Goal: Task Accomplishment & Management: Use online tool/utility

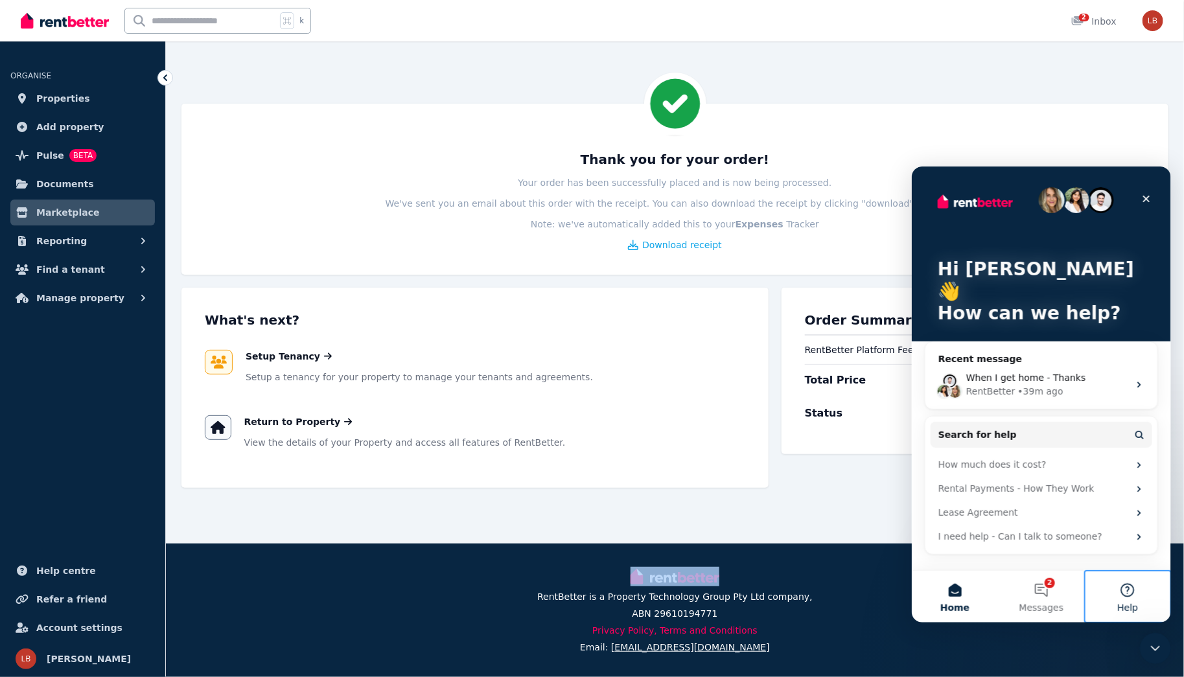
click at [1149, 598] on button "Help" at bounding box center [1127, 596] width 86 height 52
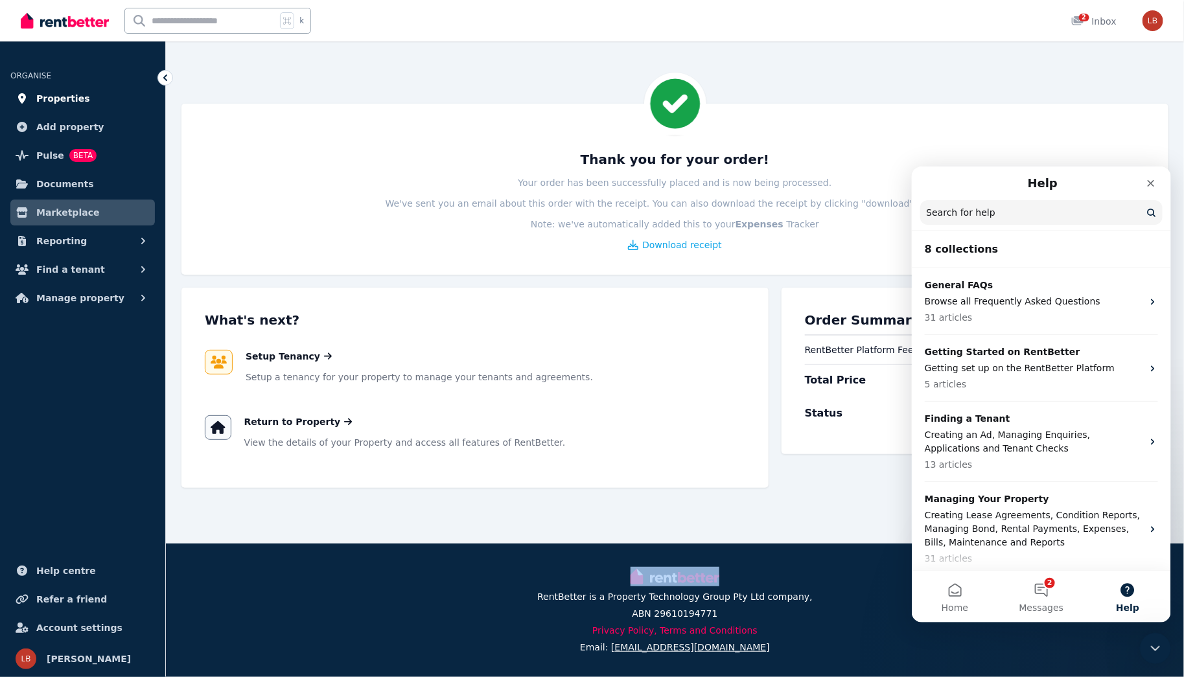
click at [74, 93] on span "Properties" at bounding box center [63, 99] width 54 height 16
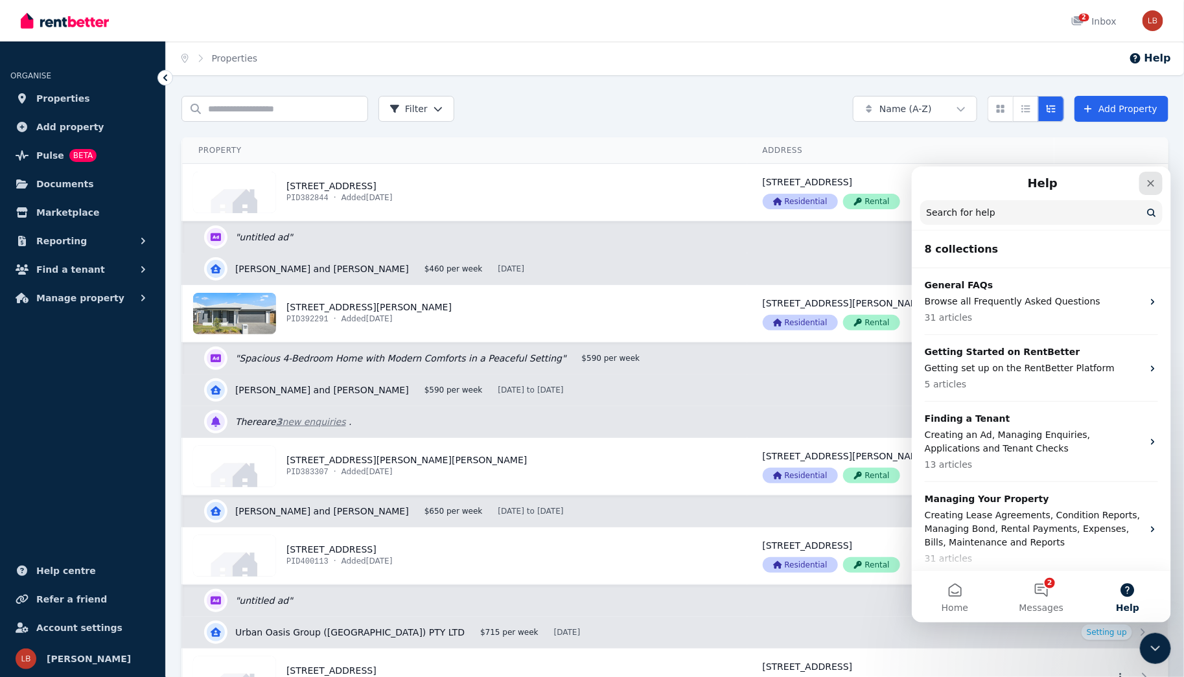
click at [1152, 181] on icon "Close" at bounding box center [1150, 182] width 10 height 10
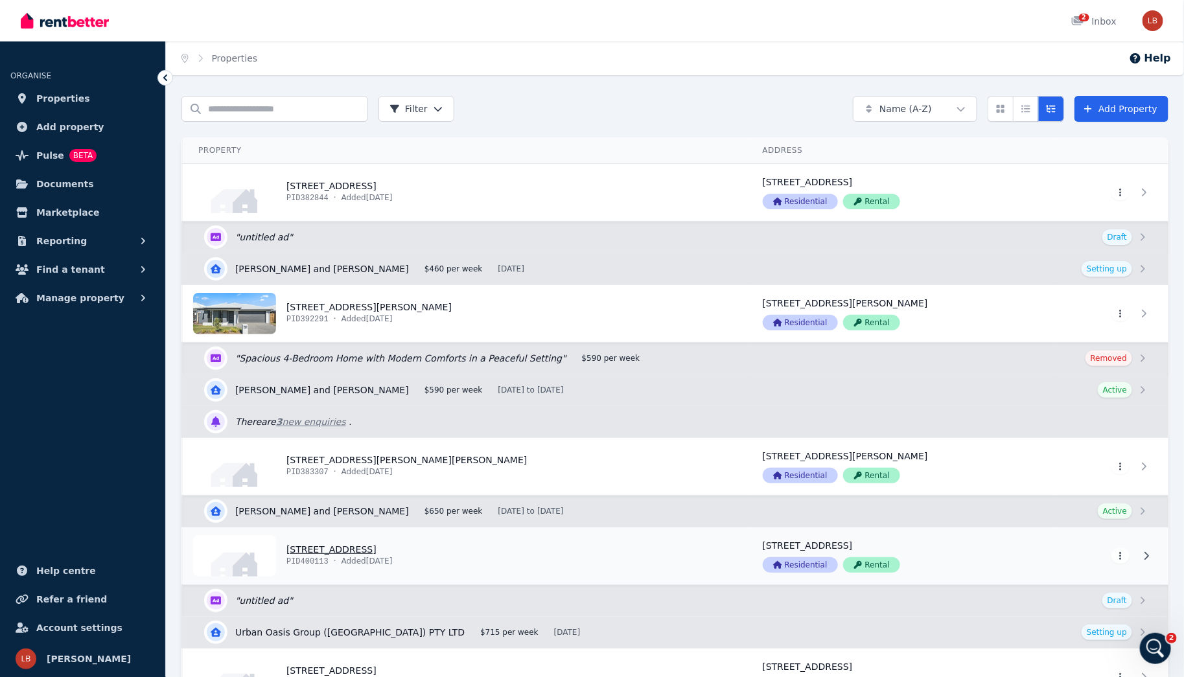
click at [396, 546] on link "View property details" at bounding box center [465, 555] width 564 height 57
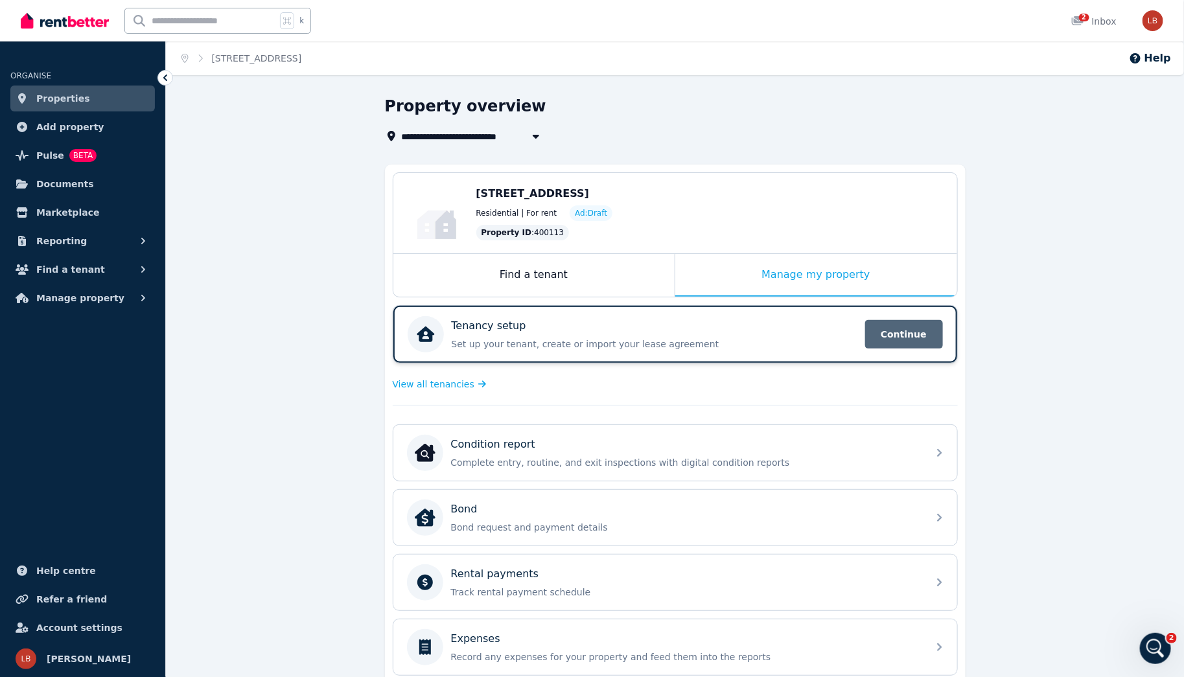
click at [888, 320] on span "Continue" at bounding box center [904, 334] width 78 height 29
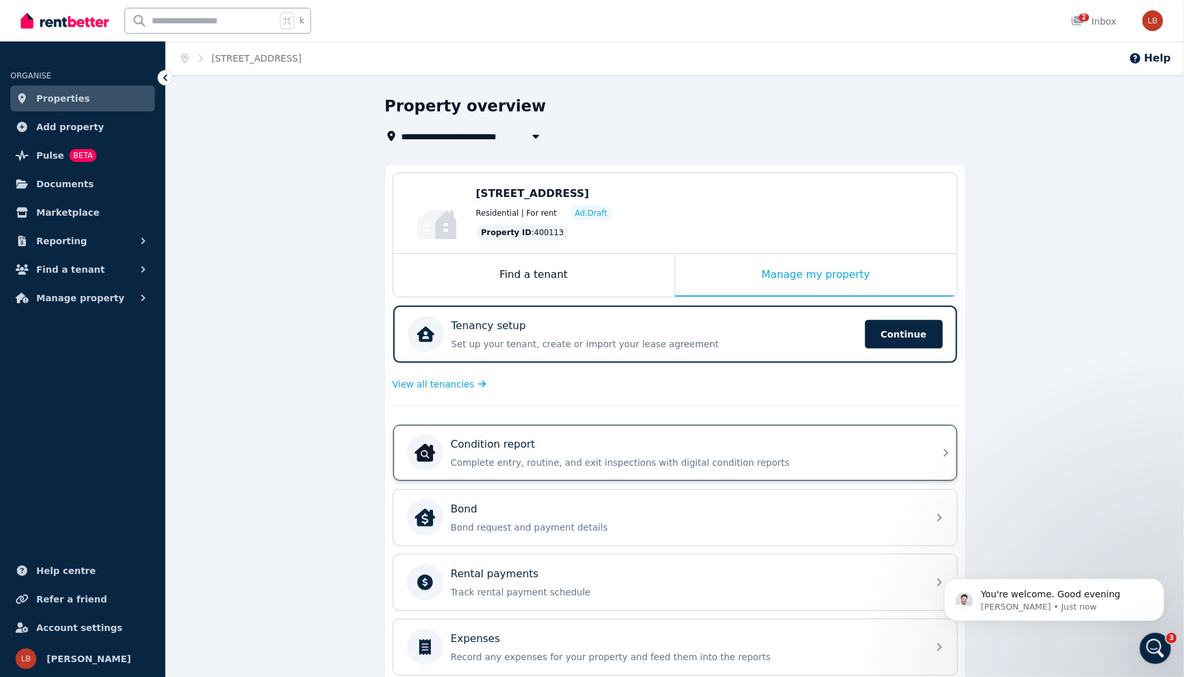
click at [512, 464] on p "Complete entry, routine, and exit inspections with digital condition reports" at bounding box center [685, 462] width 469 height 13
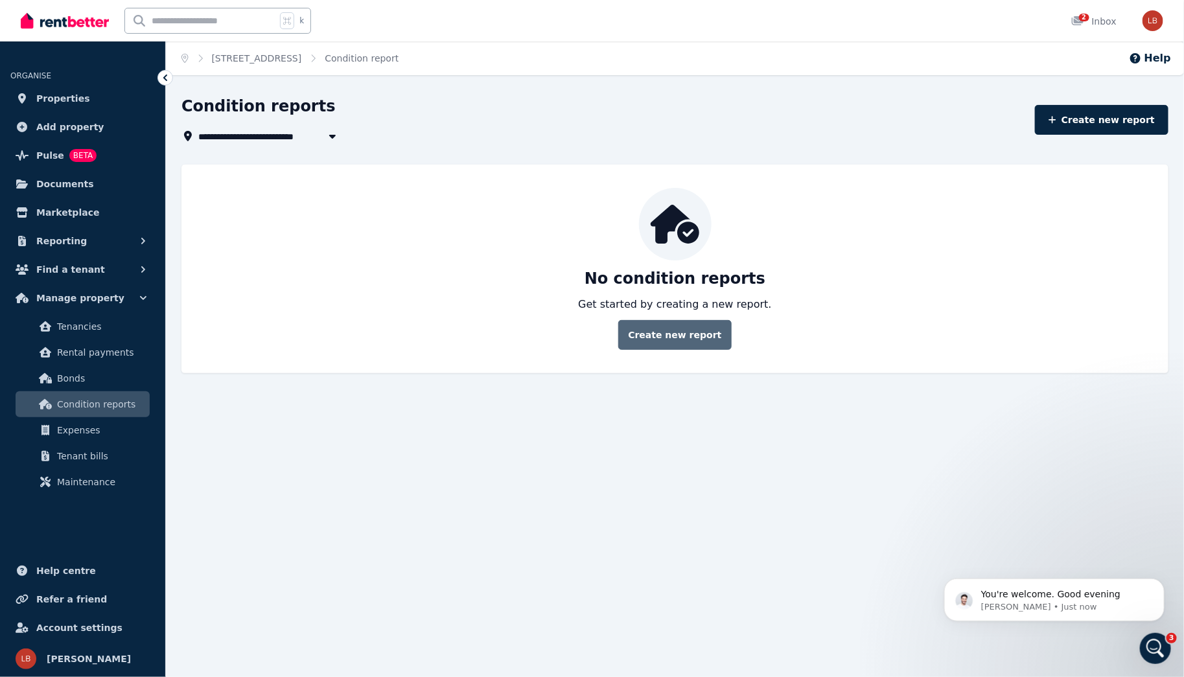
click at [667, 338] on link "Create new report" at bounding box center [674, 335] width 113 height 30
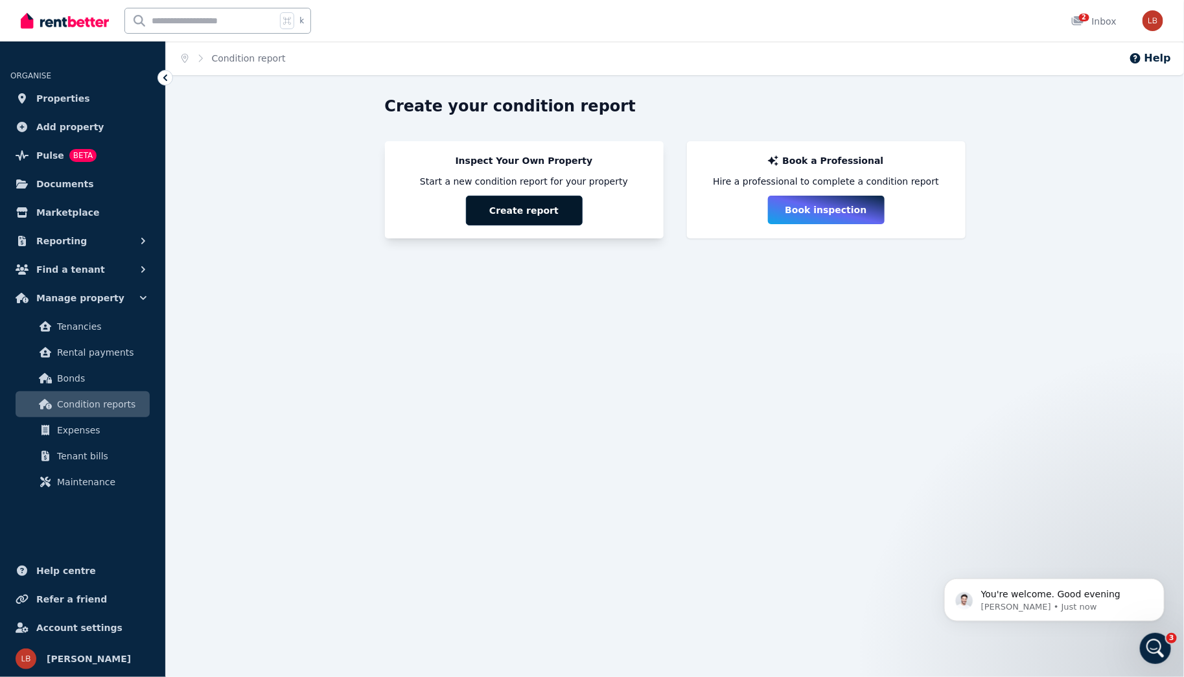
click at [536, 207] on button "Create report" at bounding box center [524, 211] width 117 height 30
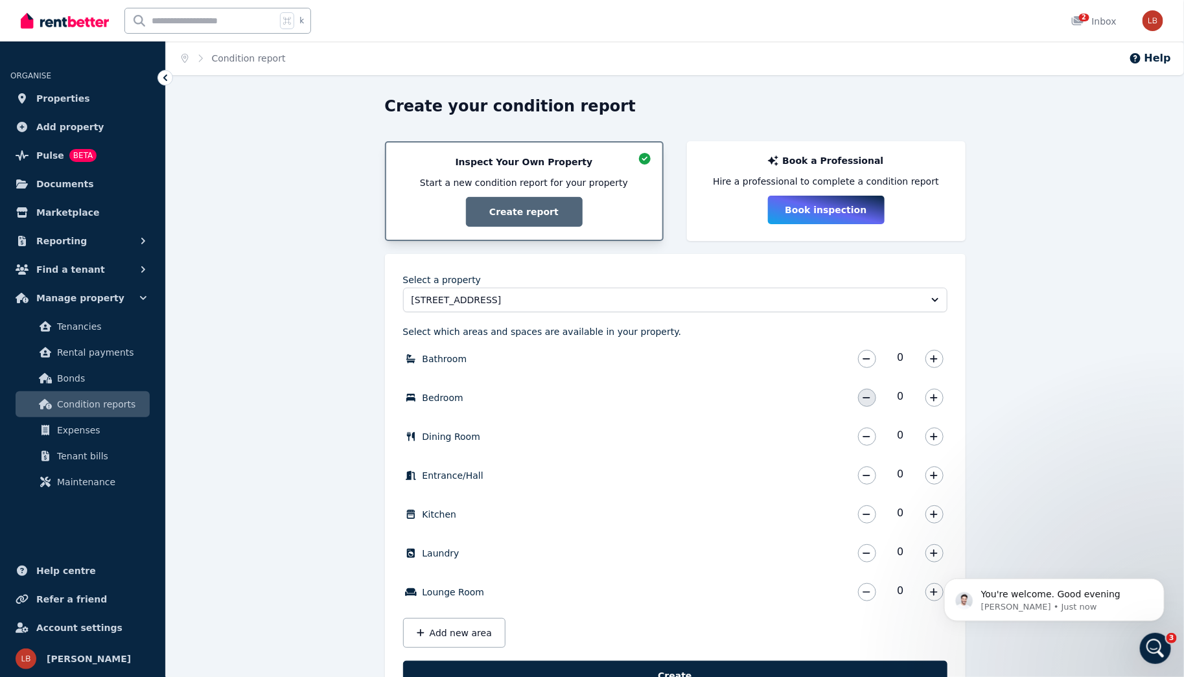
click at [871, 401] on button "button" at bounding box center [867, 398] width 18 height 18
click at [937, 360] on icon "button" at bounding box center [934, 358] width 8 height 9
click at [939, 514] on button "button" at bounding box center [934, 514] width 18 height 18
click at [927, 592] on html "You're welcome. Good evening [PERSON_NAME] • Just now" at bounding box center [1053, 596] width 259 height 91
click at [434, 634] on button "Add new area" at bounding box center [454, 633] width 102 height 30
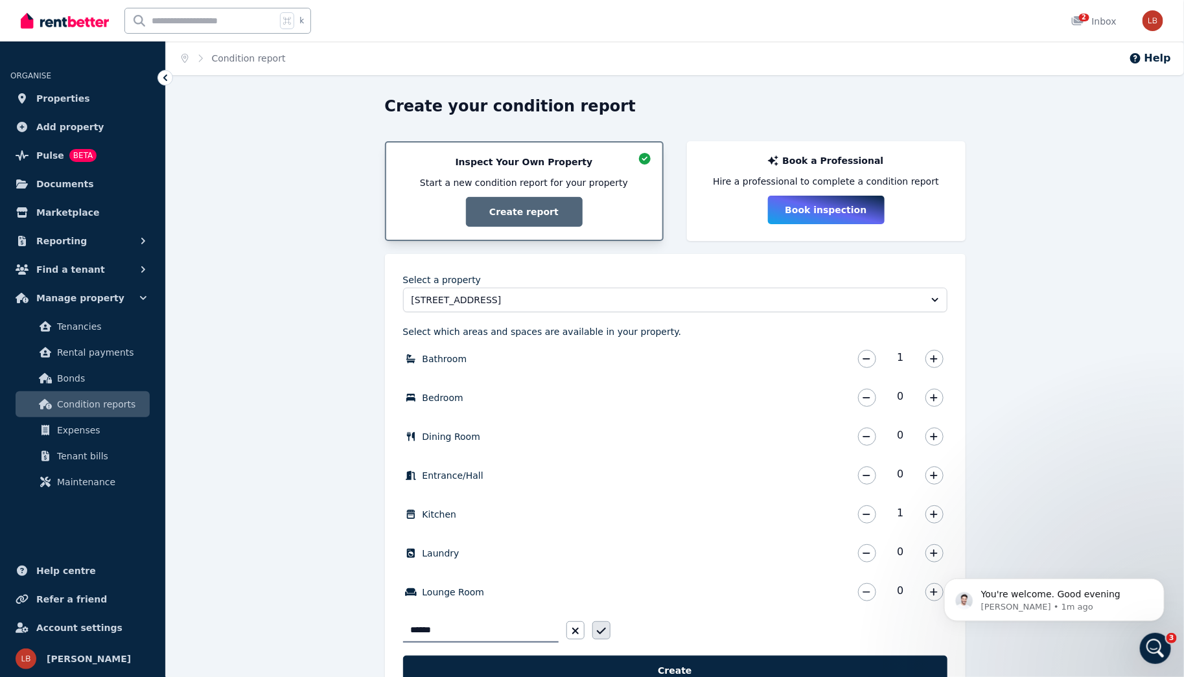
type input "******"
click at [602, 630] on icon "button" at bounding box center [600, 631] width 9 height 6
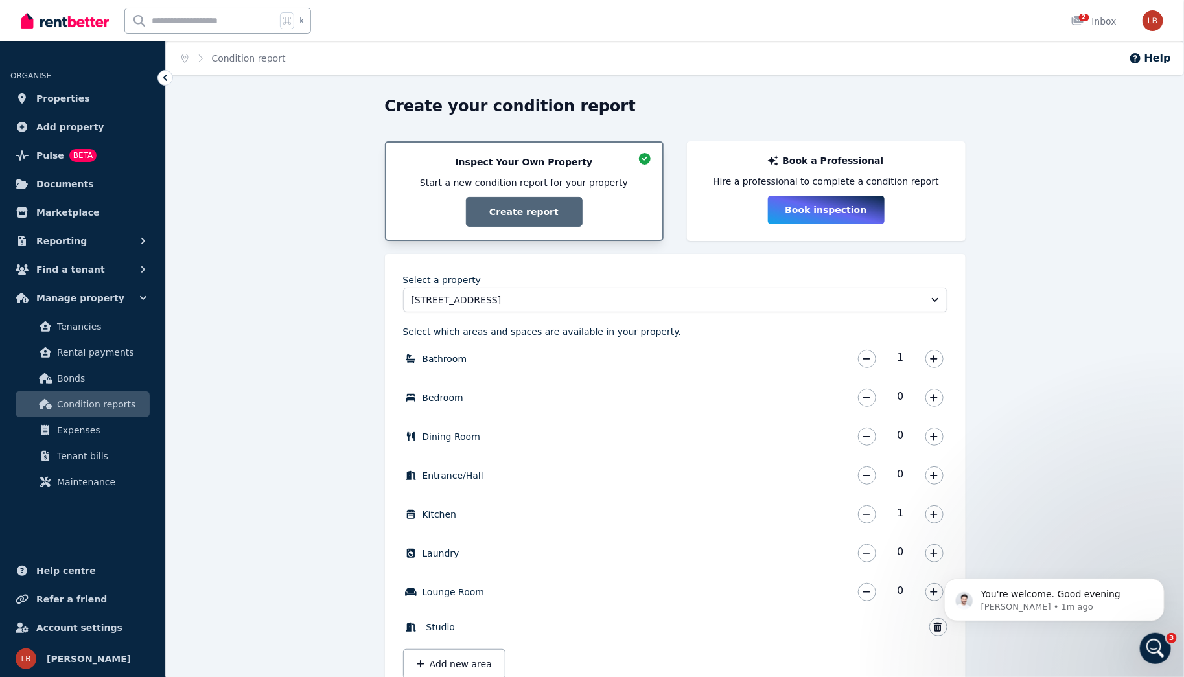
click at [930, 626] on body "You're welcome. Good evening [PERSON_NAME] • 1m ago" at bounding box center [1053, 596] width 249 height 80
click at [1103, 443] on div "Create your condition report Inspect Your Own Property Start a new condition re…" at bounding box center [675, 429] width 1018 height 667
click at [935, 630] on body "You're welcome. Good evening [PERSON_NAME] • 1m ago" at bounding box center [1053, 596] width 249 height 80
click at [1161, 582] on icon "Dismiss notification" at bounding box center [1159, 581] width 7 height 7
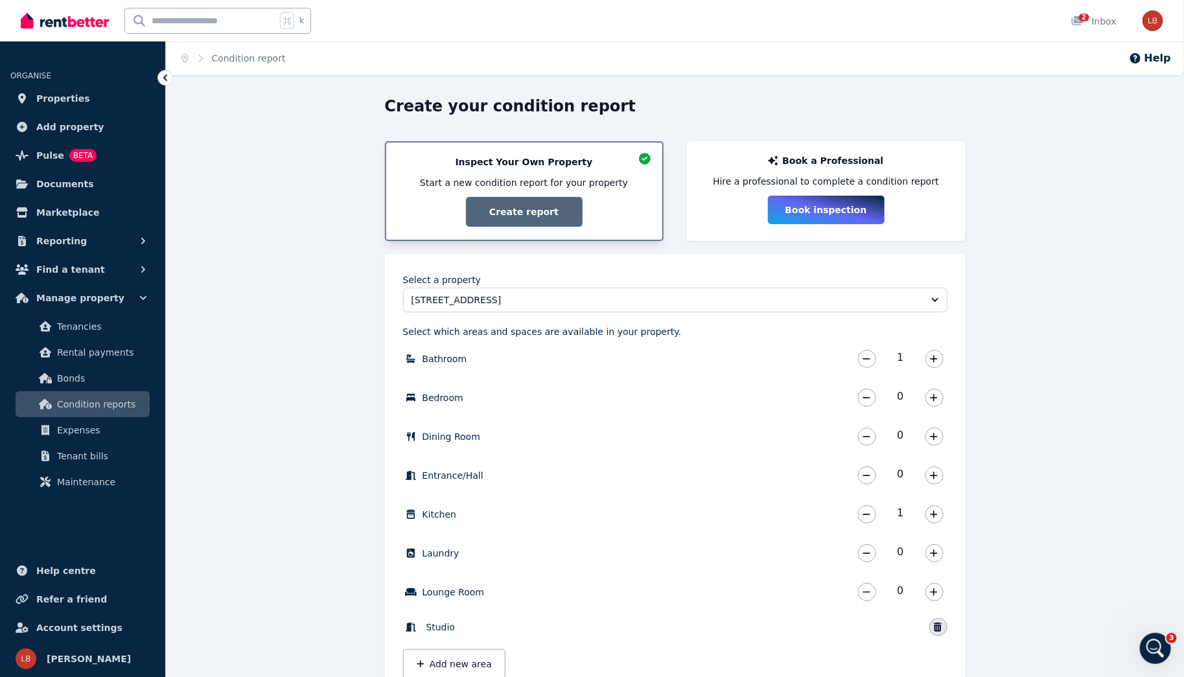
click at [938, 625] on icon "button" at bounding box center [937, 627] width 8 height 9
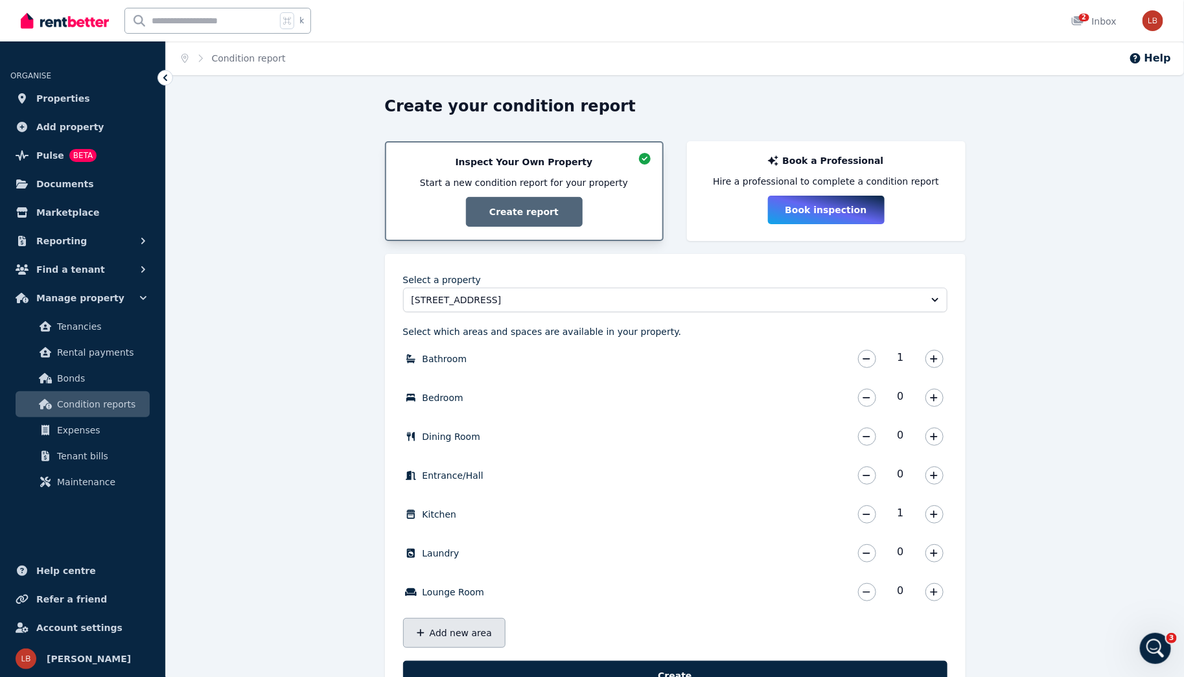
click at [444, 628] on button "Add new area" at bounding box center [454, 633] width 102 height 30
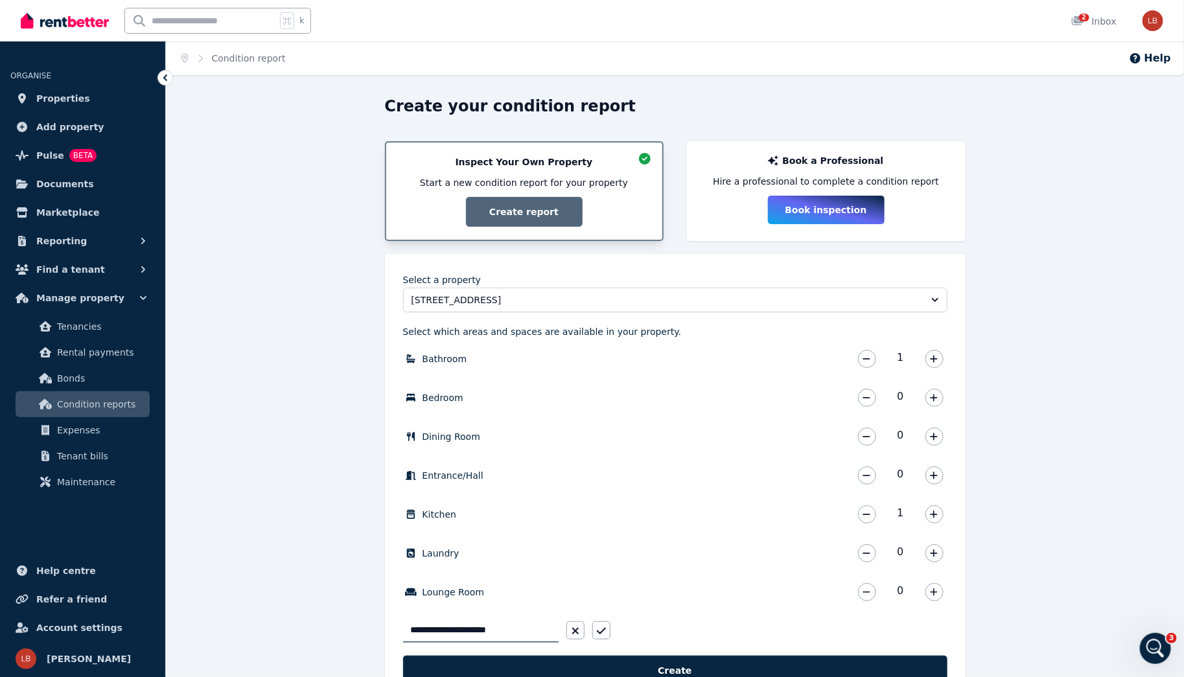
click at [442, 632] on input "**********" at bounding box center [480, 630] width 155 height 25
type input "**********"
click at [604, 626] on icon "button" at bounding box center [601, 631] width 9 height 10
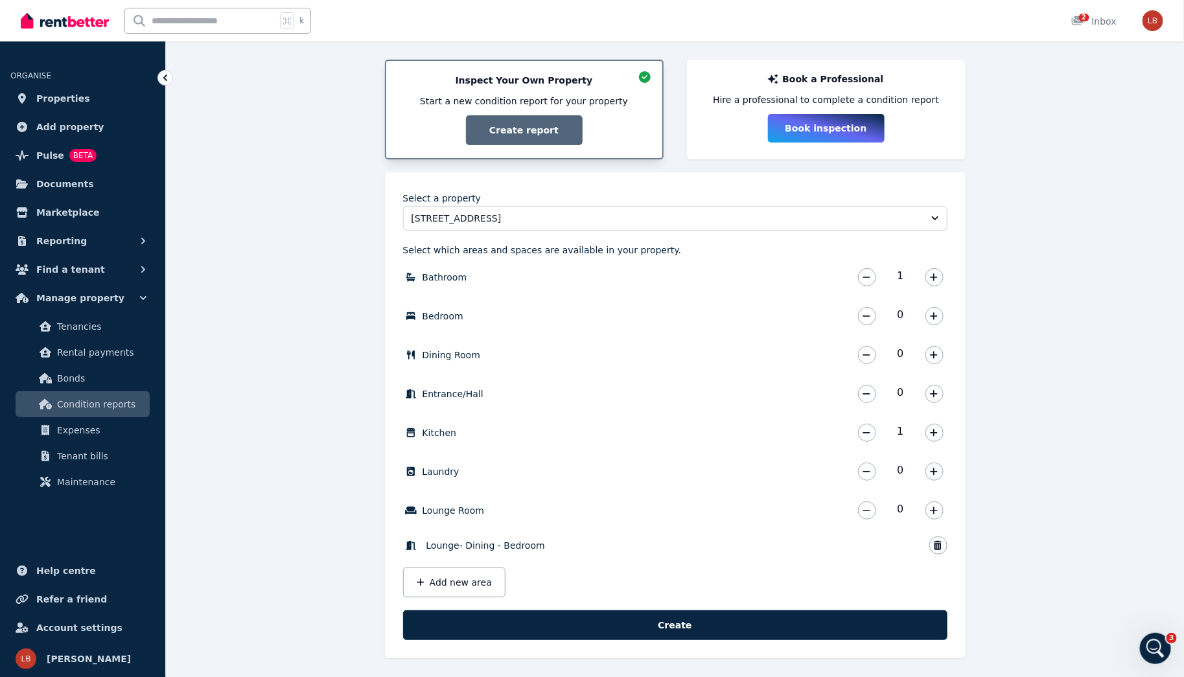
scroll to position [84, 0]
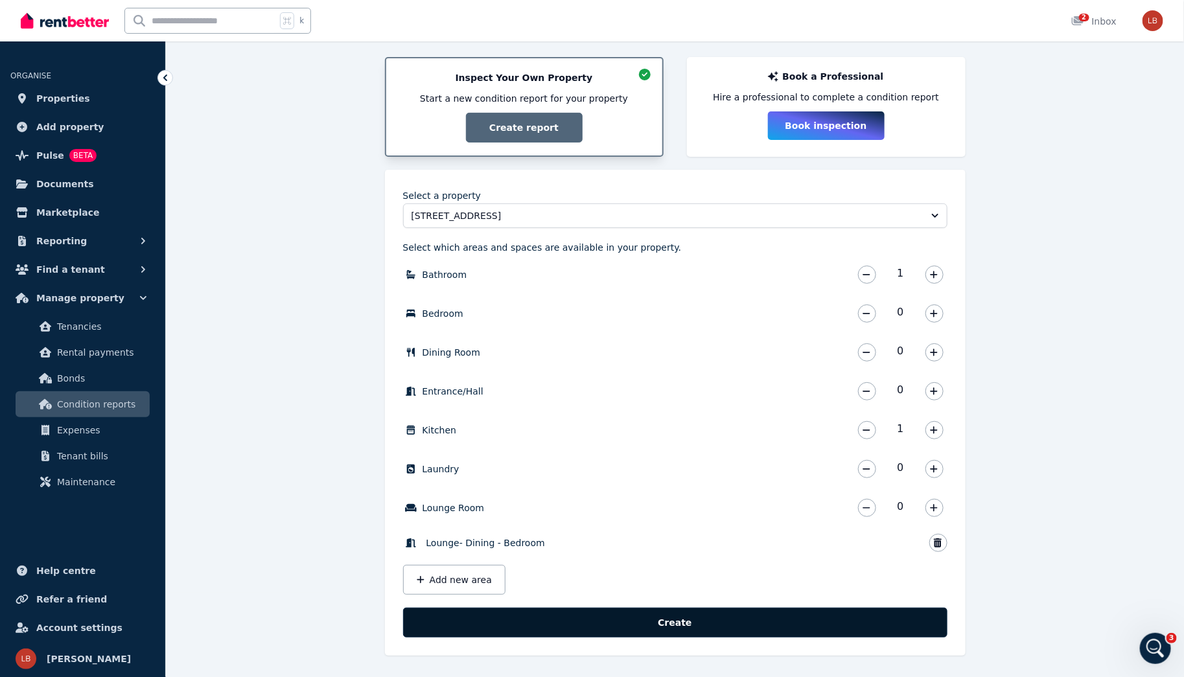
click at [665, 618] on button "Create" at bounding box center [675, 623] width 544 height 30
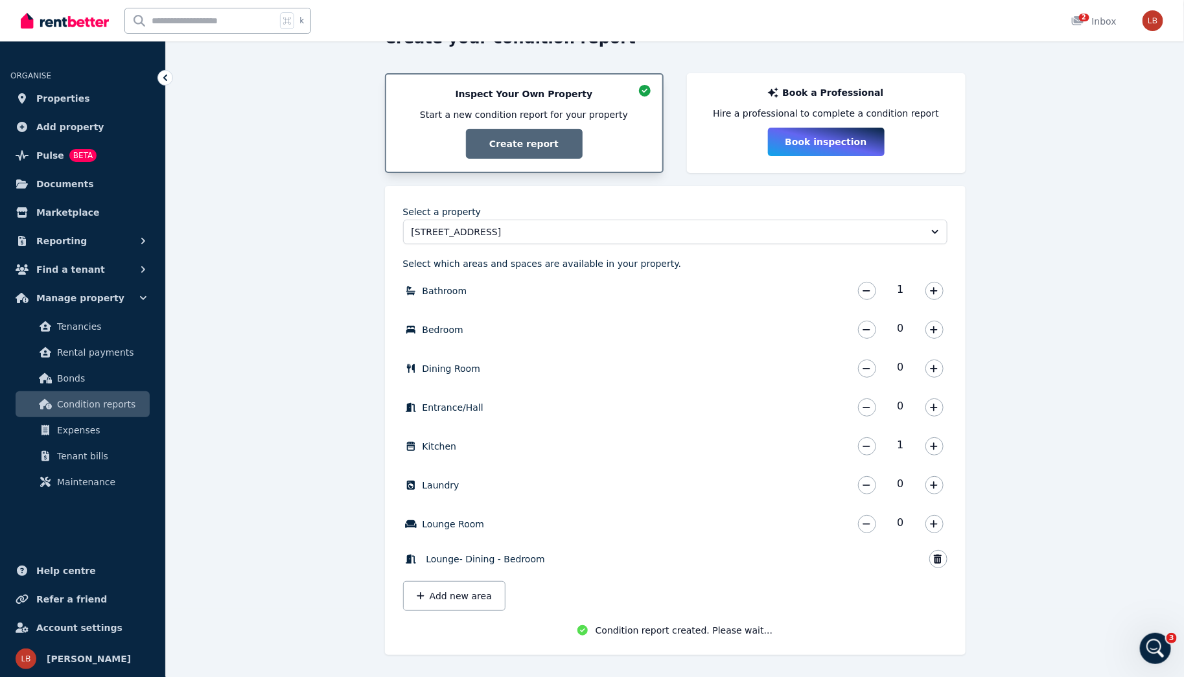
scroll to position [71, 0]
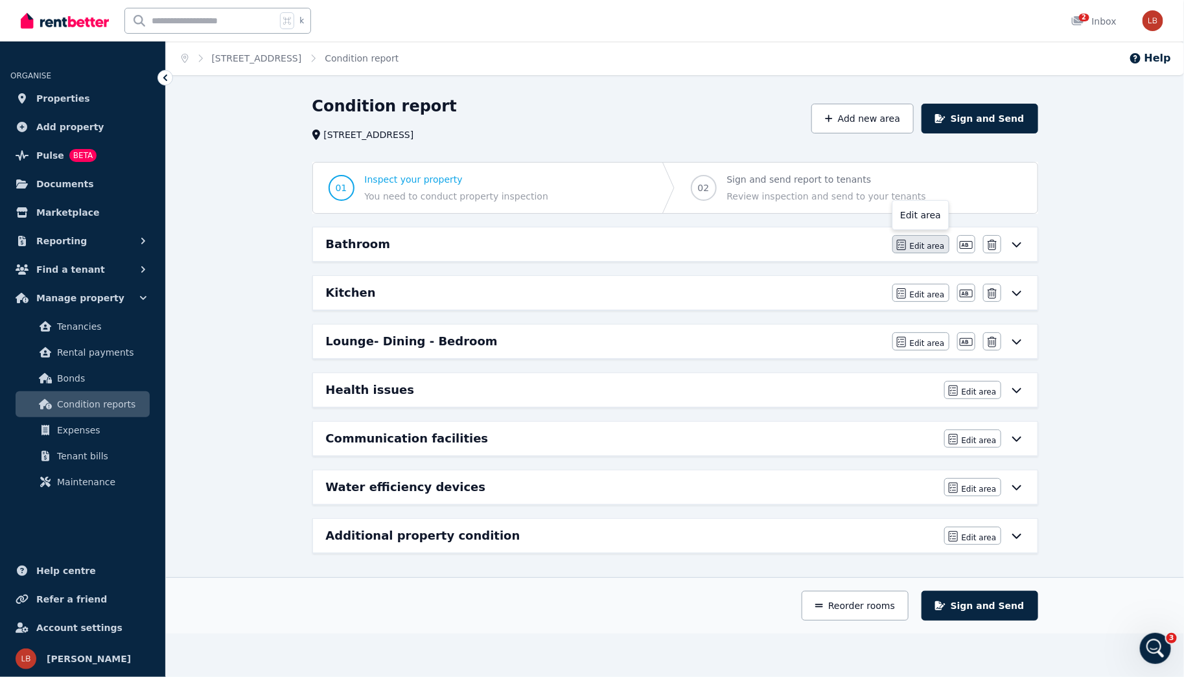
click at [943, 247] on span "Edit area" at bounding box center [927, 246] width 35 height 10
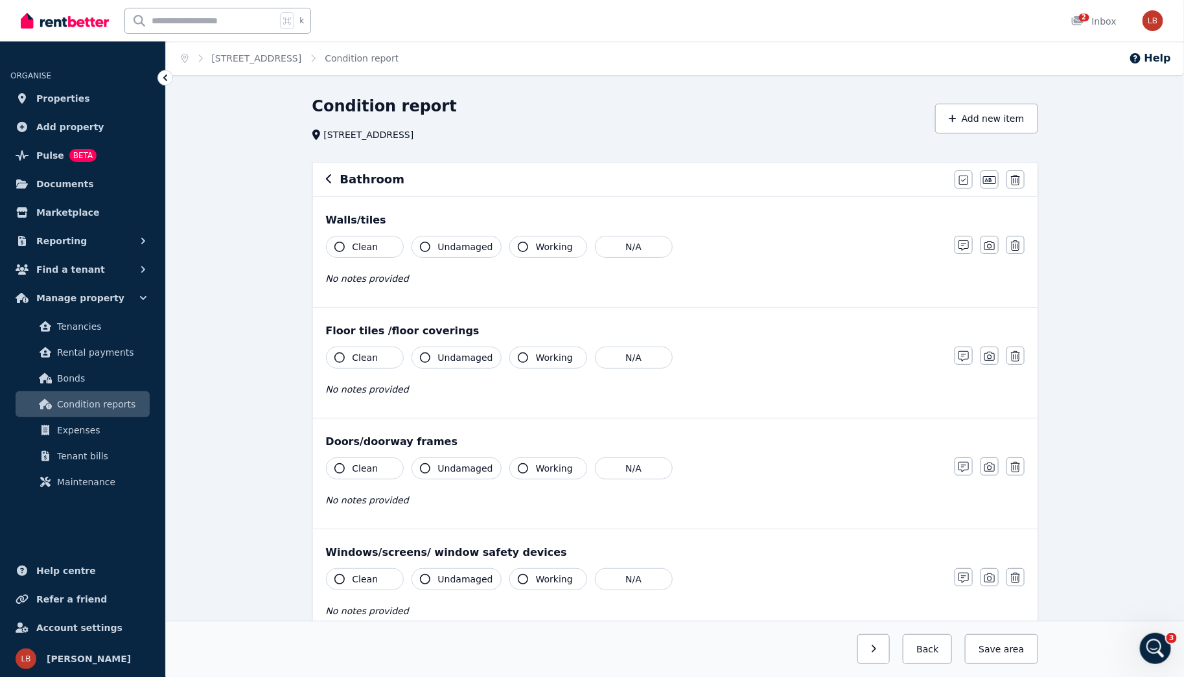
click at [343, 245] on icon "button" at bounding box center [339, 247] width 10 height 10
click at [426, 244] on icon "button" at bounding box center [425, 247] width 10 height 10
click at [518, 248] on icon "button" at bounding box center [523, 247] width 10 height 10
click at [391, 276] on span "No notes provided" at bounding box center [367, 278] width 83 height 10
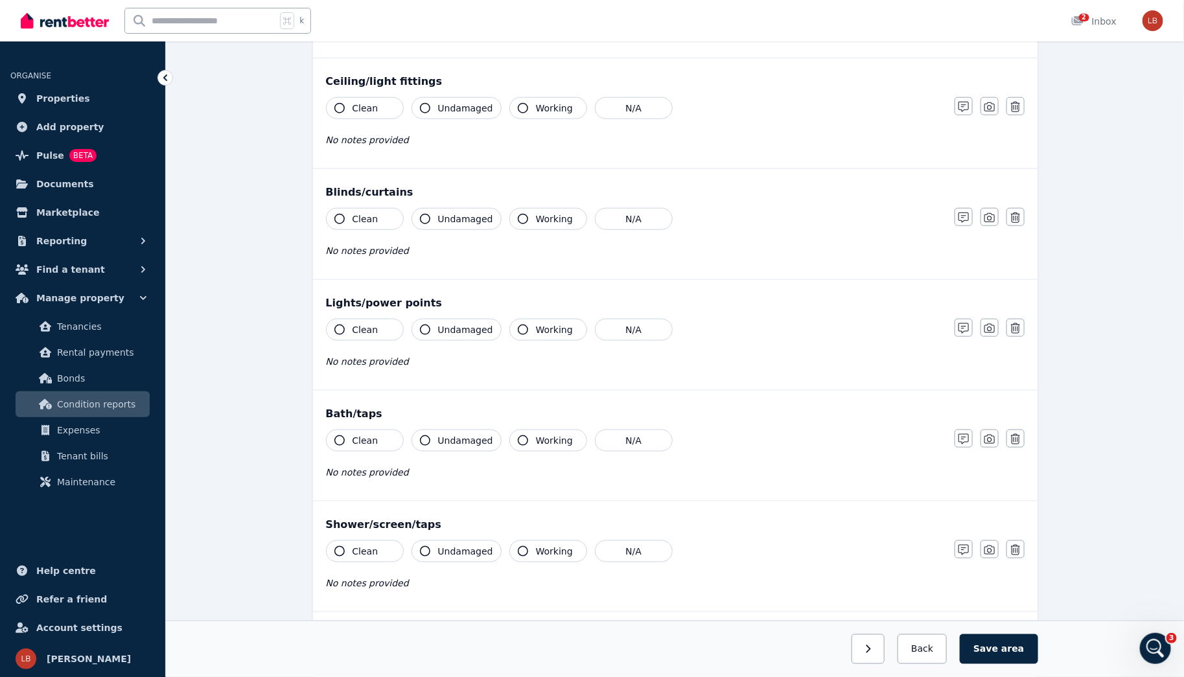
scroll to position [661, 0]
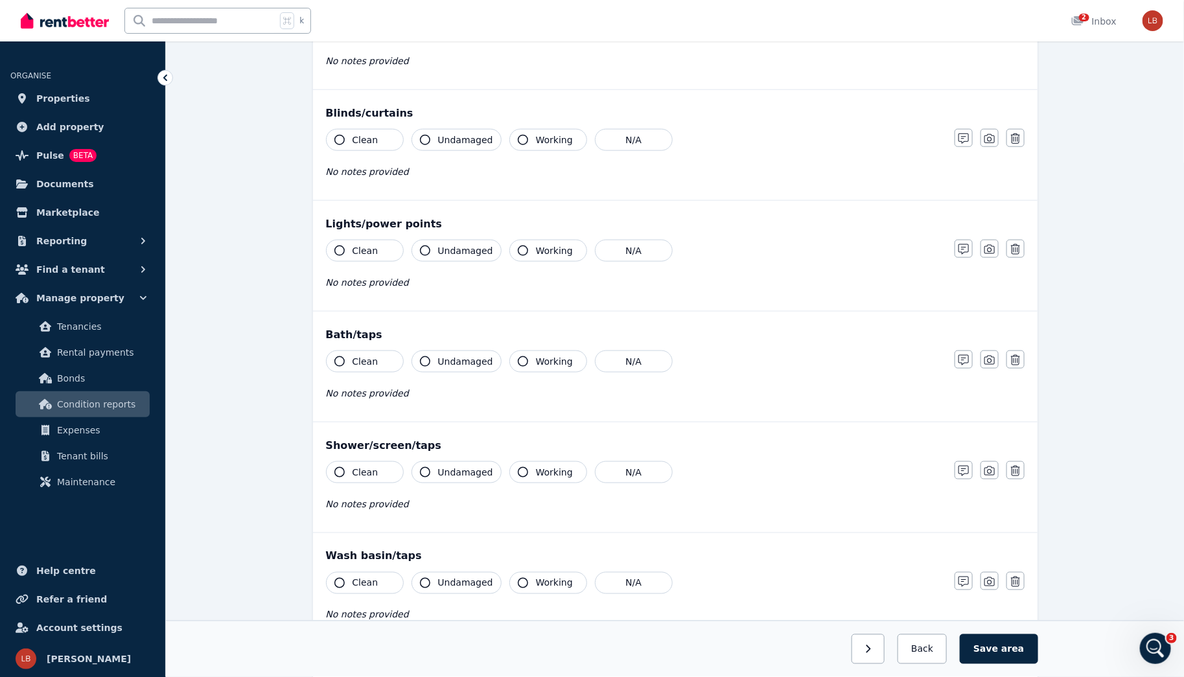
click at [1079, 76] on div "Condition report [STREET_ADDRESS] Add new item Bathroom Mark all items as good …" at bounding box center [675, 397] width 1018 height 1925
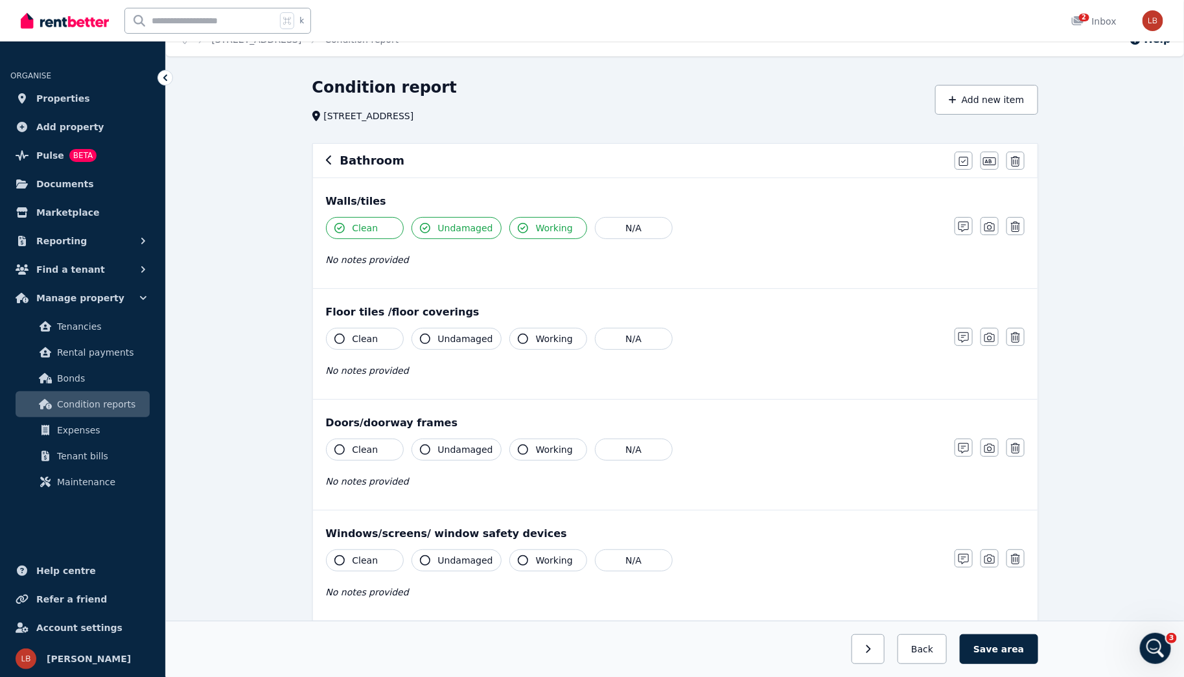
scroll to position [0, 0]
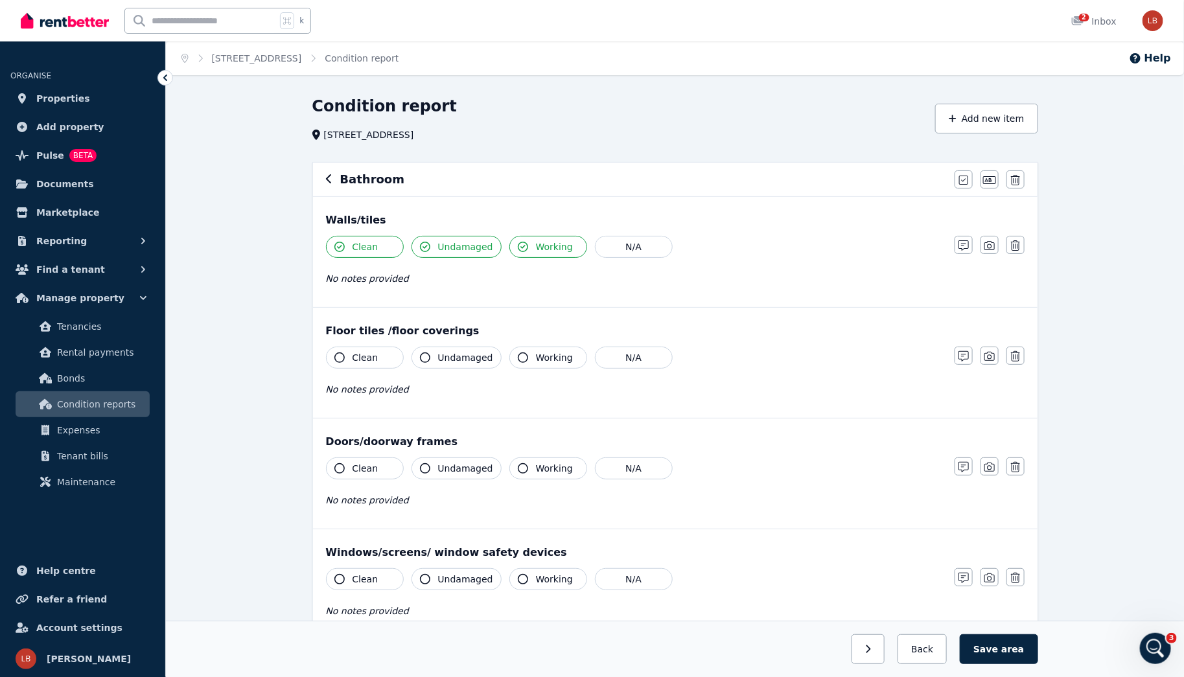
click at [353, 279] on span "No notes provided" at bounding box center [367, 278] width 83 height 10
click at [961, 247] on icon "button" at bounding box center [963, 245] width 10 height 10
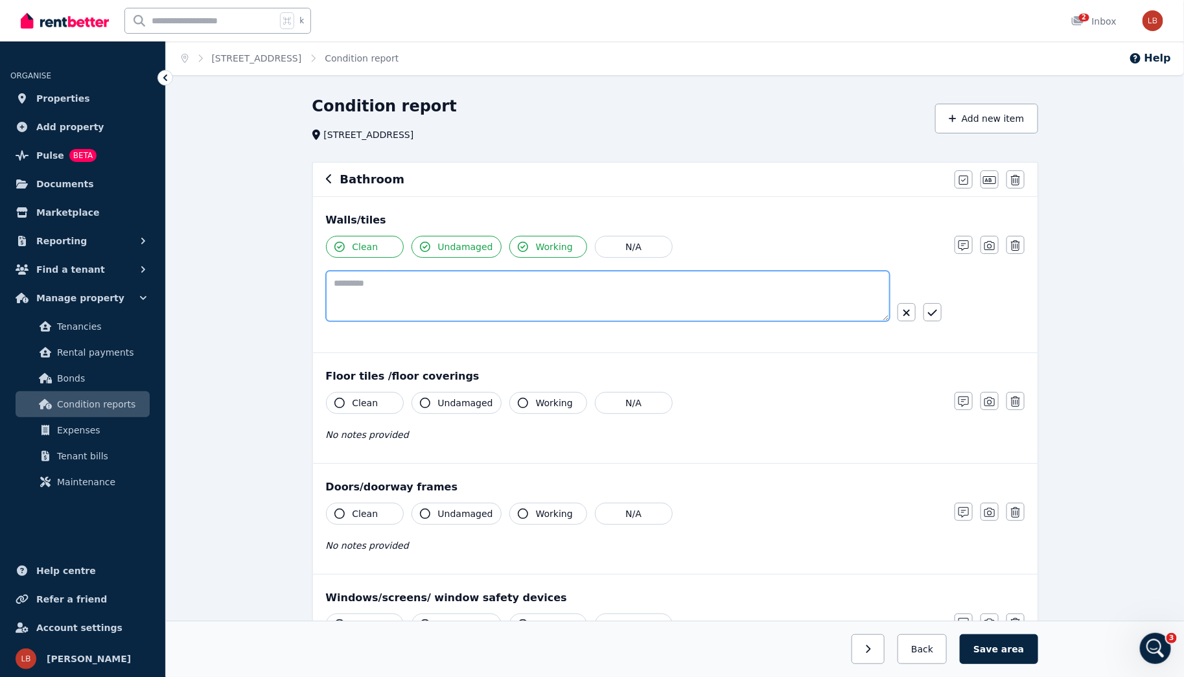
click at [372, 284] on textarea at bounding box center [608, 296] width 564 height 51
type textarea "**********"
click at [327, 176] on icon "button" at bounding box center [329, 179] width 6 height 10
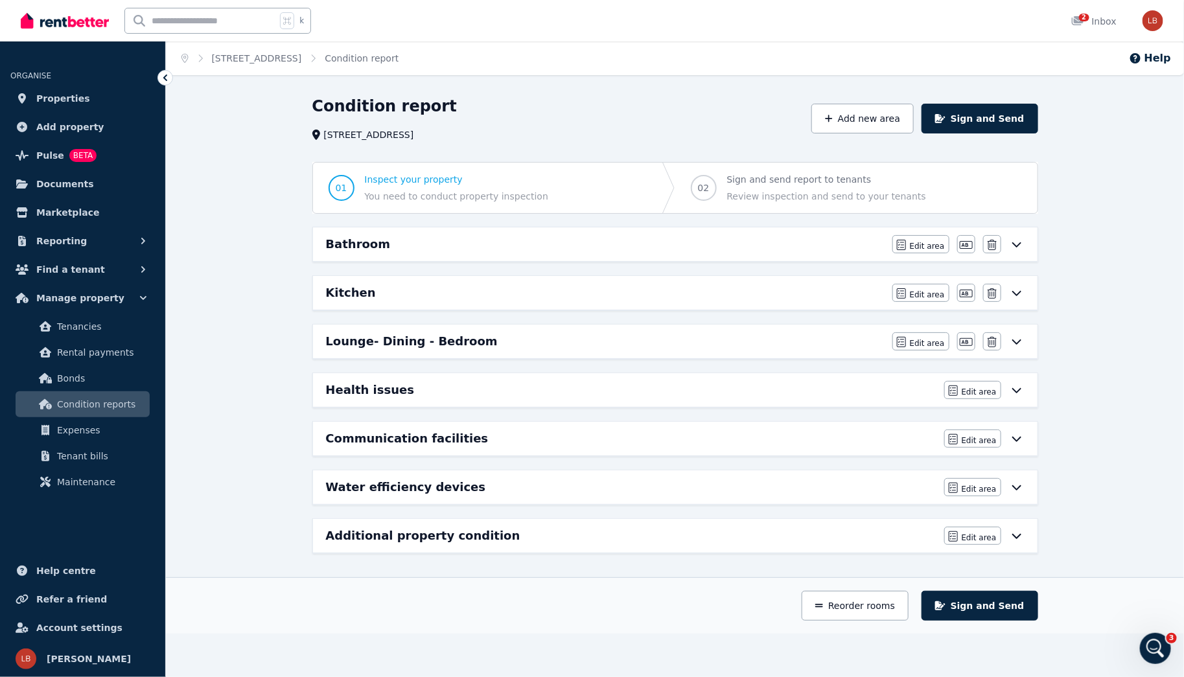
click at [328, 178] on span "01 Inspect your property You need to conduct property inspection" at bounding box center [438, 188] width 251 height 51
click at [1018, 242] on icon at bounding box center [1017, 244] width 16 height 10
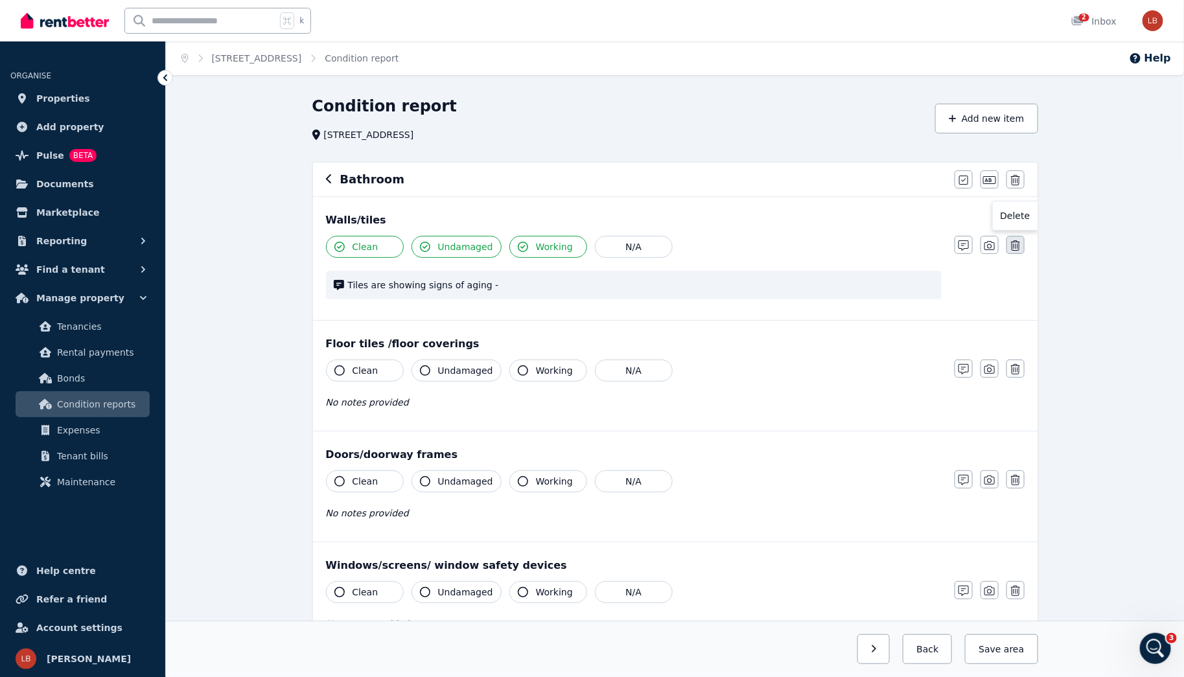
click at [1014, 243] on icon "button" at bounding box center [1015, 245] width 9 height 10
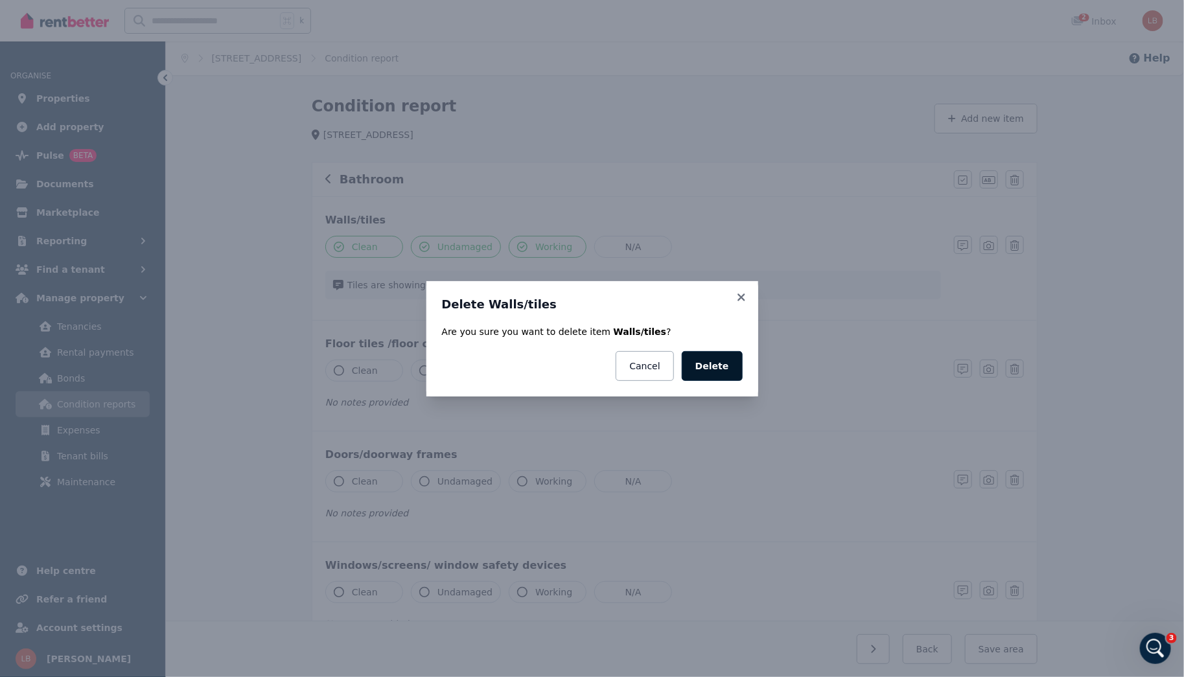
click at [720, 371] on button "Delete" at bounding box center [711, 366] width 61 height 30
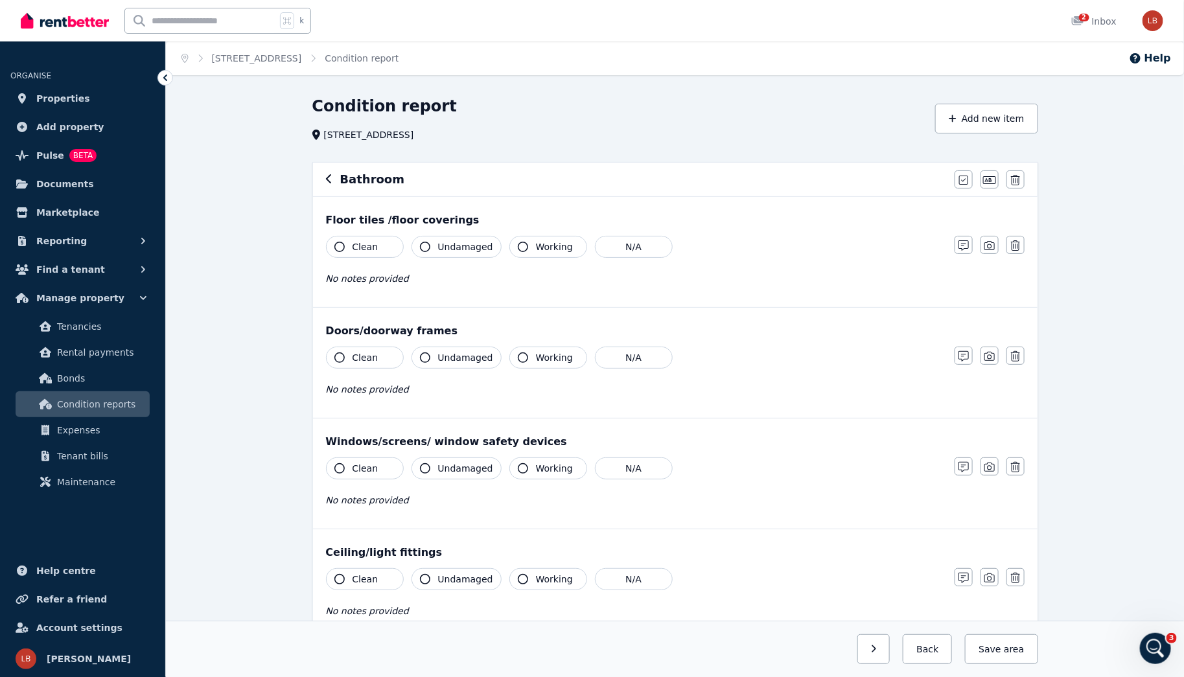
click at [328, 179] on icon "button" at bounding box center [329, 179] width 6 height 10
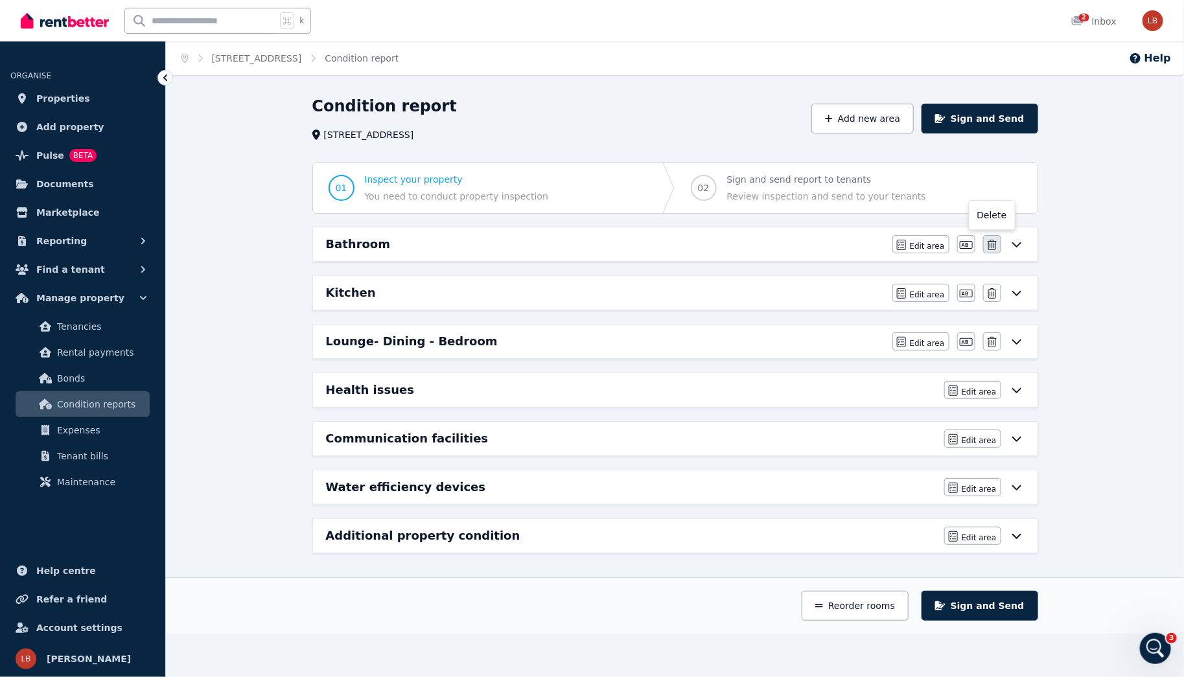
click at [992, 240] on icon "button" at bounding box center [991, 245] width 9 height 10
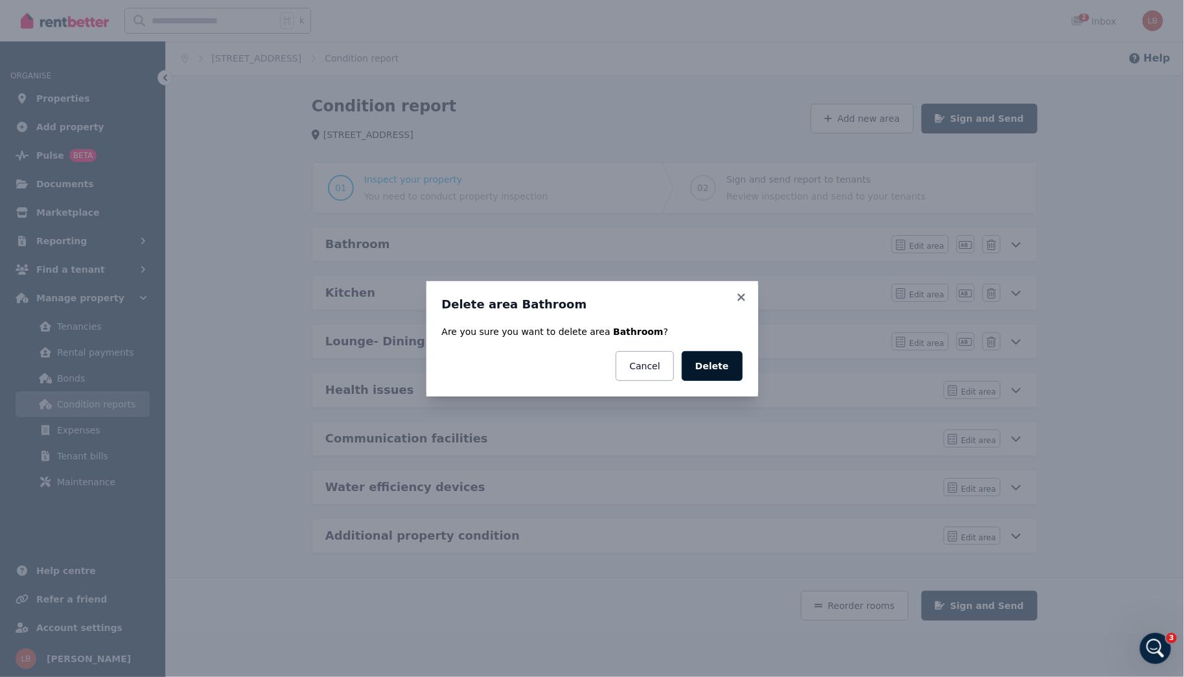
click at [711, 363] on button "Delete" at bounding box center [711, 366] width 61 height 30
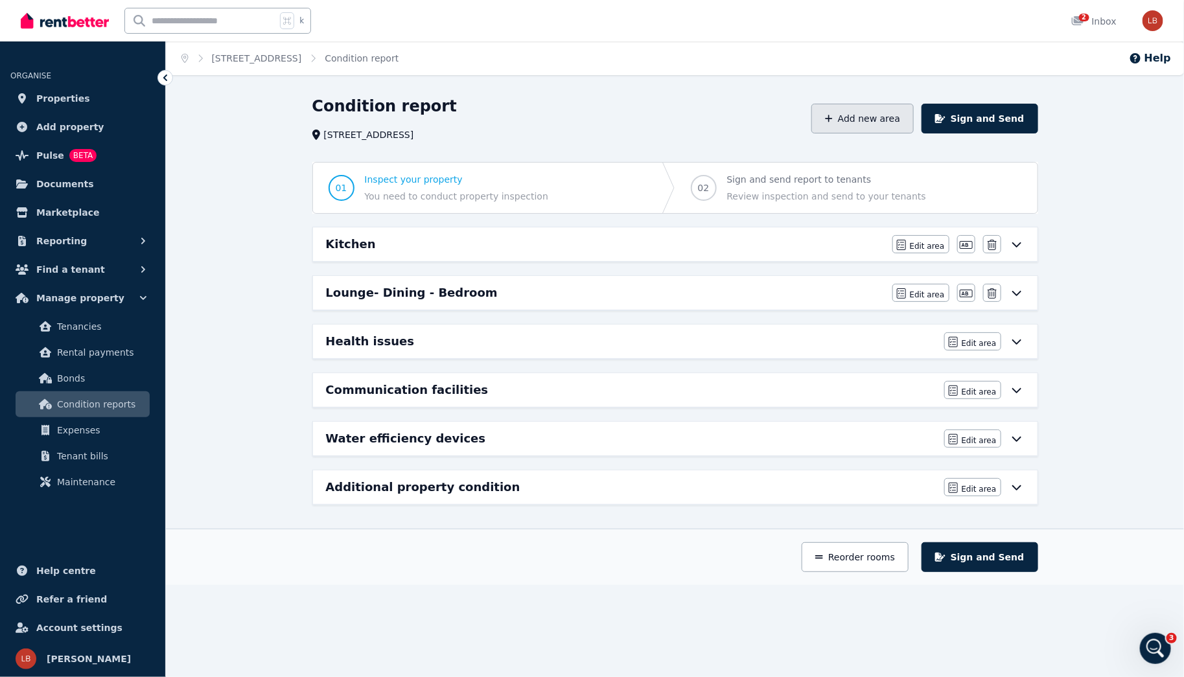
click at [869, 125] on button "Add new area" at bounding box center [862, 119] width 102 height 30
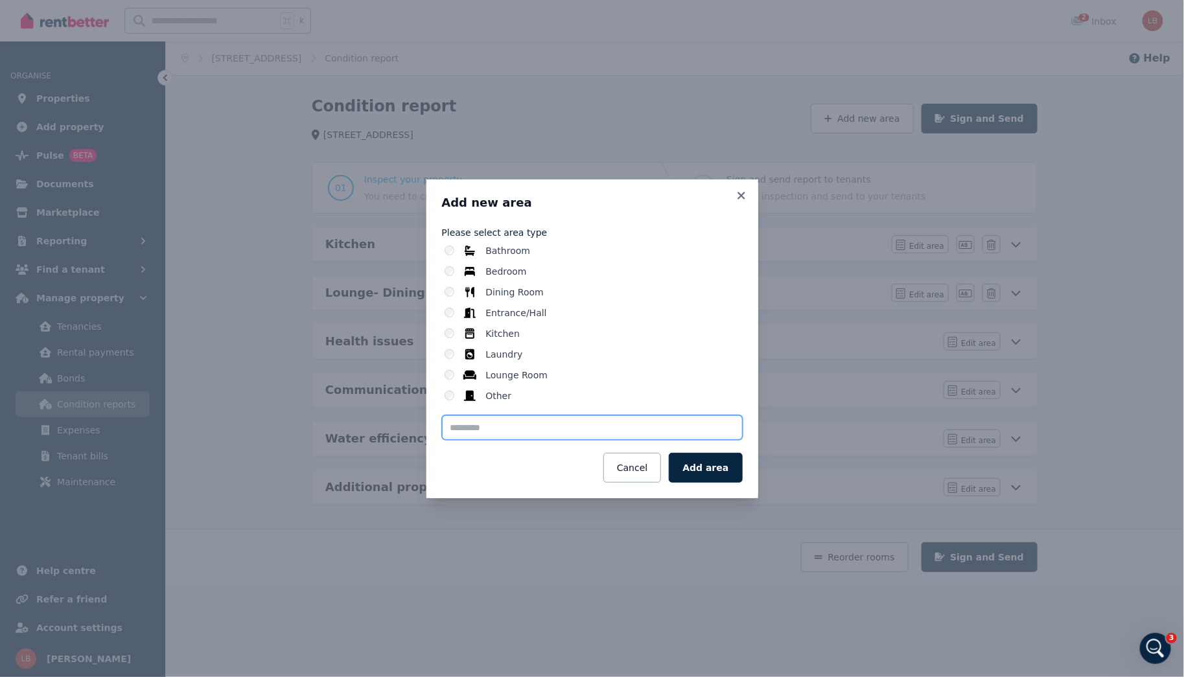
click at [562, 435] on input "text" at bounding box center [592, 427] width 301 height 25
type input "********"
click at [700, 458] on button "Add area" at bounding box center [705, 468] width 73 height 30
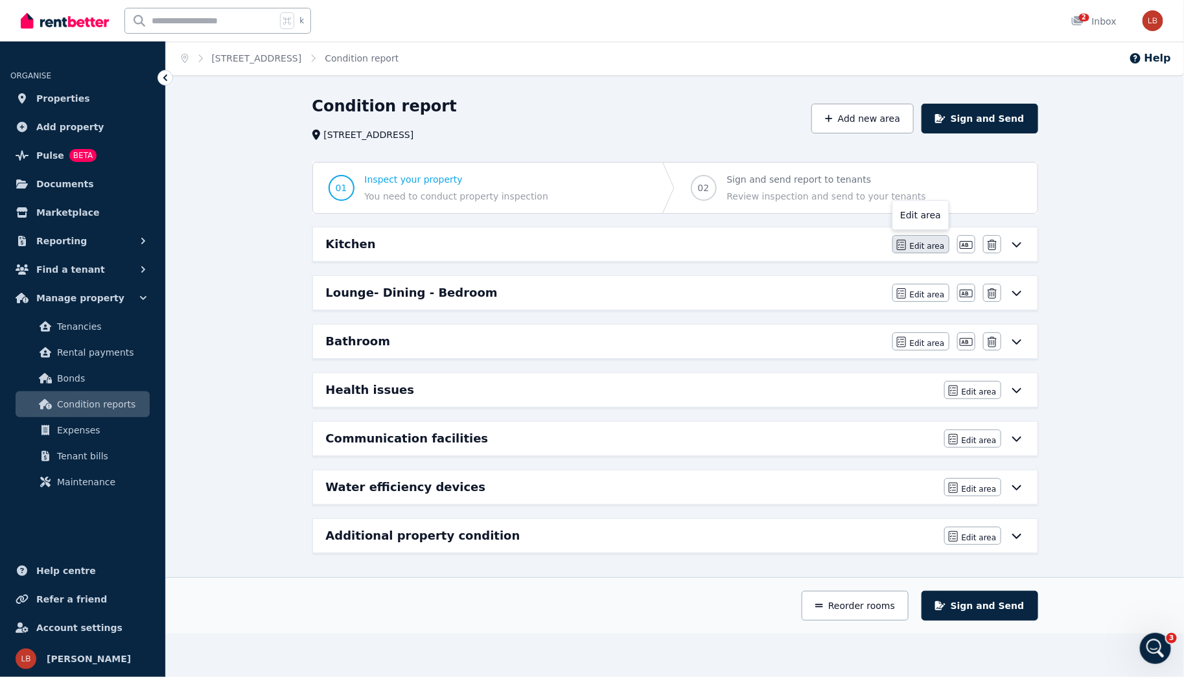
click at [936, 241] on span "Edit area" at bounding box center [927, 246] width 35 height 10
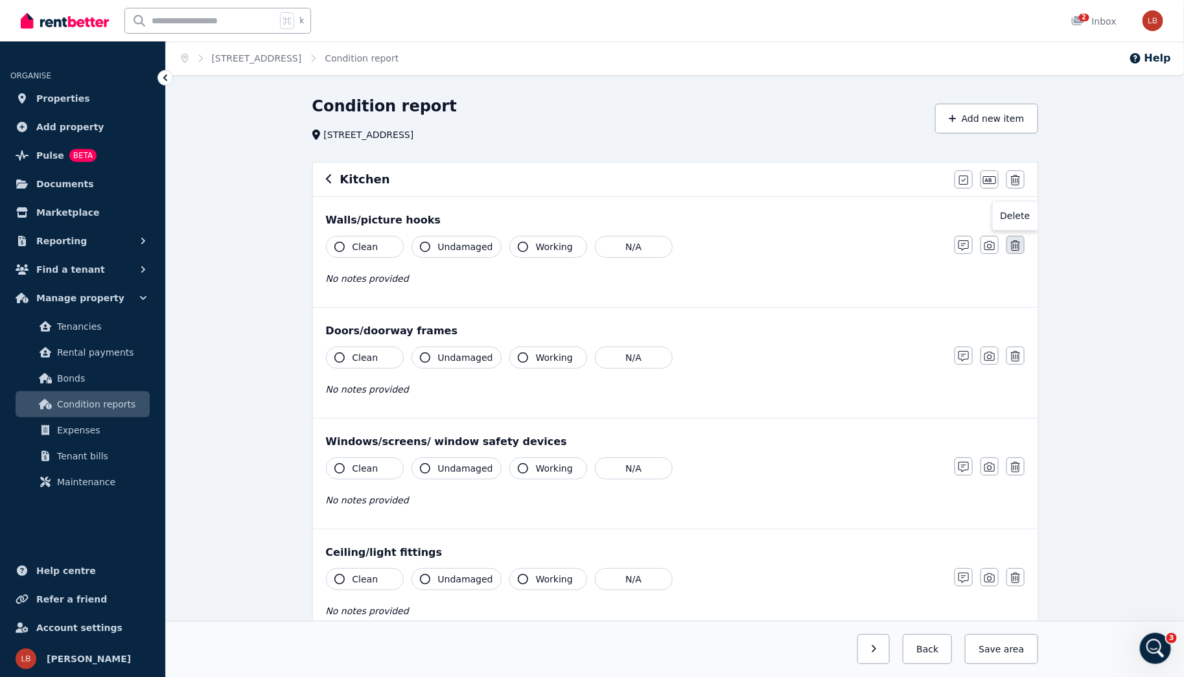
click at [1016, 245] on icon "button" at bounding box center [1015, 245] width 9 height 10
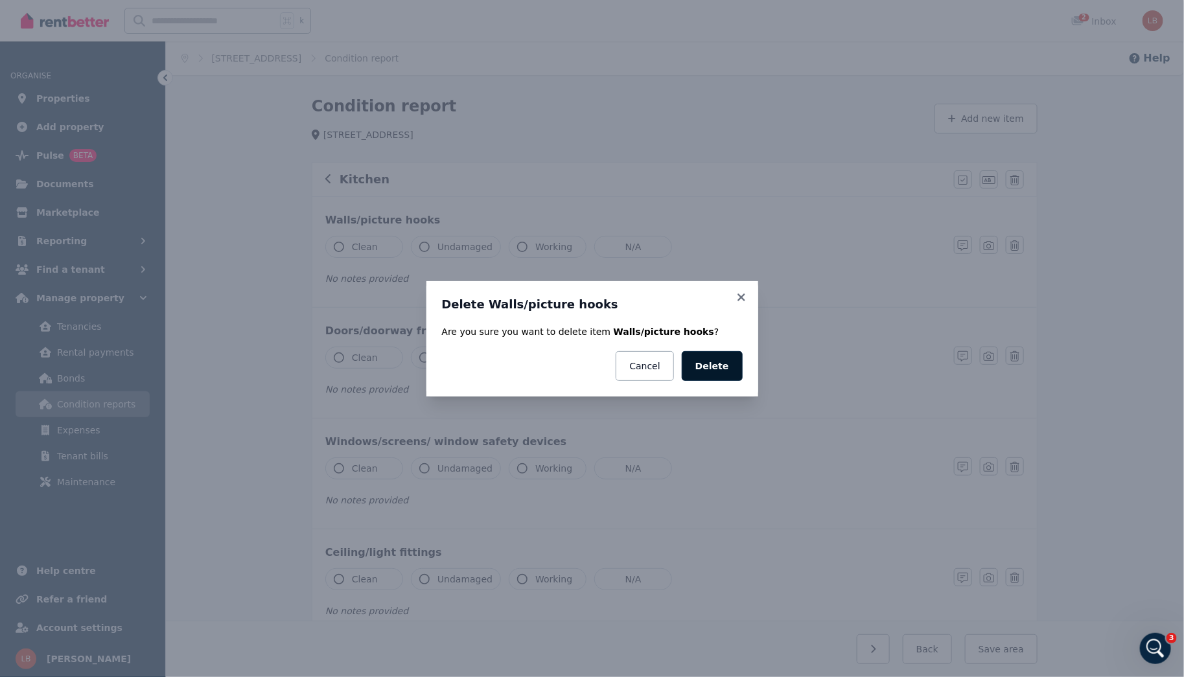
click at [718, 365] on button "Delete" at bounding box center [711, 366] width 61 height 30
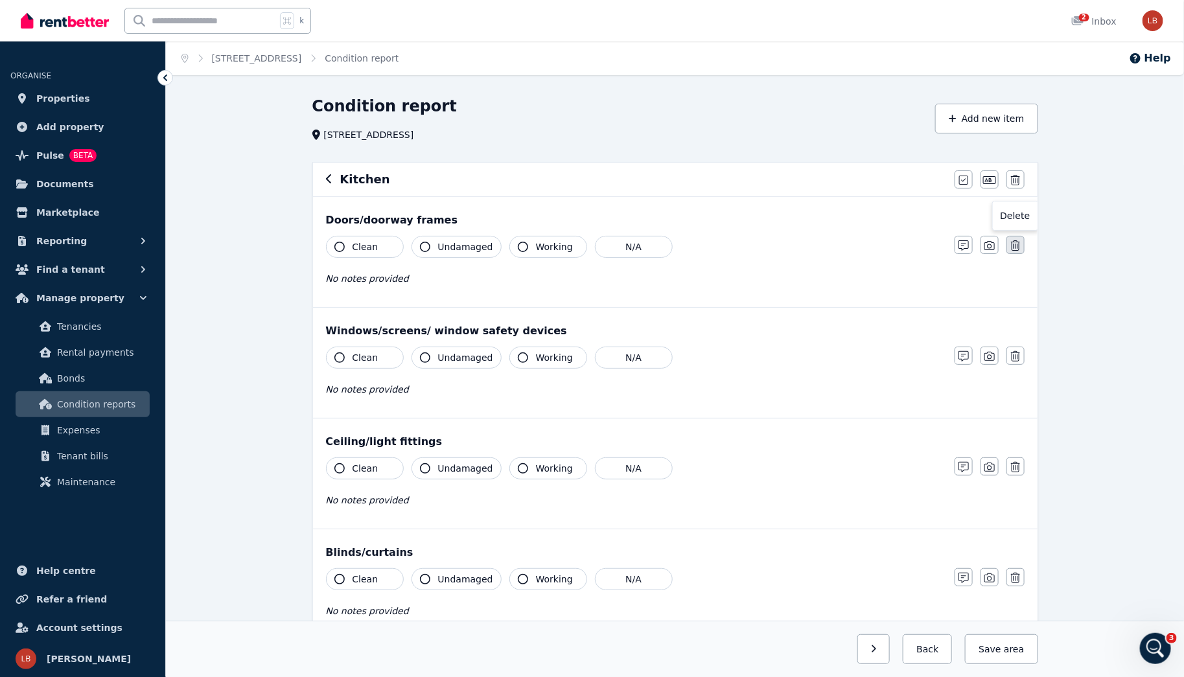
click at [1013, 248] on icon "button" at bounding box center [1015, 245] width 9 height 10
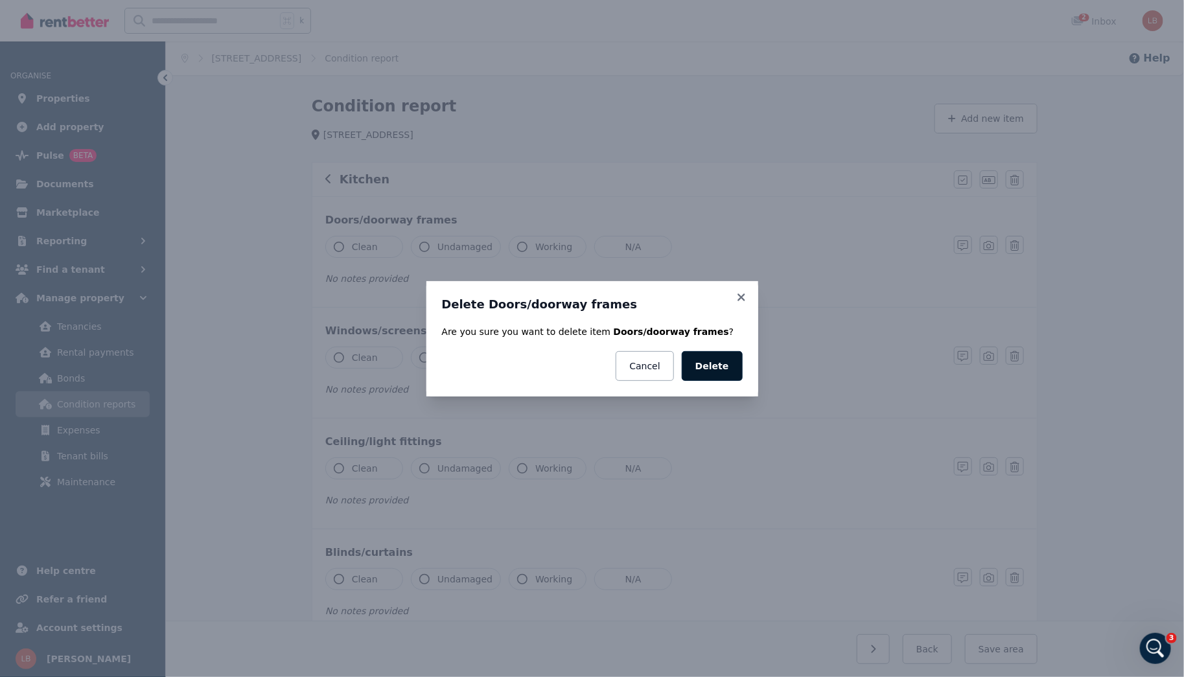
click at [715, 361] on button "Delete" at bounding box center [711, 366] width 61 height 30
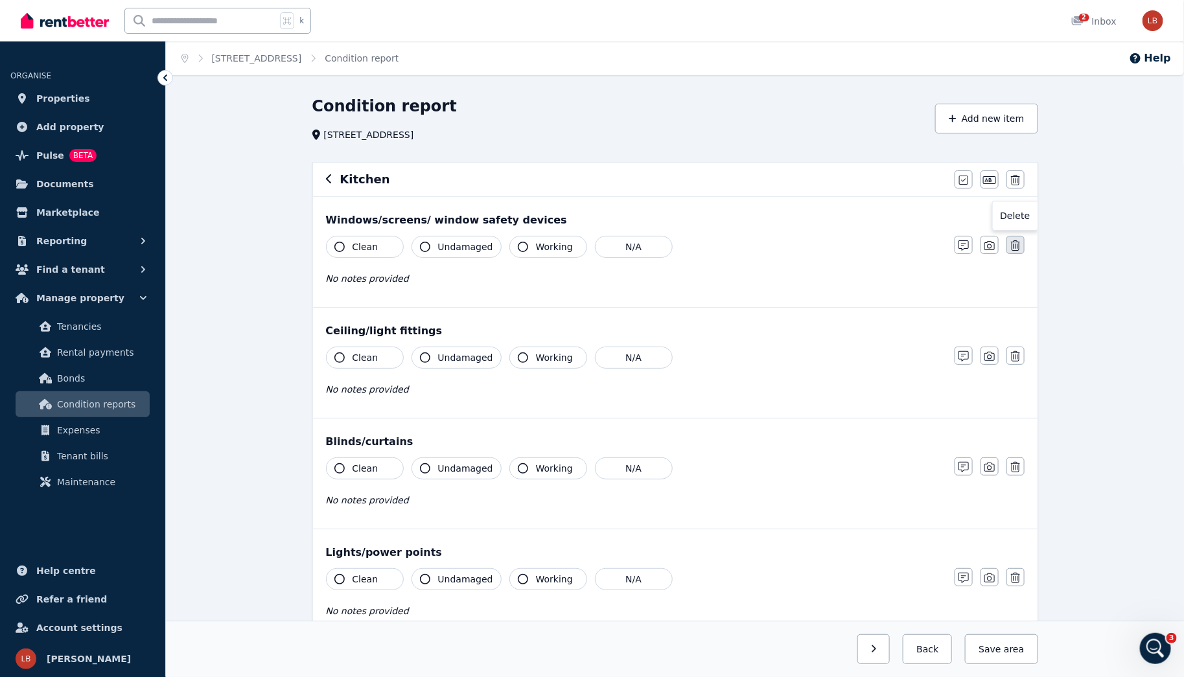
click at [1016, 246] on icon "button" at bounding box center [1015, 245] width 9 height 10
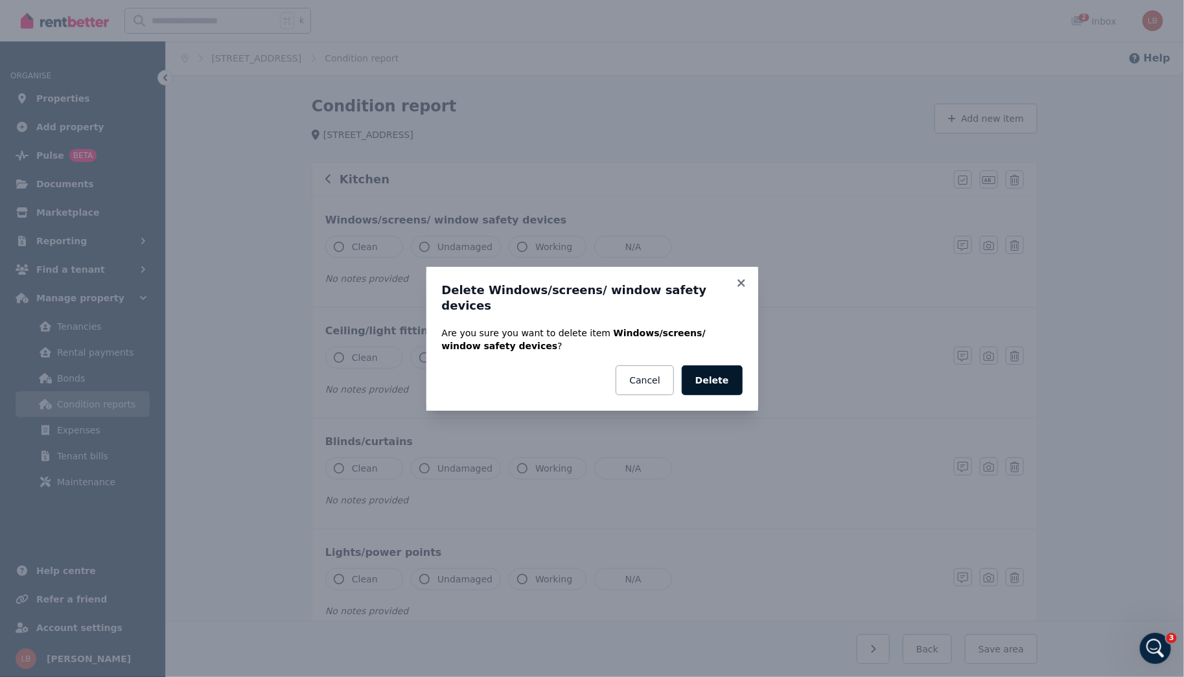
click at [717, 374] on button "Delete" at bounding box center [711, 380] width 61 height 30
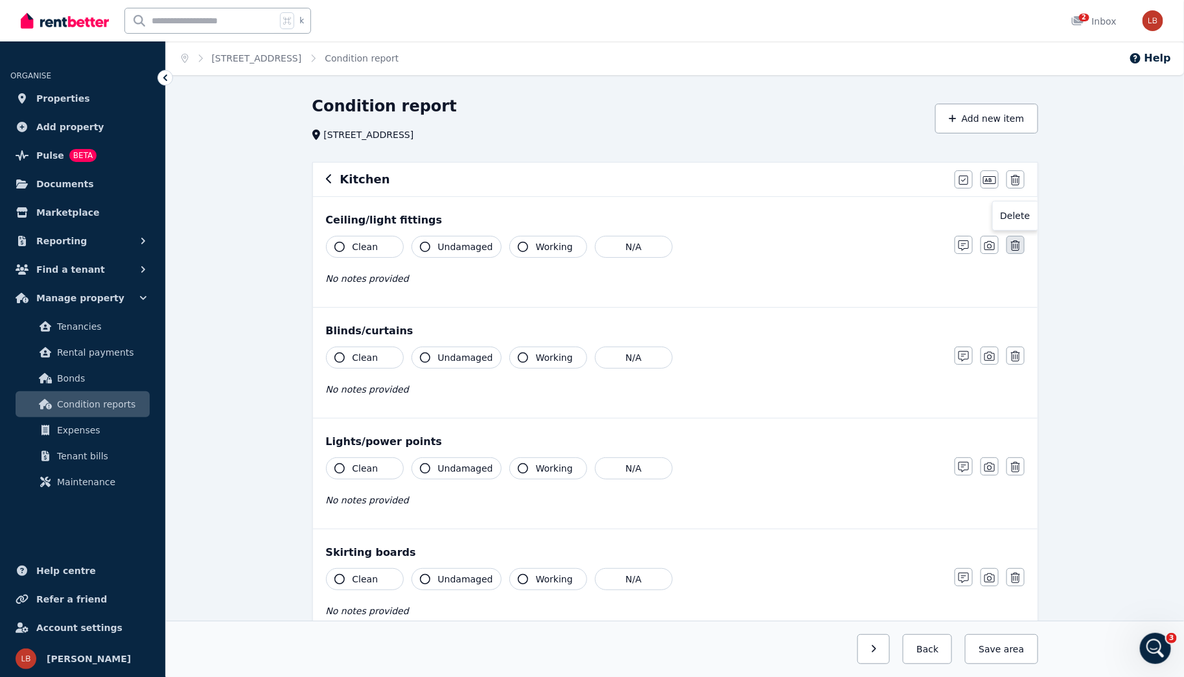
click at [1016, 244] on icon "button" at bounding box center [1015, 245] width 9 height 10
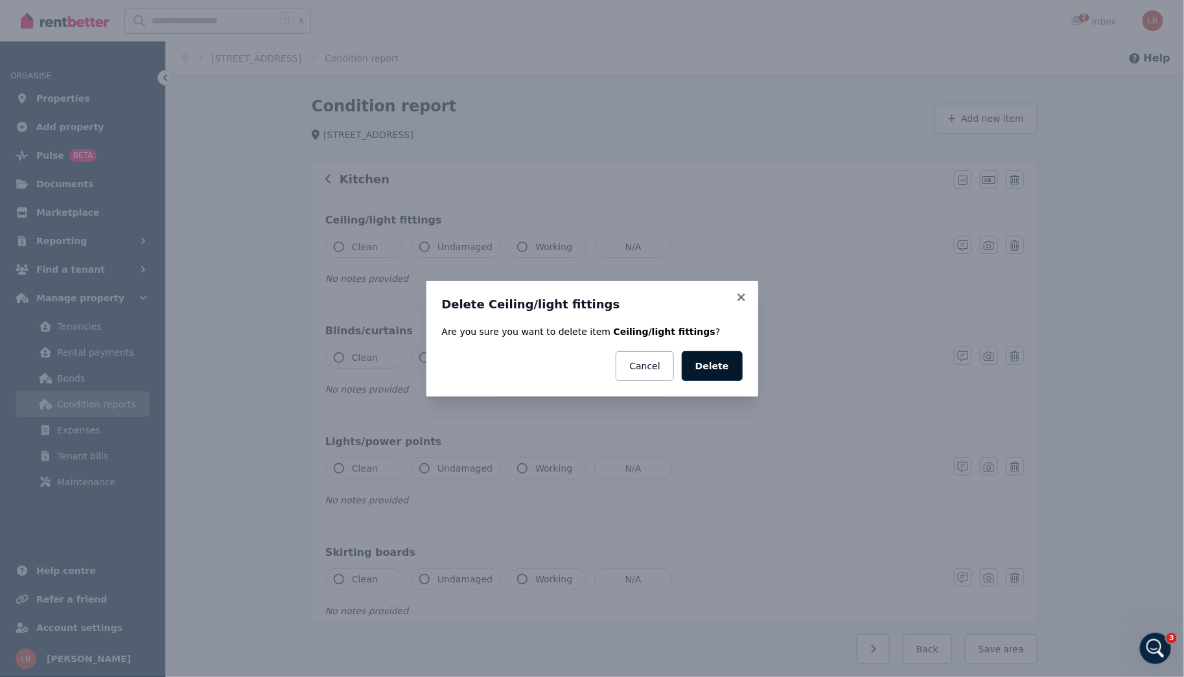
click at [710, 369] on button "Delete" at bounding box center [711, 366] width 61 height 30
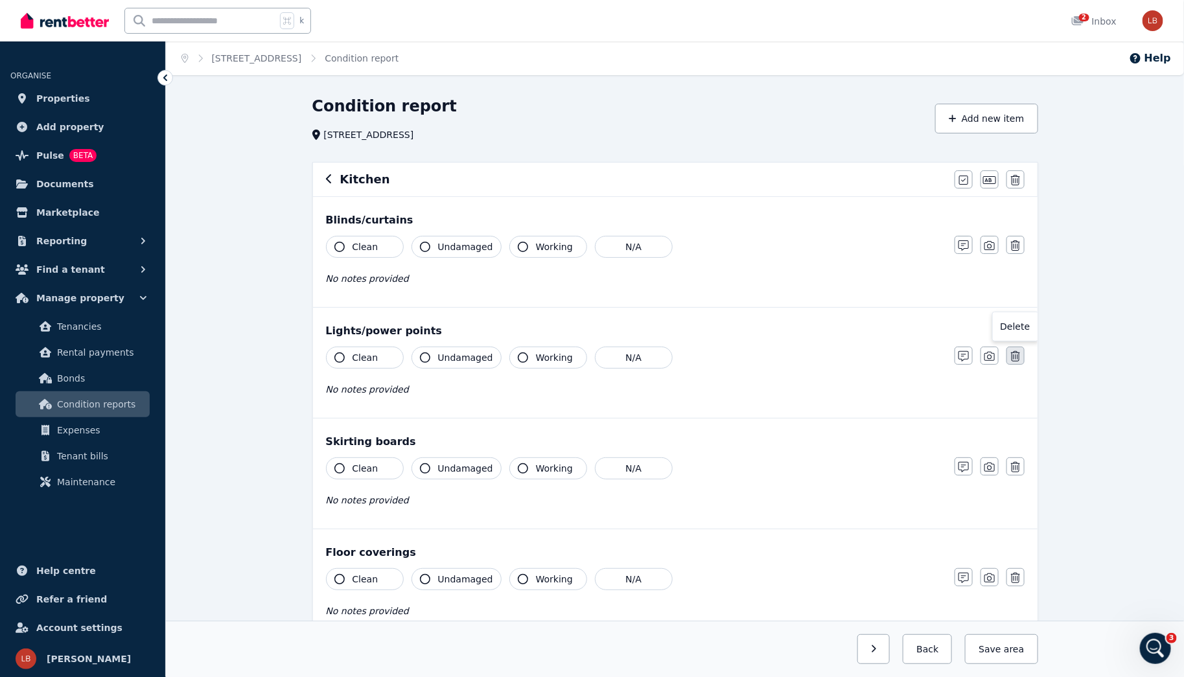
click at [1014, 357] on icon "button" at bounding box center [1015, 356] width 9 height 10
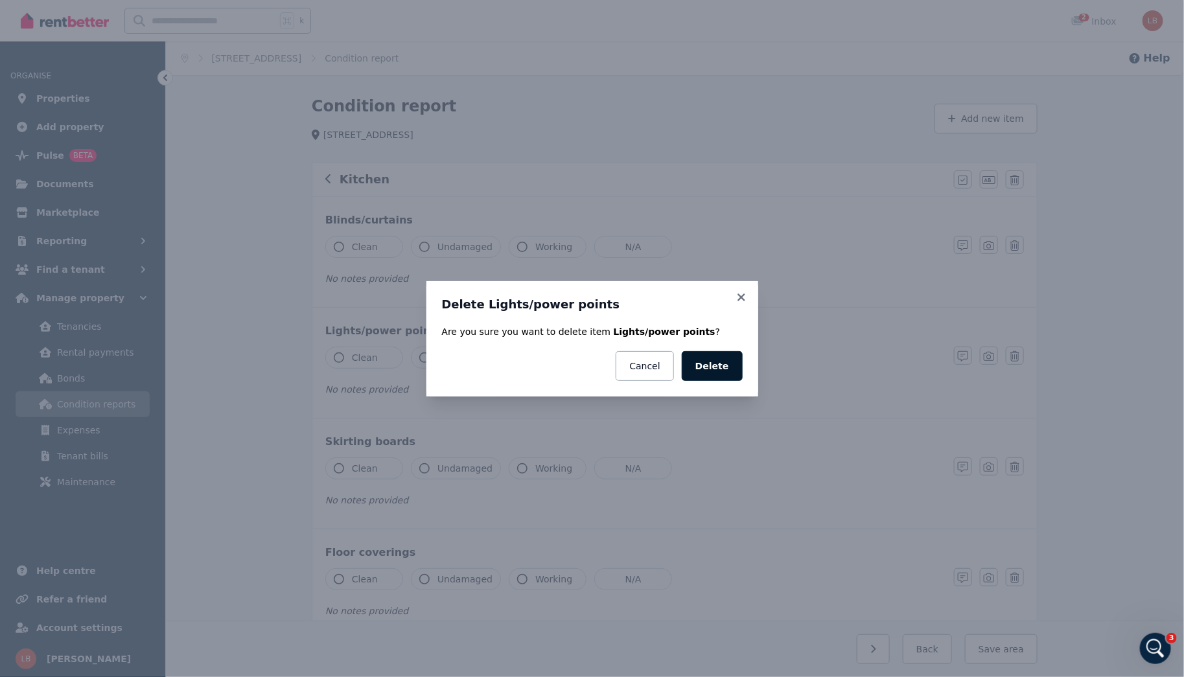
click at [713, 366] on button "Delete" at bounding box center [711, 366] width 61 height 30
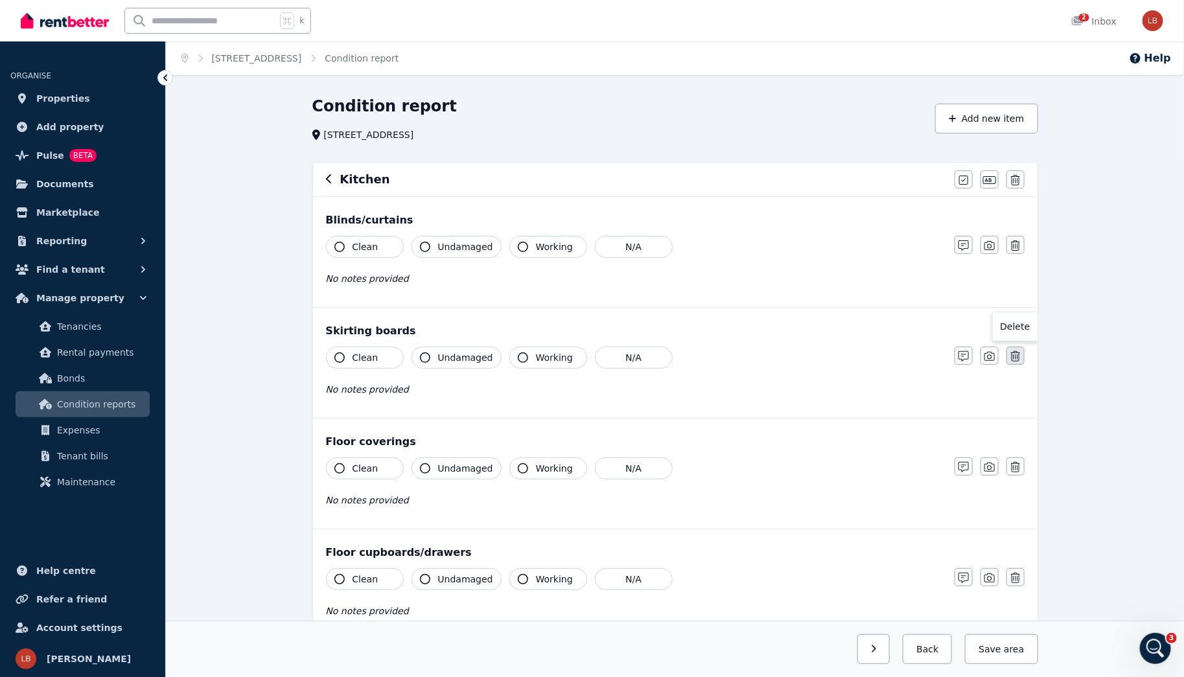
click at [1012, 356] on icon "button" at bounding box center [1015, 356] width 9 height 10
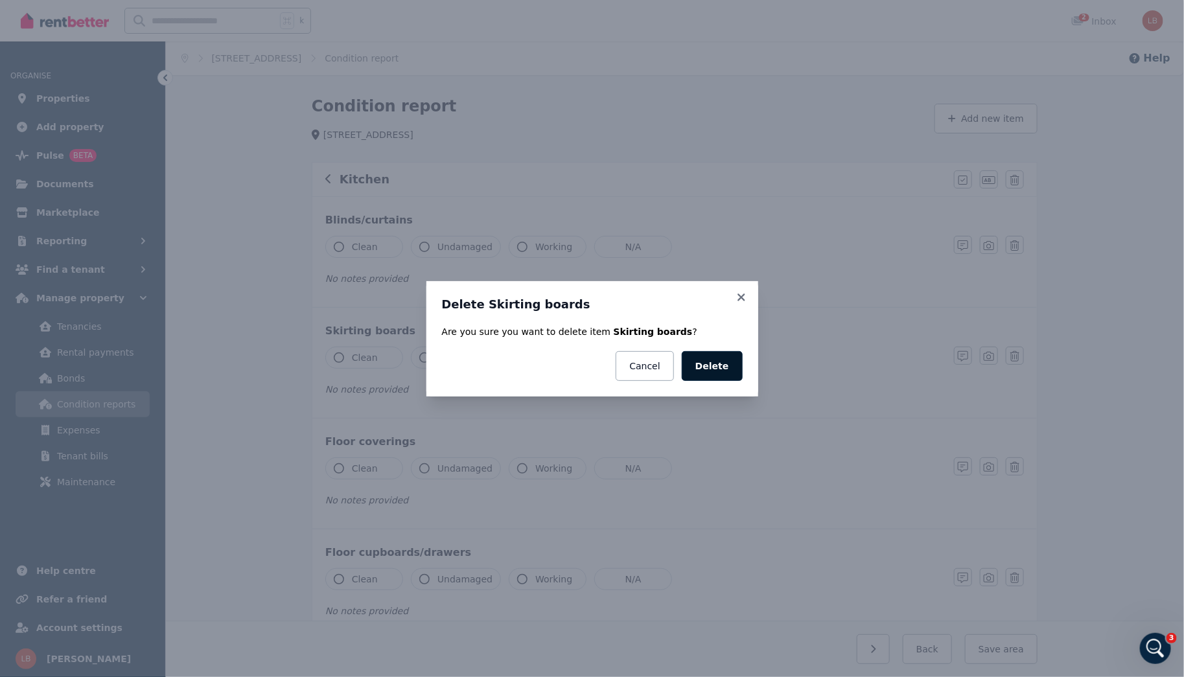
click at [710, 365] on button "Delete" at bounding box center [711, 366] width 61 height 30
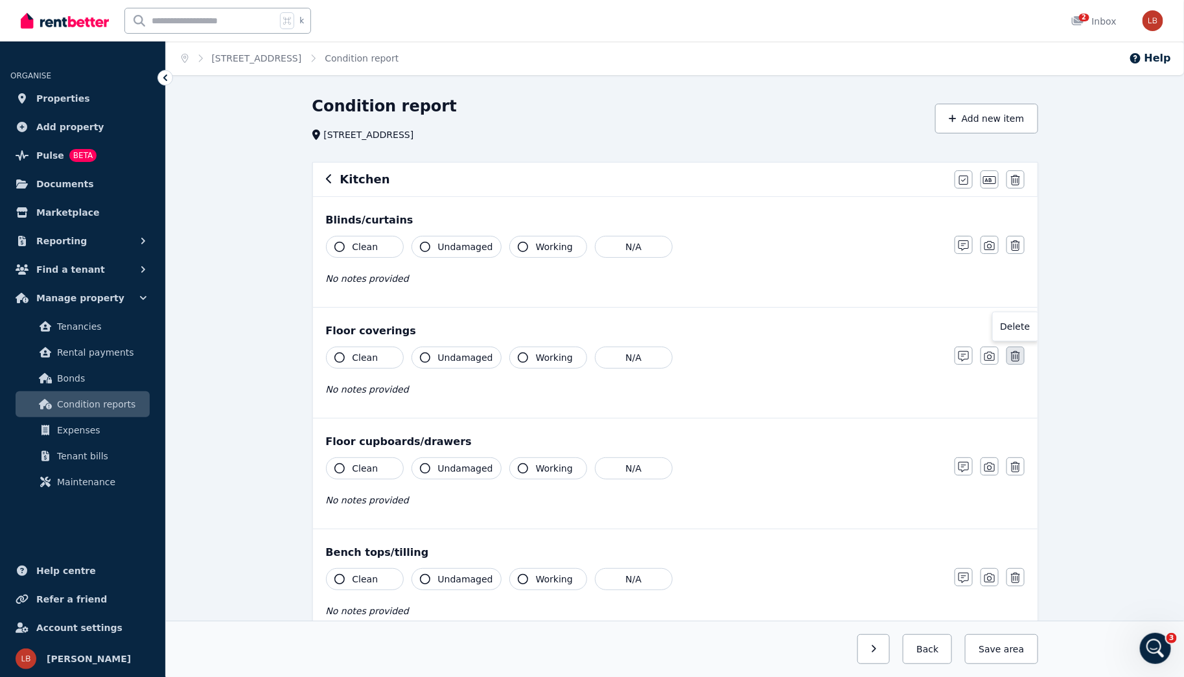
click at [1017, 354] on icon "button" at bounding box center [1015, 356] width 9 height 10
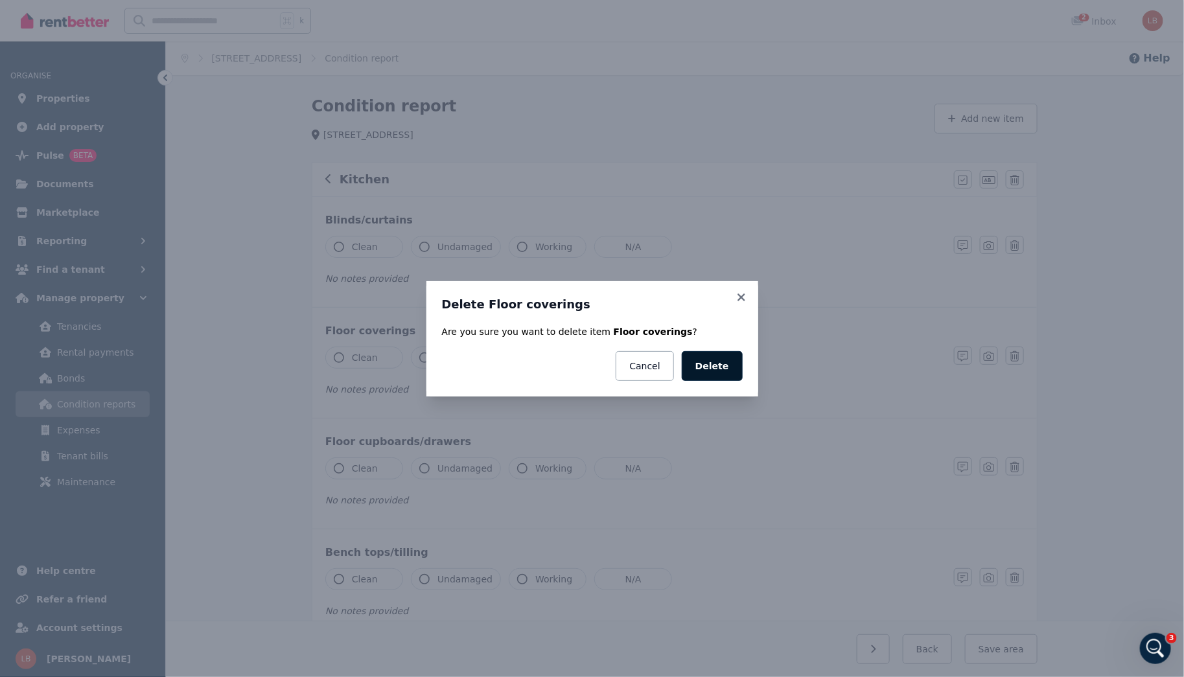
click at [706, 367] on button "Delete" at bounding box center [711, 366] width 61 height 30
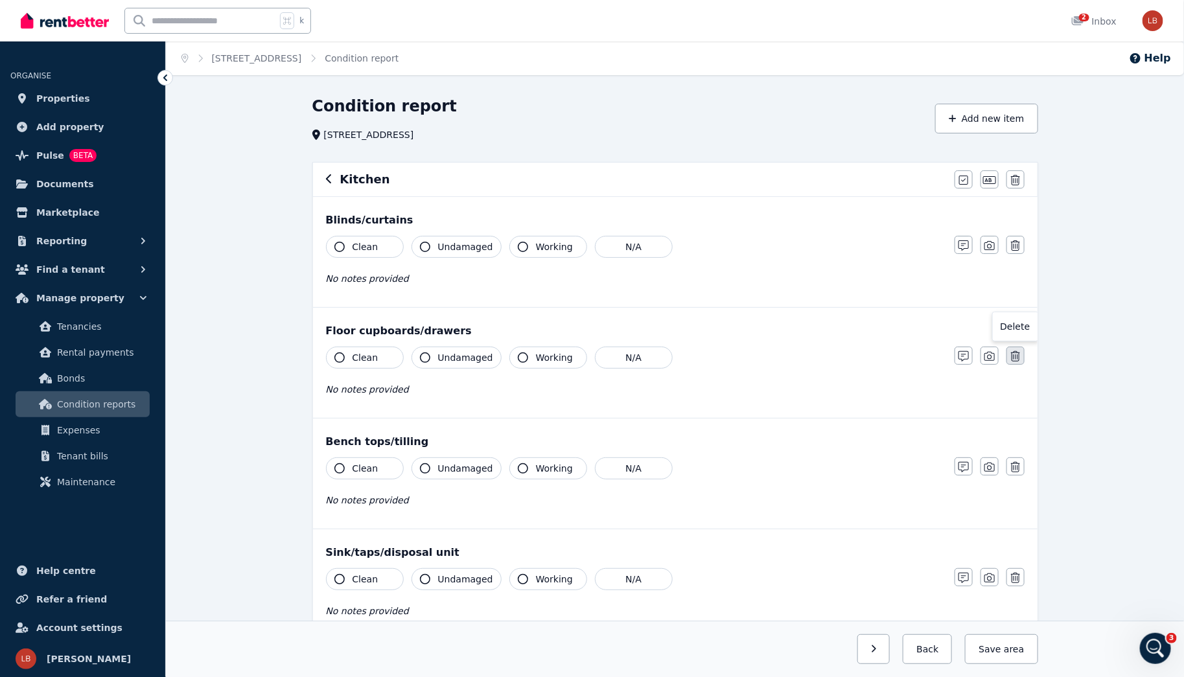
click at [1015, 356] on icon "button" at bounding box center [1015, 356] width 9 height 10
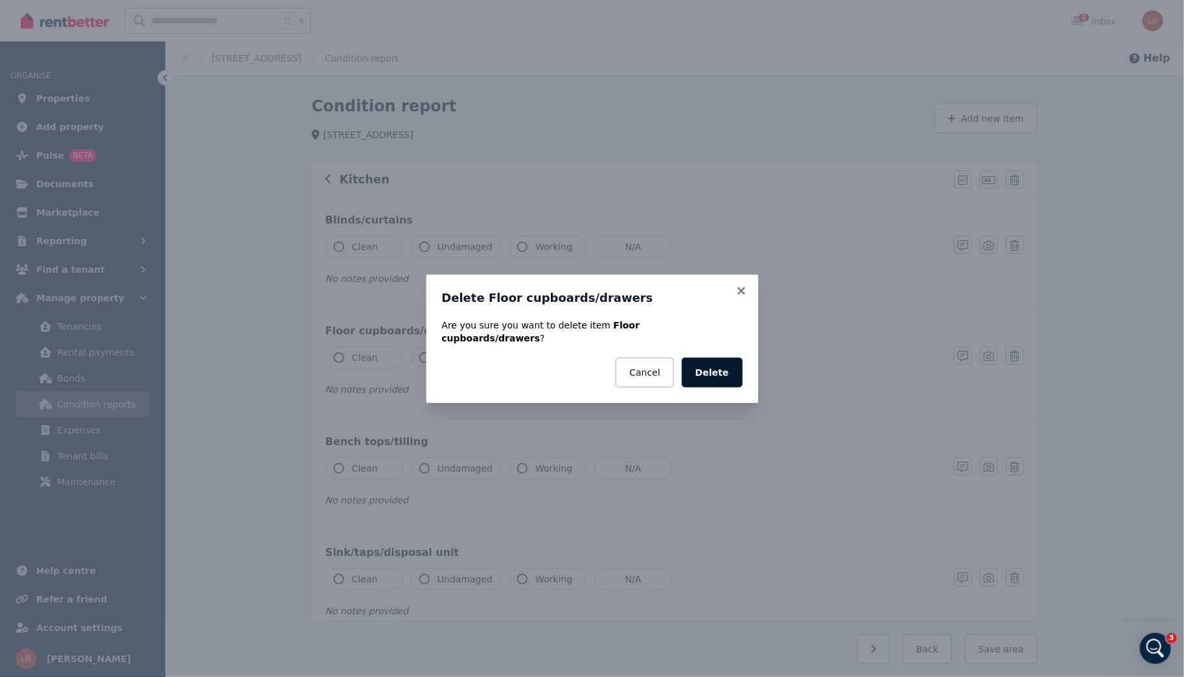
click at [714, 374] on button "Delete" at bounding box center [711, 373] width 61 height 30
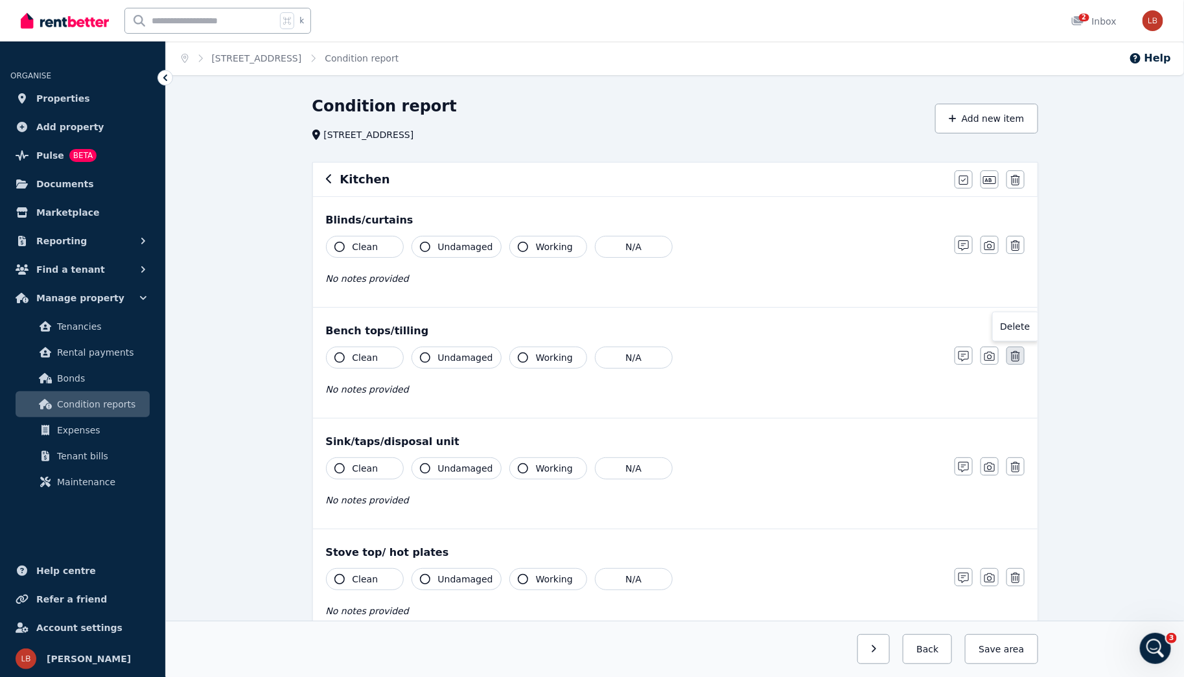
click at [1017, 352] on icon "button" at bounding box center [1015, 356] width 9 height 10
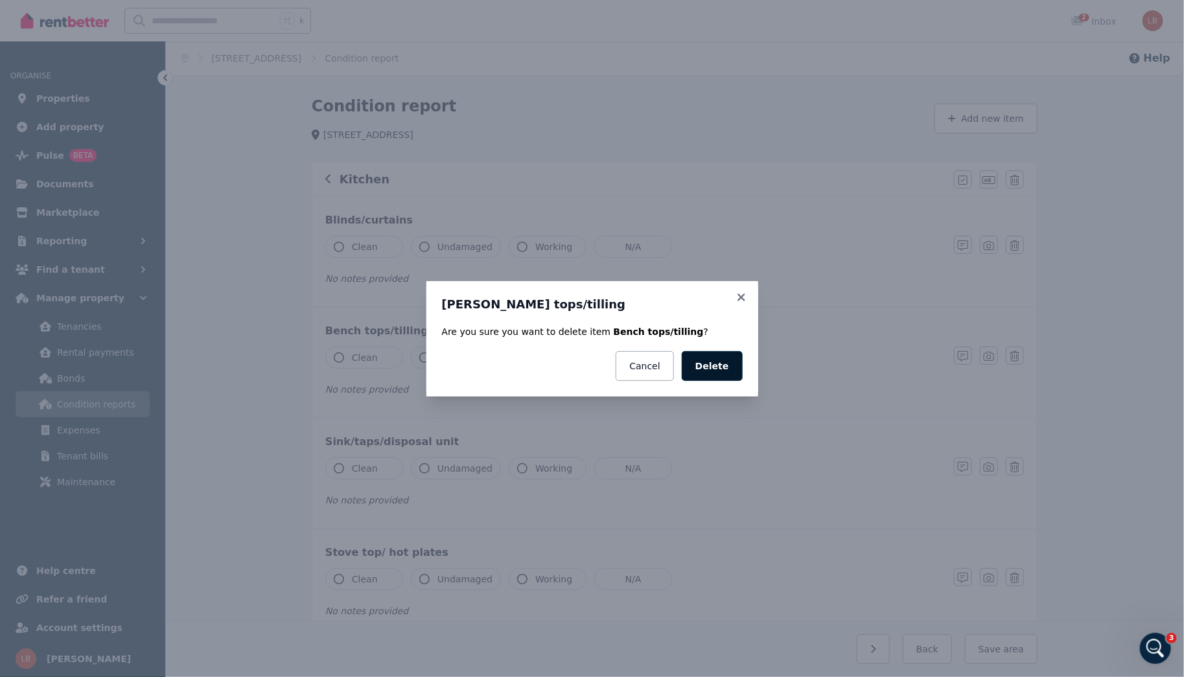
click at [709, 360] on button "Delete" at bounding box center [711, 366] width 61 height 30
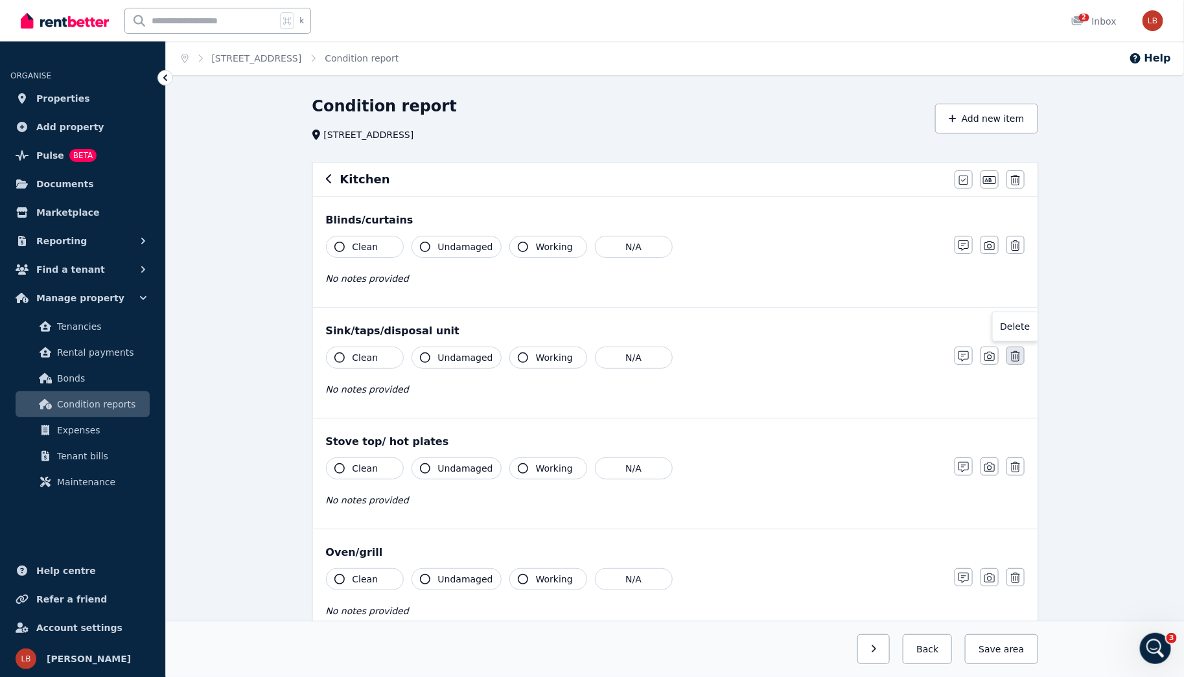
click at [1019, 353] on icon "button" at bounding box center [1015, 356] width 9 height 10
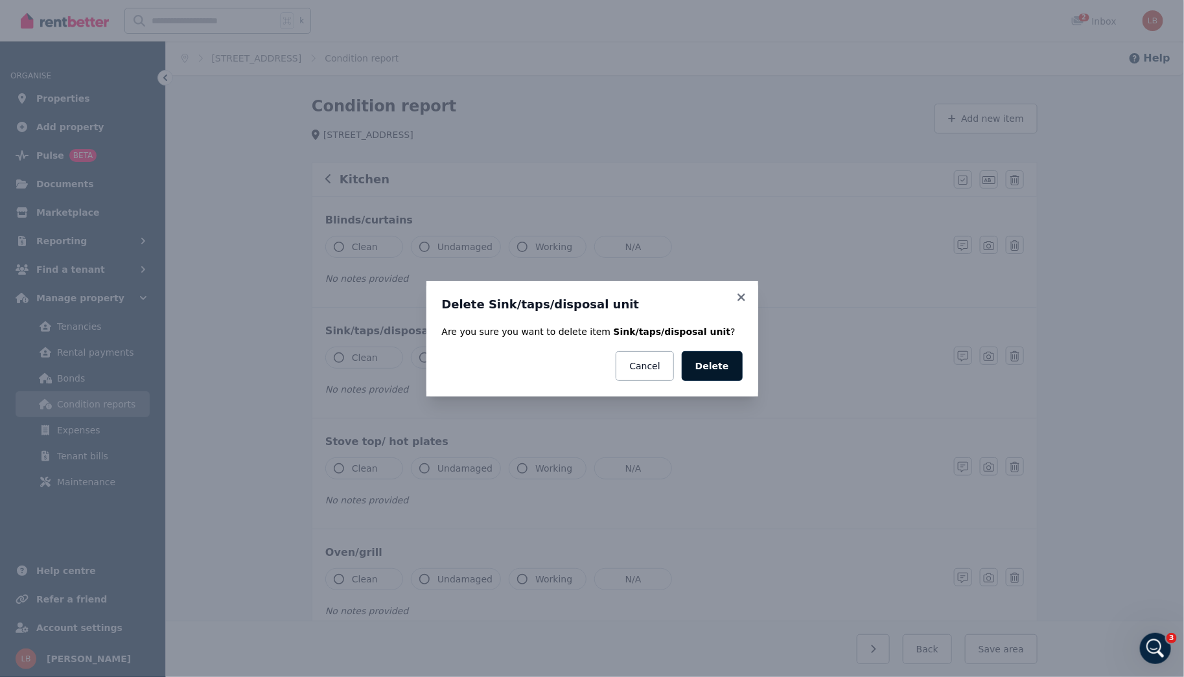
click at [714, 359] on button "Delete" at bounding box center [711, 366] width 61 height 30
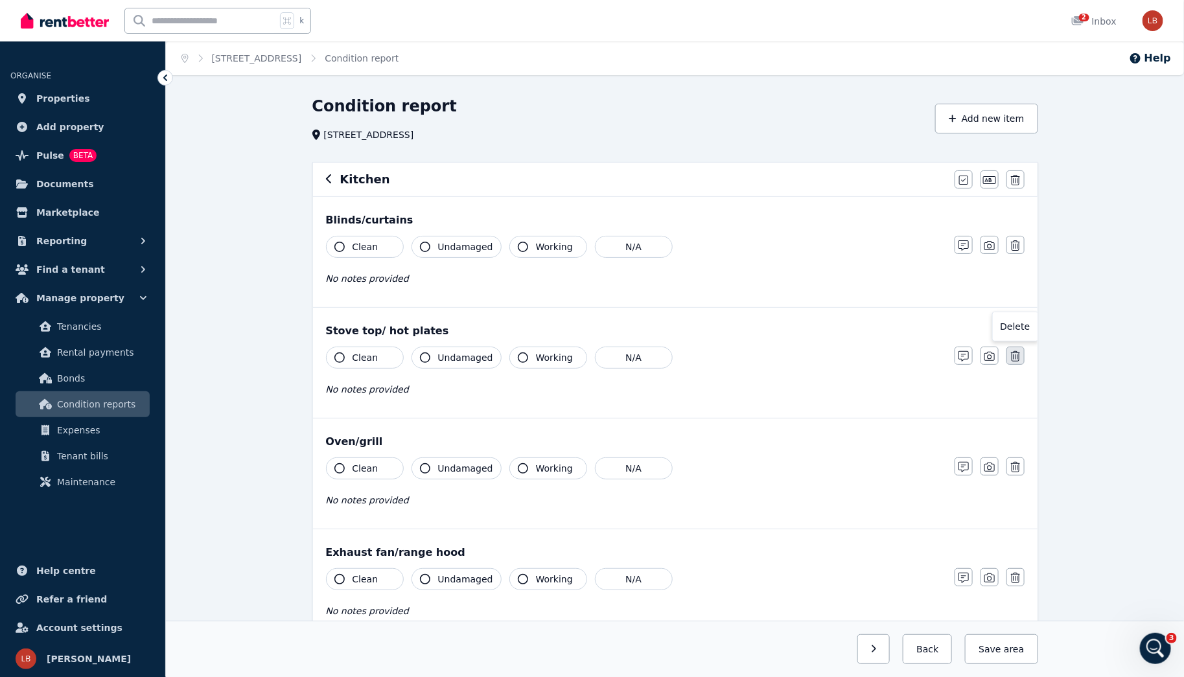
click at [1020, 351] on button "button" at bounding box center [1015, 356] width 18 height 18
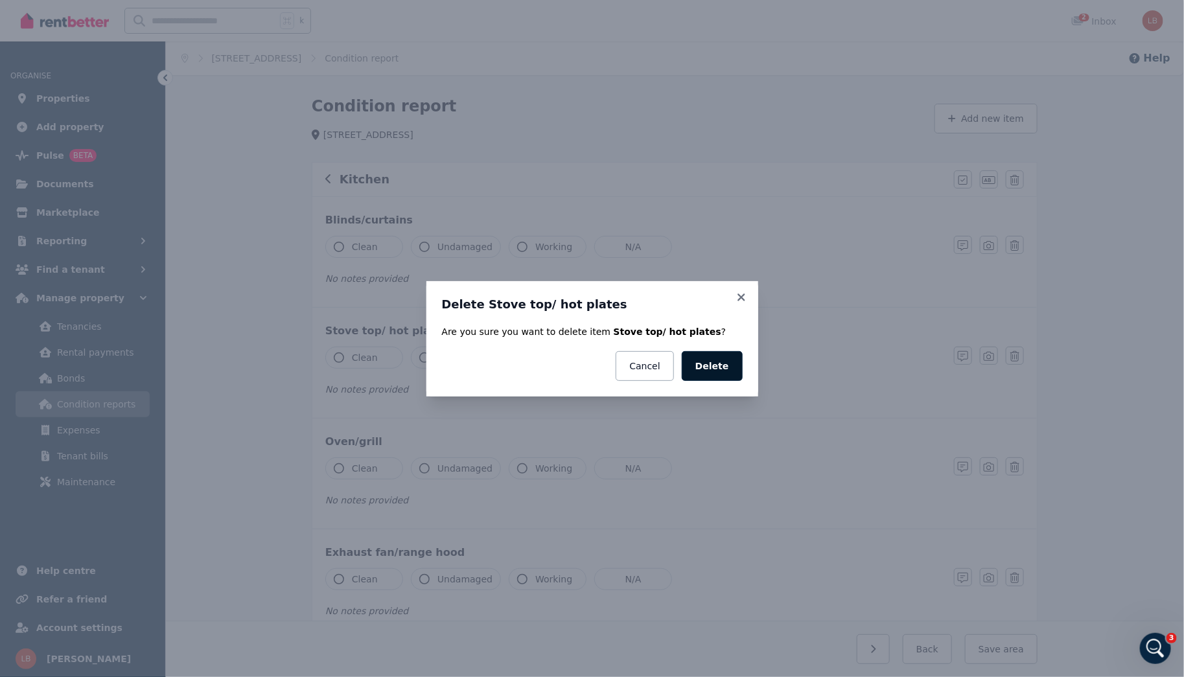
click at [722, 360] on button "Delete" at bounding box center [711, 366] width 61 height 30
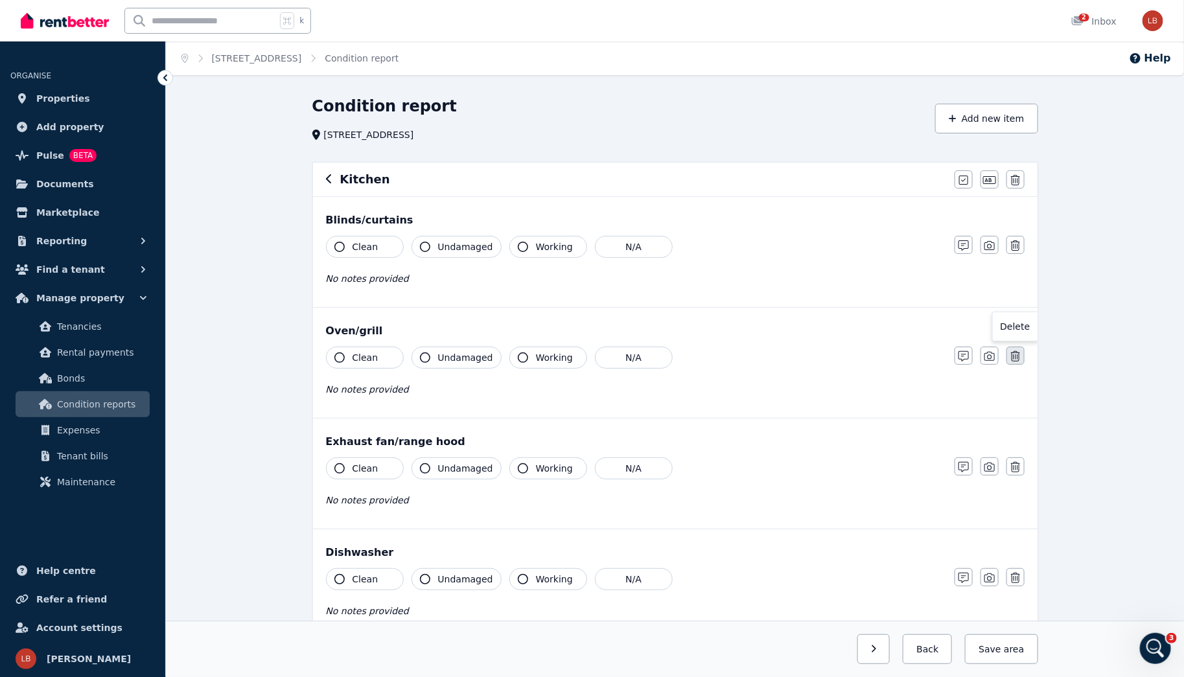
click at [1017, 356] on icon "button" at bounding box center [1015, 356] width 9 height 10
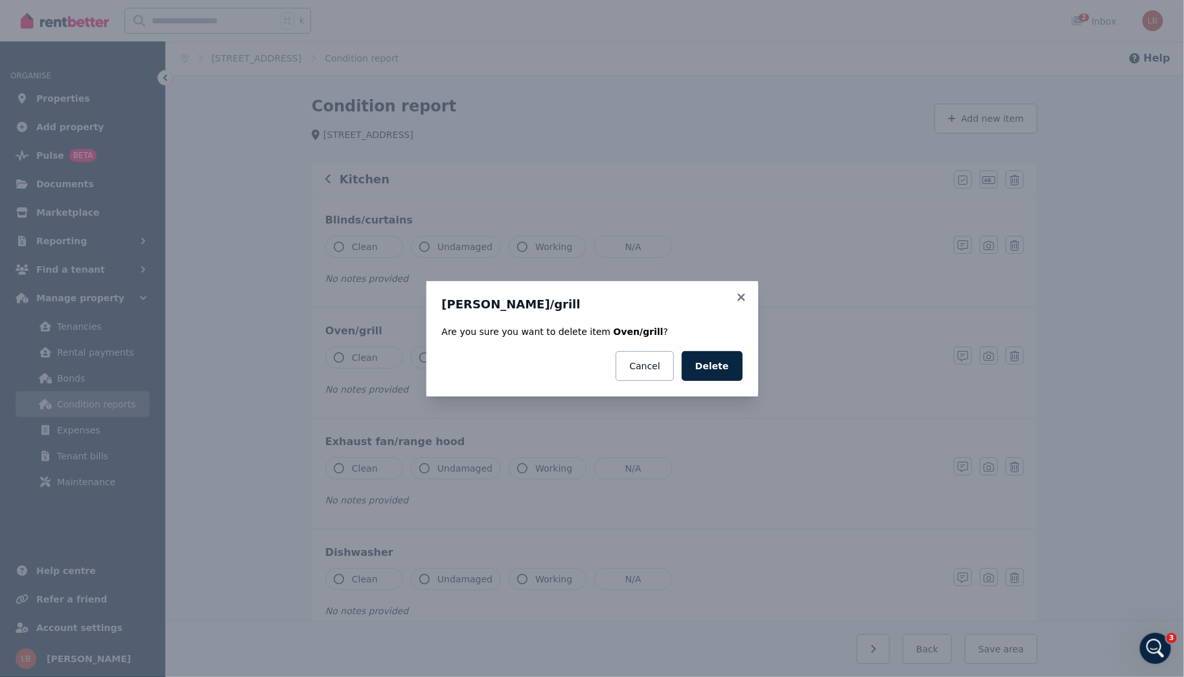
click at [985, 296] on div "[PERSON_NAME]/grill Are you sure you want to delete item Oven/grill ? Cancel De…" at bounding box center [592, 338] width 1184 height 677
click at [655, 363] on button "Cancel" at bounding box center [644, 366] width 58 height 30
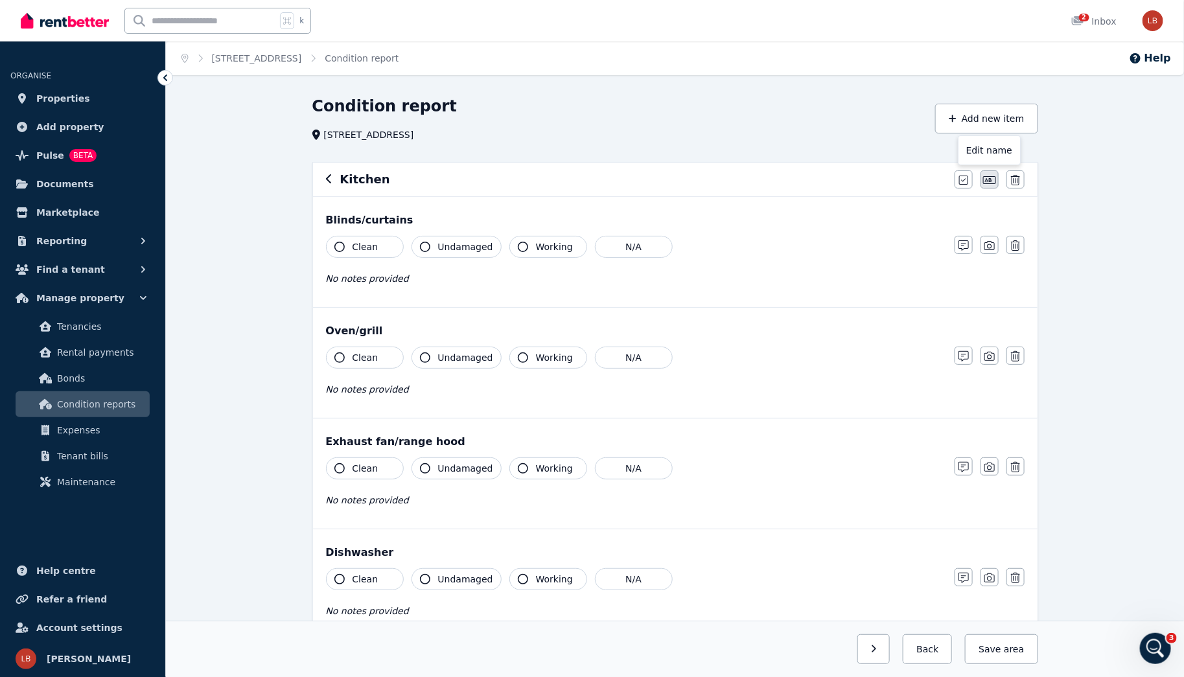
click at [987, 177] on icon "button" at bounding box center [989, 180] width 13 height 10
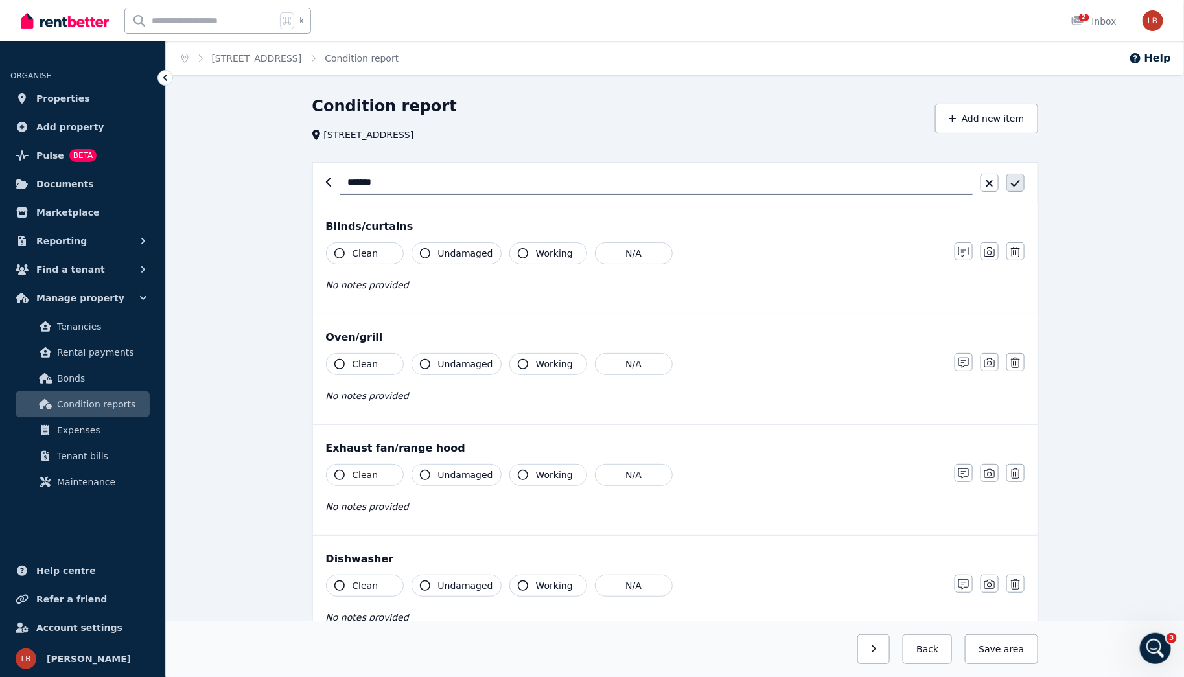
click at [1018, 182] on icon "button" at bounding box center [1015, 183] width 9 height 10
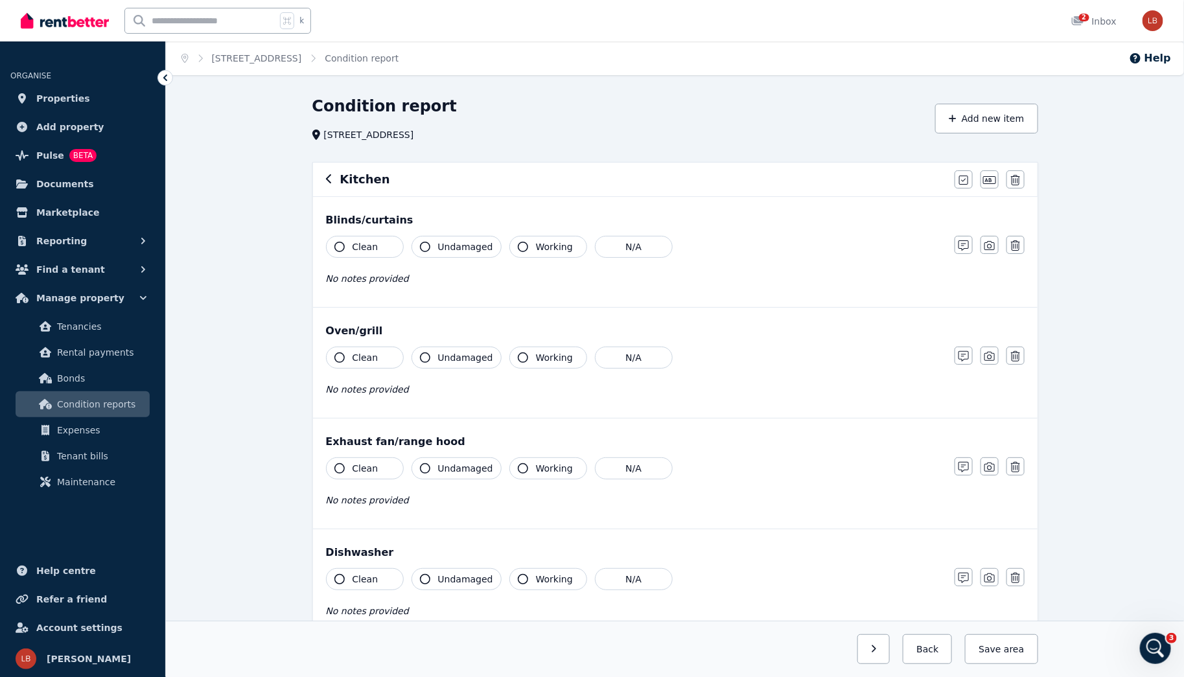
click at [395, 219] on div "Blinds/curtains" at bounding box center [675, 220] width 698 height 16
click at [963, 249] on icon "button" at bounding box center [963, 245] width 10 height 10
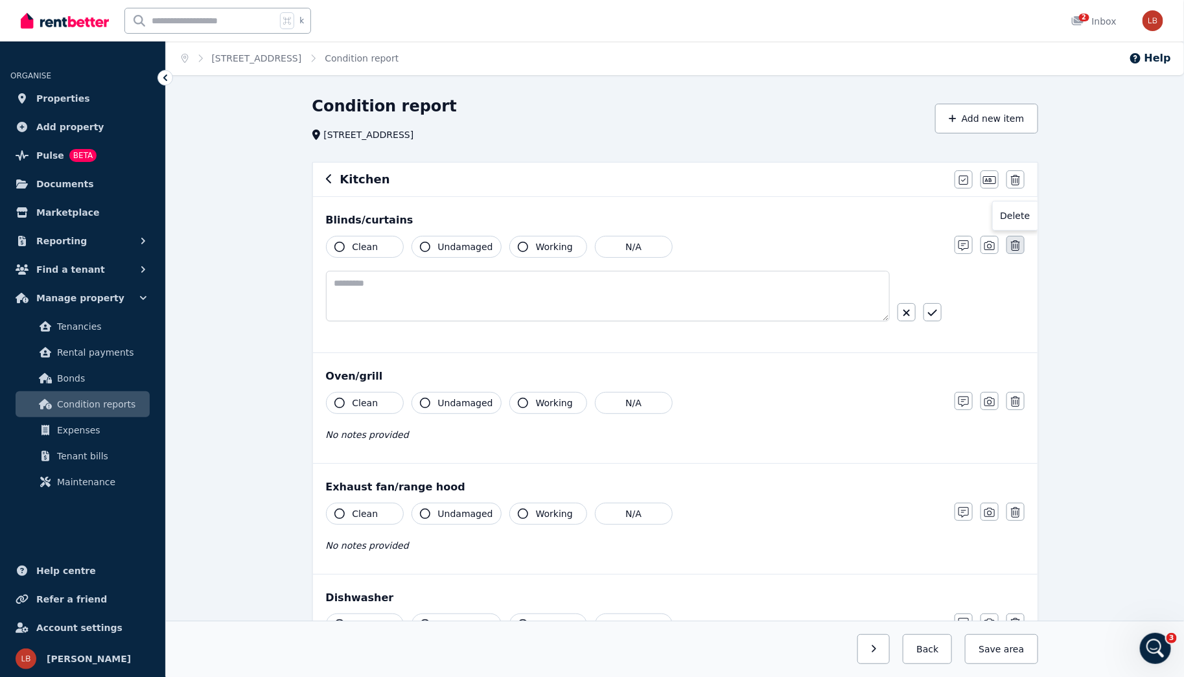
click at [1011, 244] on icon "button" at bounding box center [1015, 245] width 9 height 10
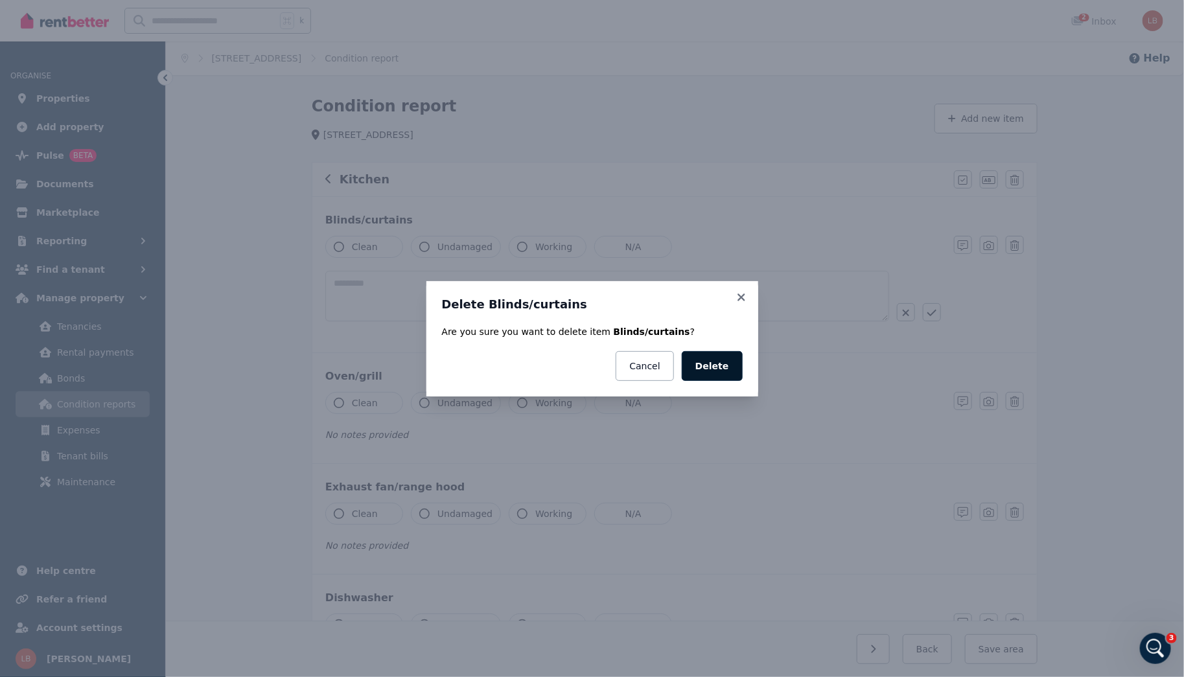
click at [726, 369] on button "Delete" at bounding box center [711, 366] width 61 height 30
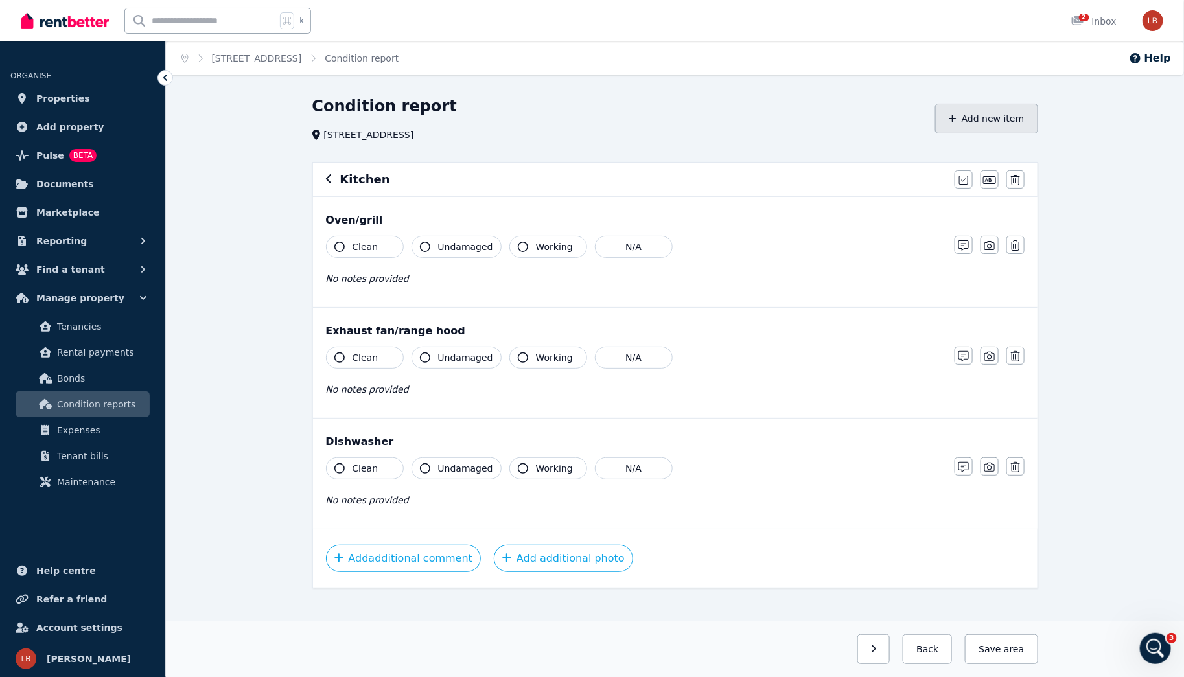
click at [992, 113] on button "Add new item" at bounding box center [986, 119] width 103 height 30
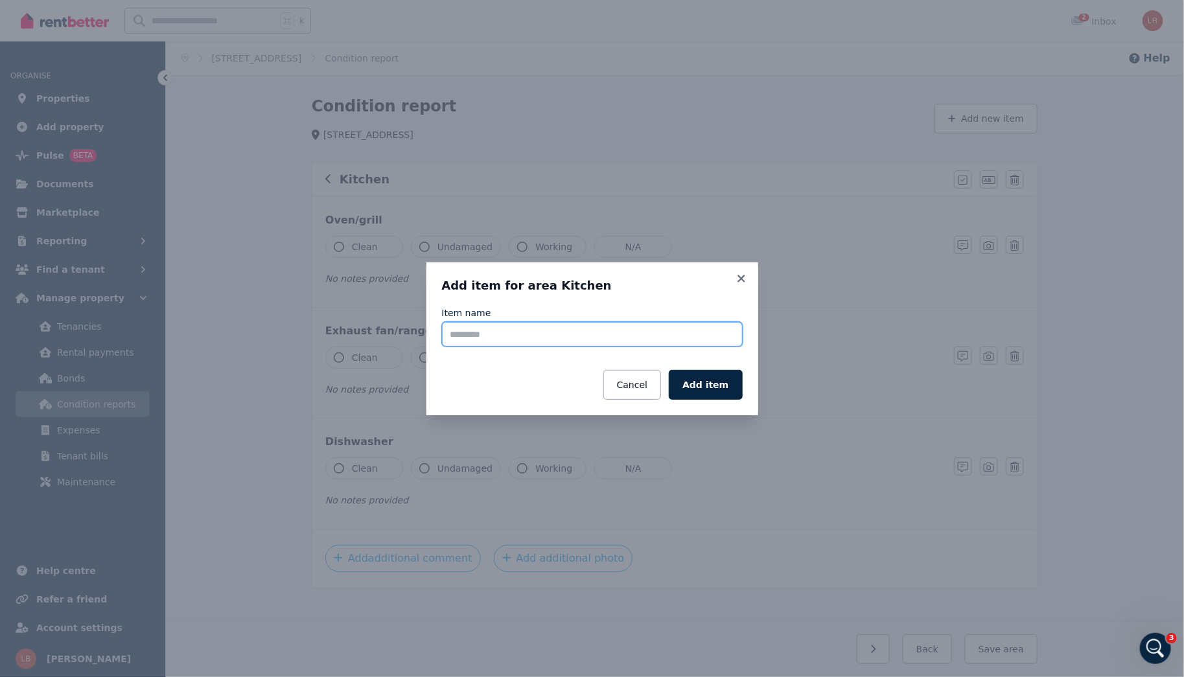
click at [483, 333] on input "Item name" at bounding box center [592, 334] width 301 height 25
type input "*"
type input "**********"
click at [707, 382] on button "Add item" at bounding box center [705, 385] width 73 height 30
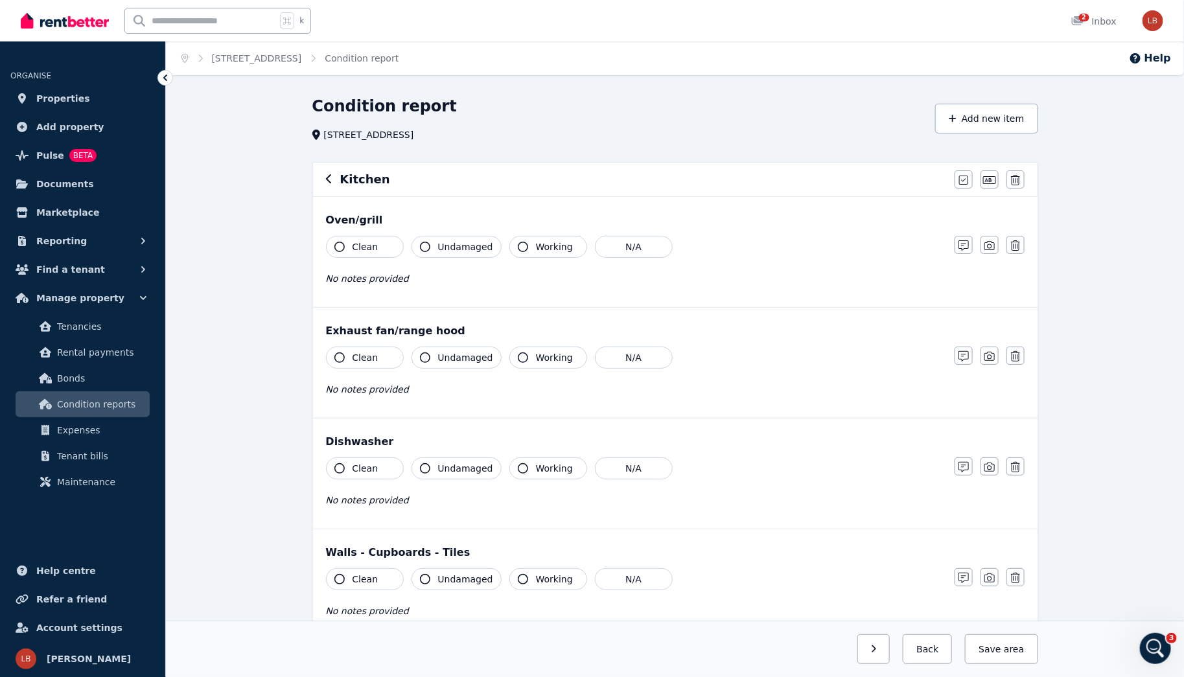
click at [340, 578] on icon "button" at bounding box center [339, 579] width 10 height 10
click at [525, 573] on button "Working" at bounding box center [548, 579] width 78 height 22
click at [967, 573] on icon "button" at bounding box center [963, 578] width 10 height 10
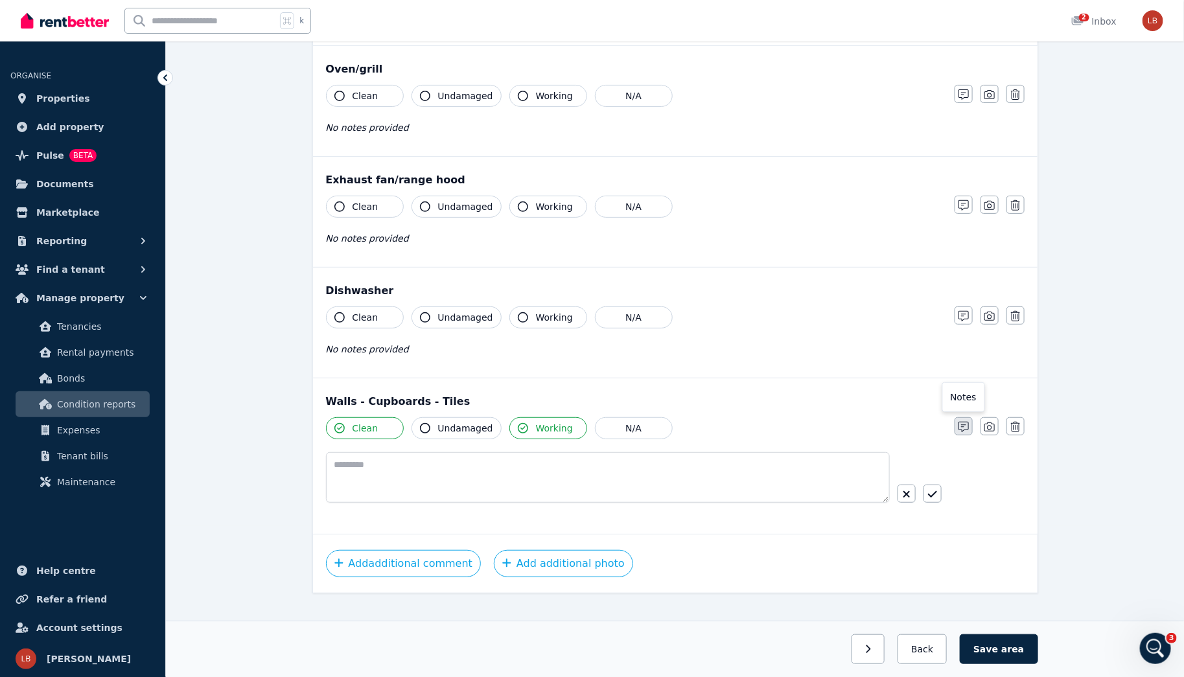
scroll to position [165, 0]
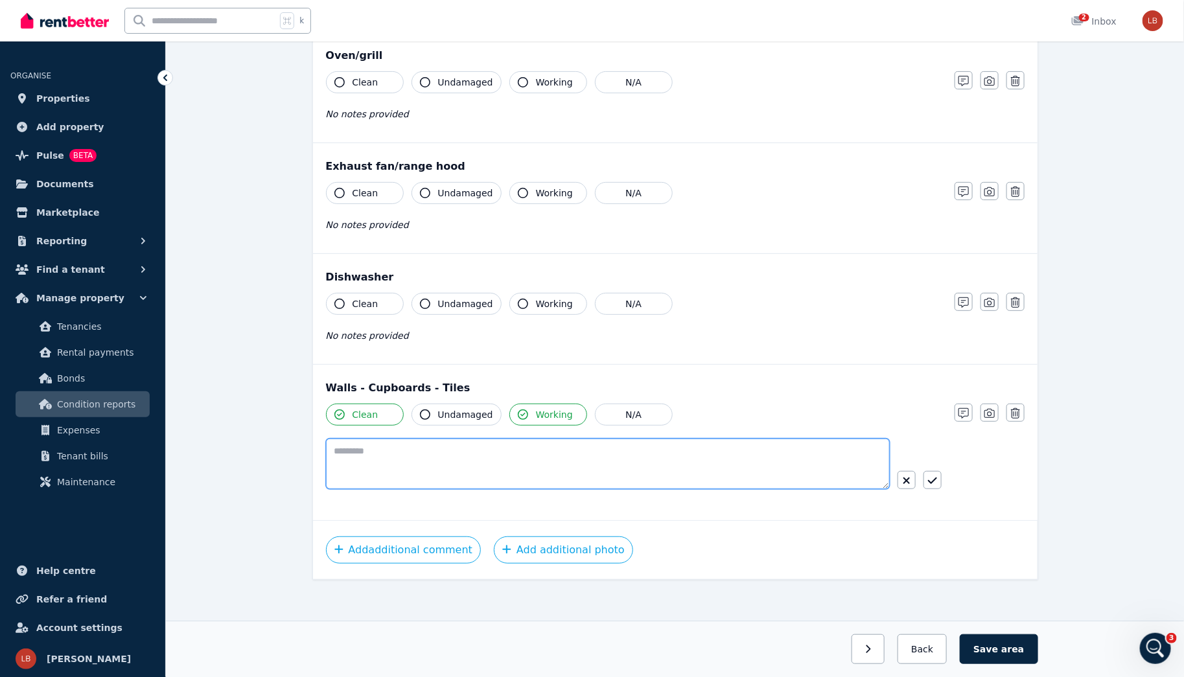
click at [341, 459] on textarea at bounding box center [608, 464] width 564 height 51
click at [342, 447] on textarea at bounding box center [608, 464] width 564 height 51
paste textarea "**********"
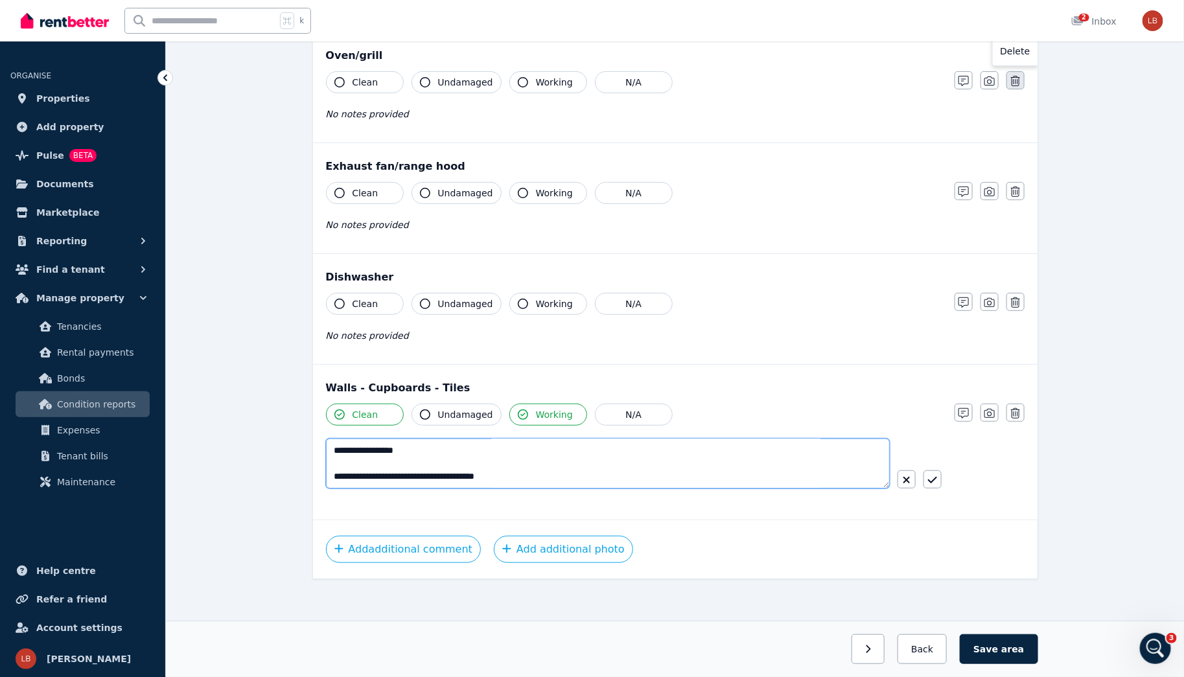
type textarea "**********"
click at [1019, 83] on icon "button" at bounding box center [1015, 81] width 9 height 10
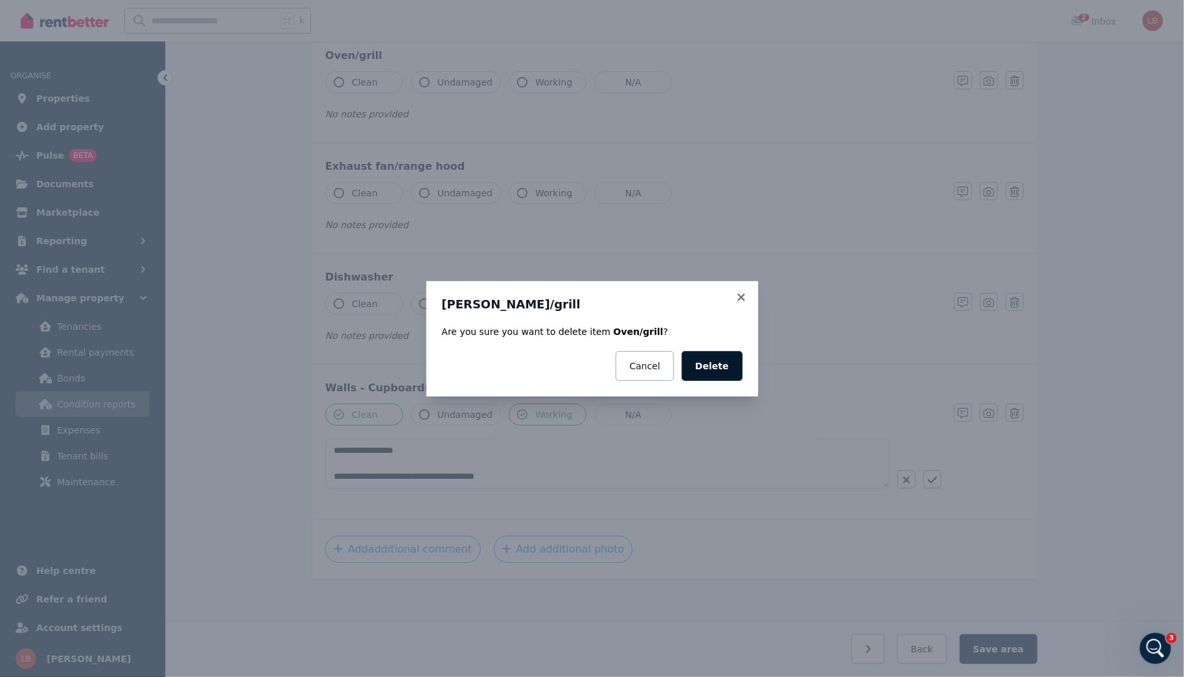
click at [720, 368] on button "Delete" at bounding box center [711, 366] width 61 height 30
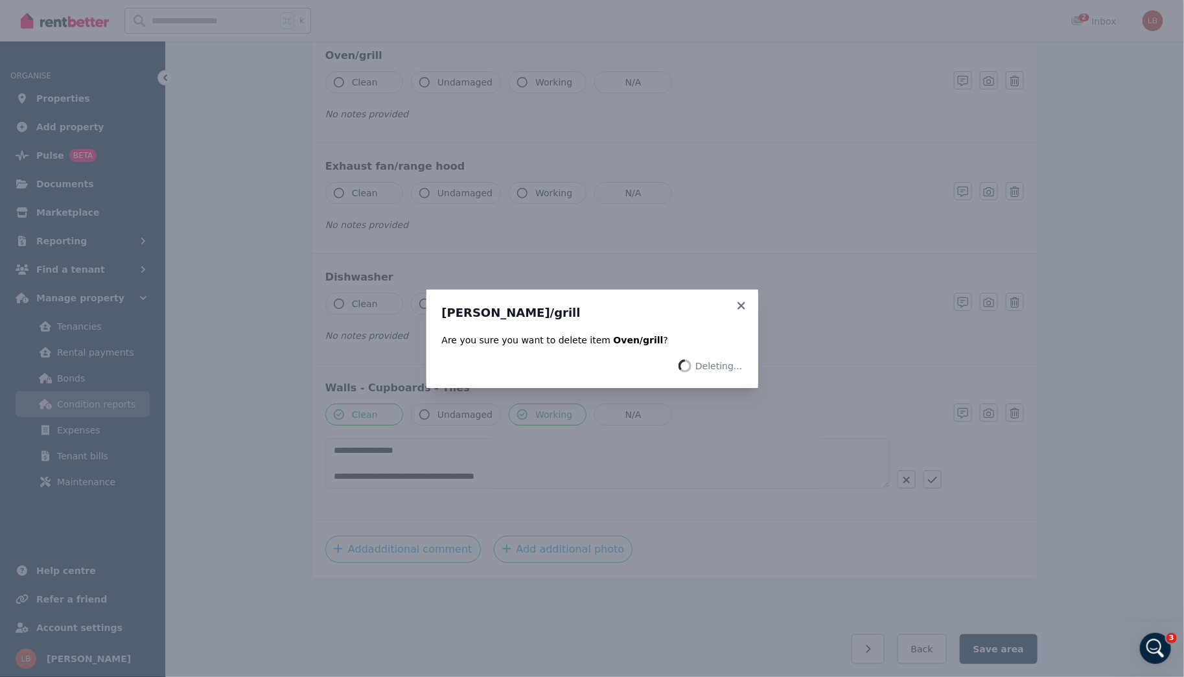
scroll to position [54, 0]
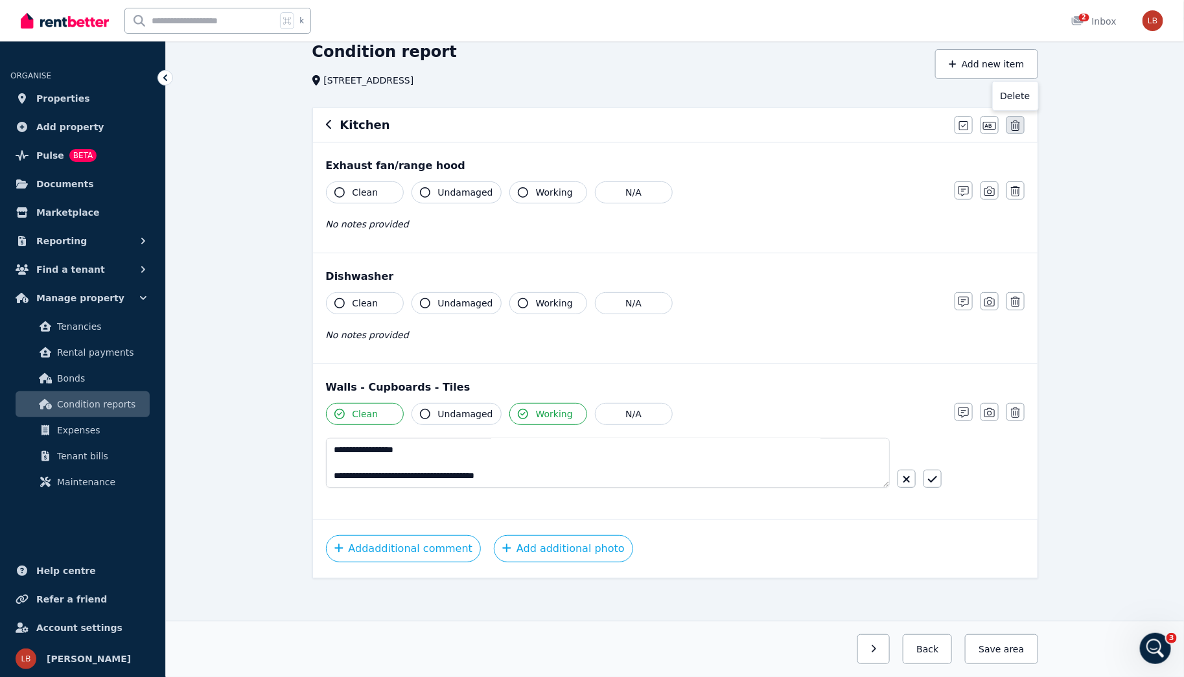
click at [1015, 124] on icon "button" at bounding box center [1015, 125] width 9 height 10
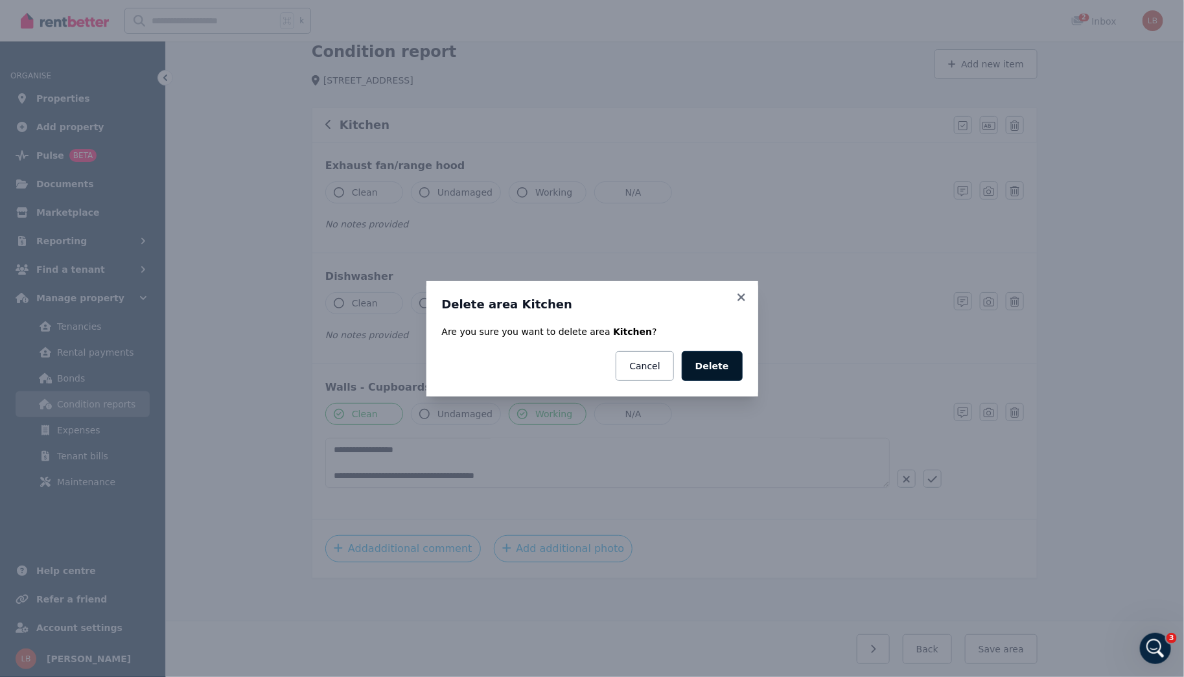
click at [726, 367] on button "Delete" at bounding box center [711, 366] width 61 height 30
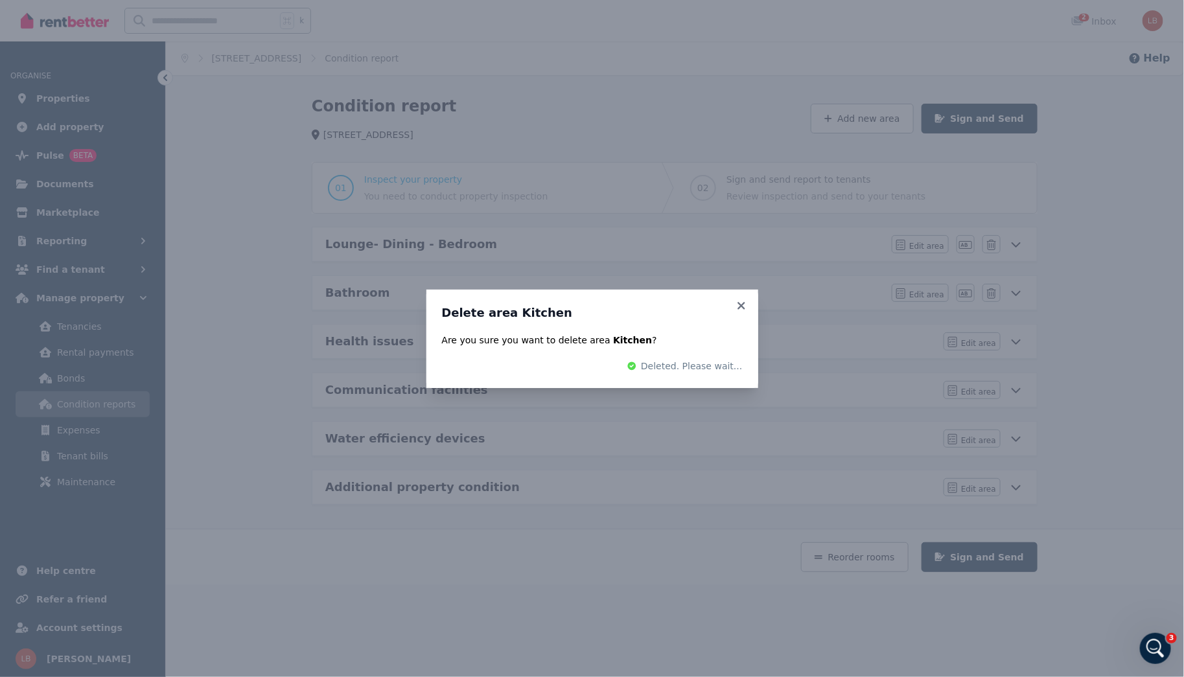
scroll to position [0, 0]
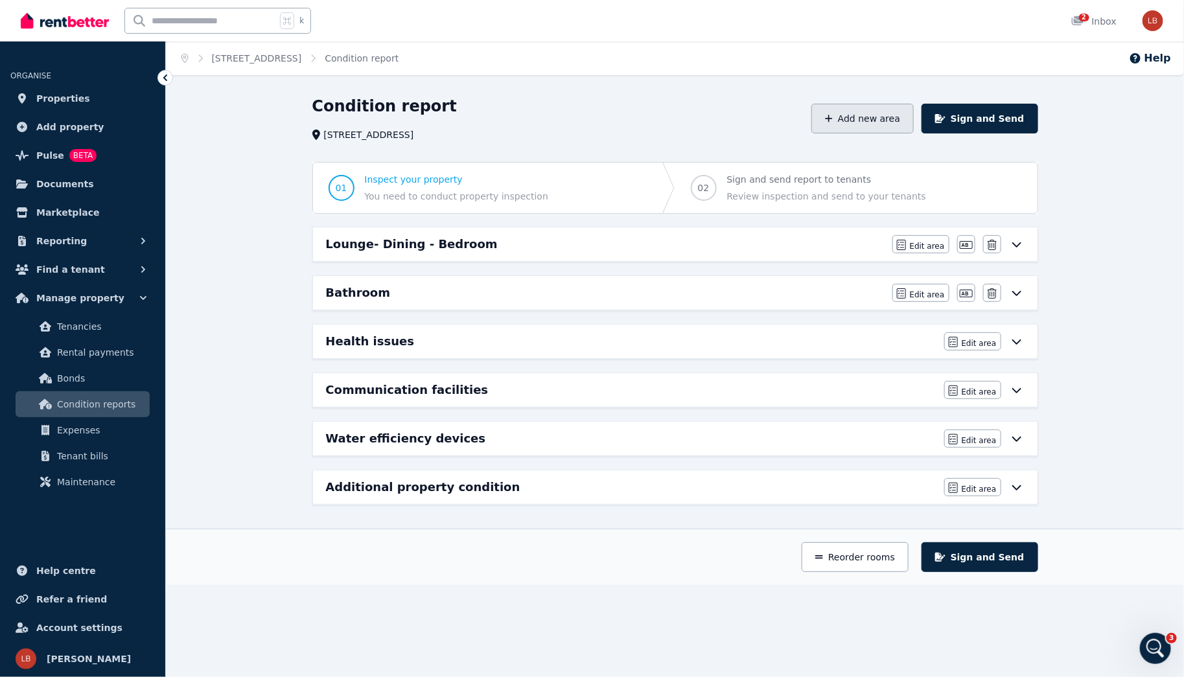
click at [862, 113] on button "Add new area" at bounding box center [862, 119] width 102 height 30
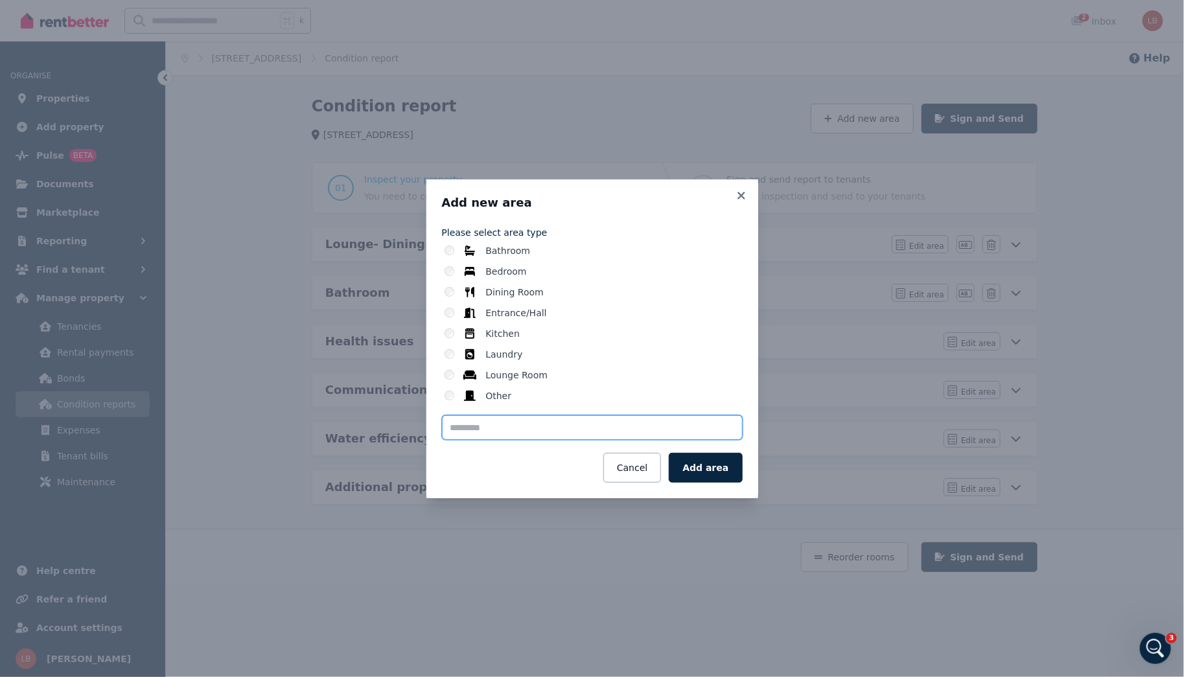
click at [488, 424] on input "text" at bounding box center [592, 427] width 301 height 25
type input "*******"
click at [717, 473] on button "Add area" at bounding box center [705, 468] width 73 height 30
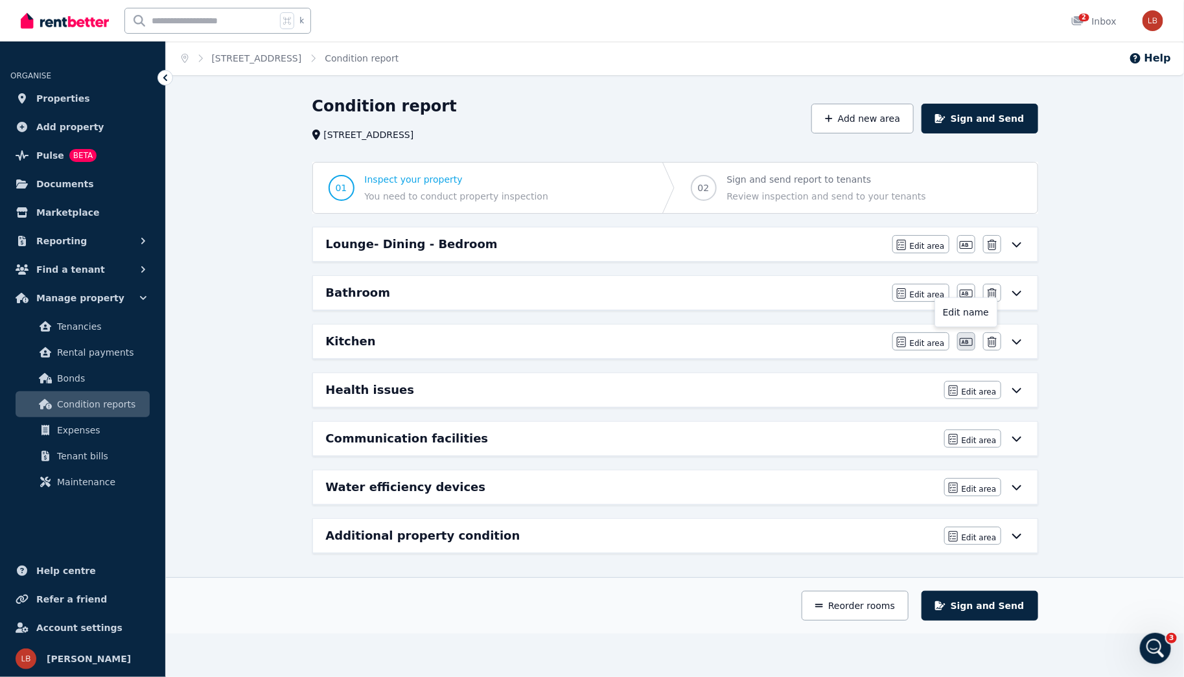
click at [961, 338] on icon "button" at bounding box center [965, 342] width 13 height 10
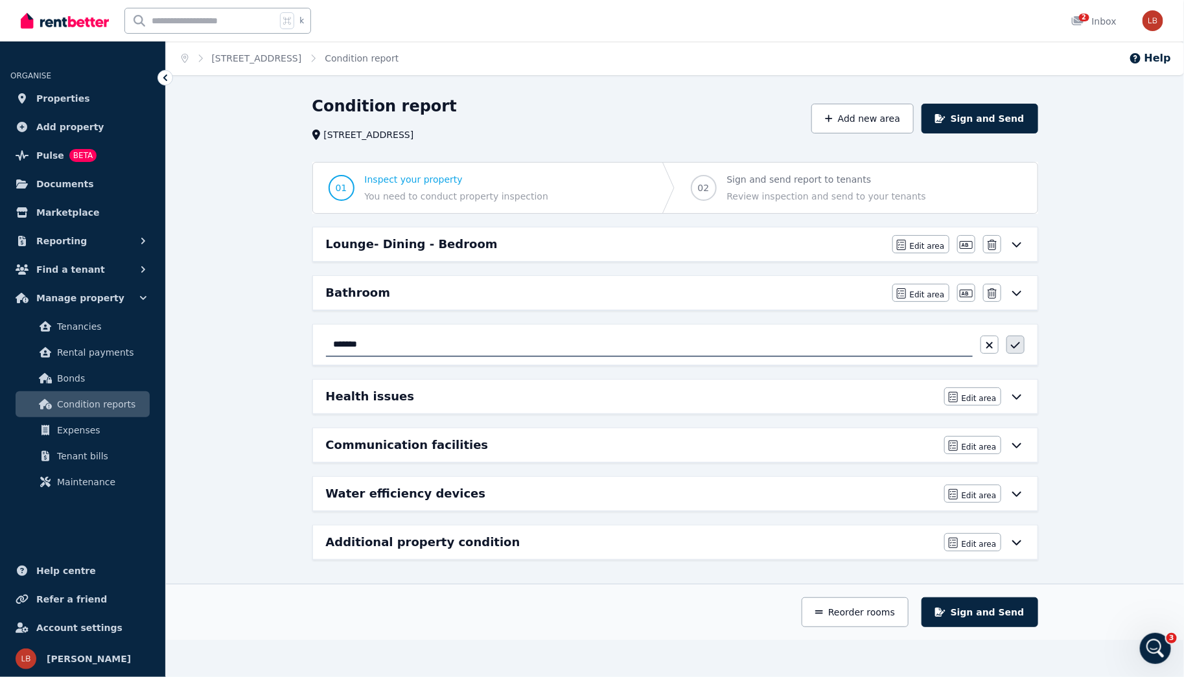
click at [1018, 342] on icon "button" at bounding box center [1014, 345] width 9 height 6
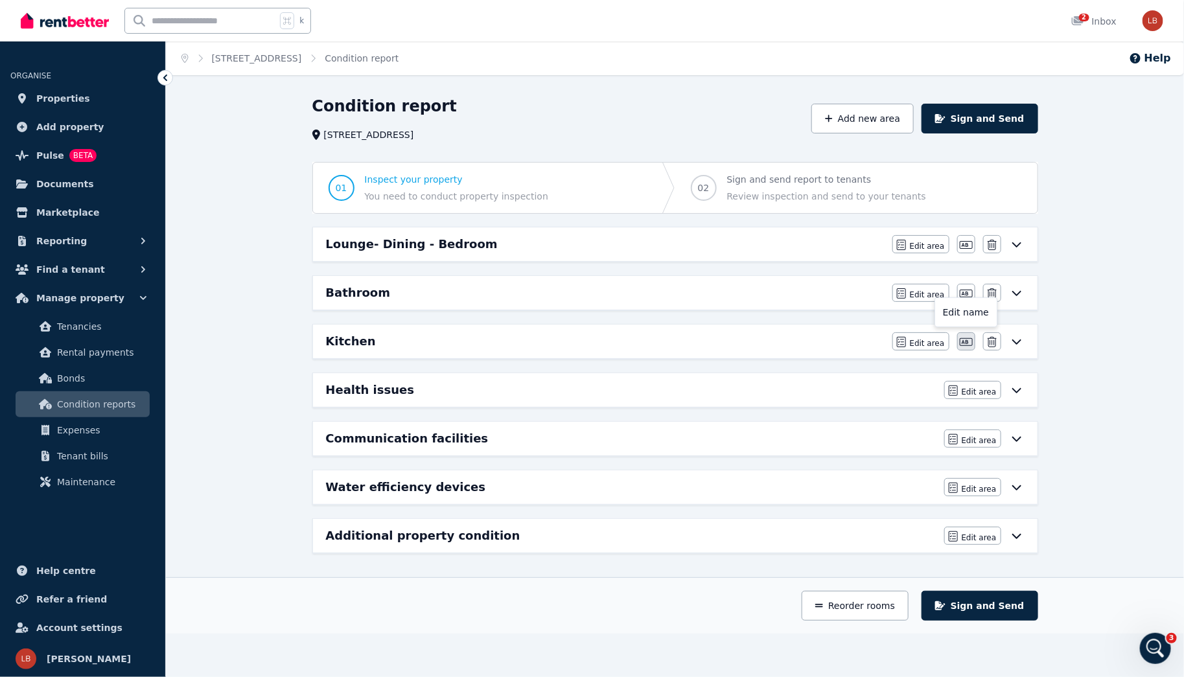
click at [967, 341] on icon "button" at bounding box center [965, 342] width 13 height 8
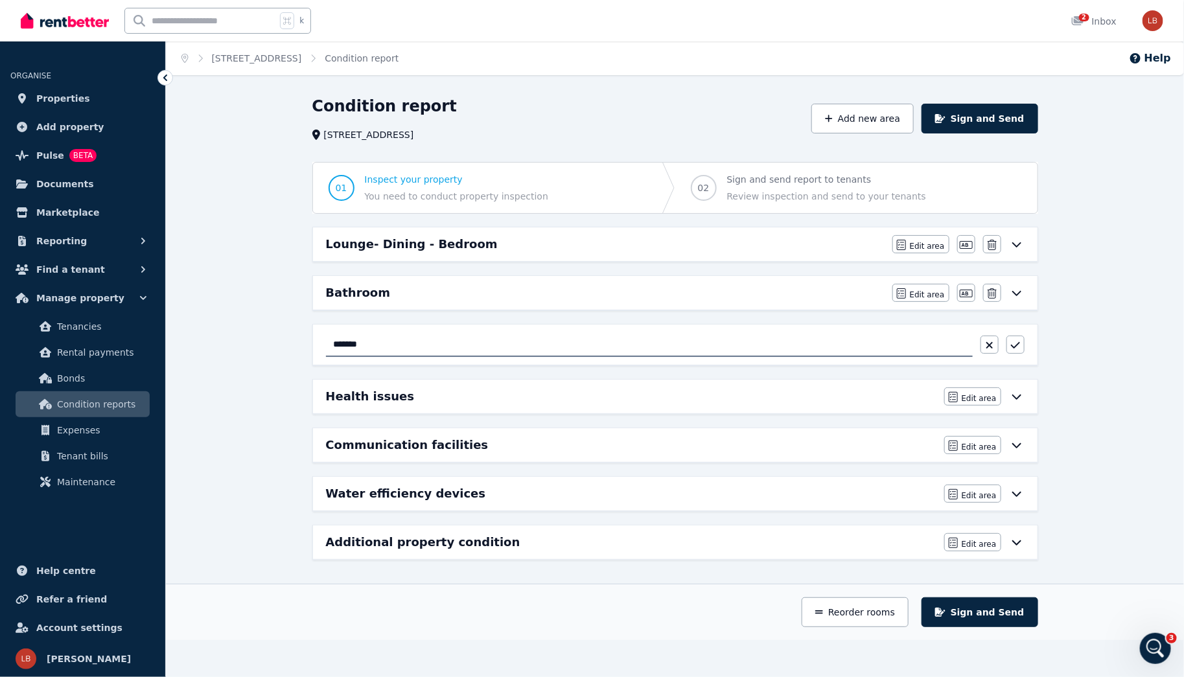
click at [967, 341] on input "*******" at bounding box center [649, 344] width 647 height 25
click at [1014, 343] on icon "button" at bounding box center [1015, 345] width 9 height 10
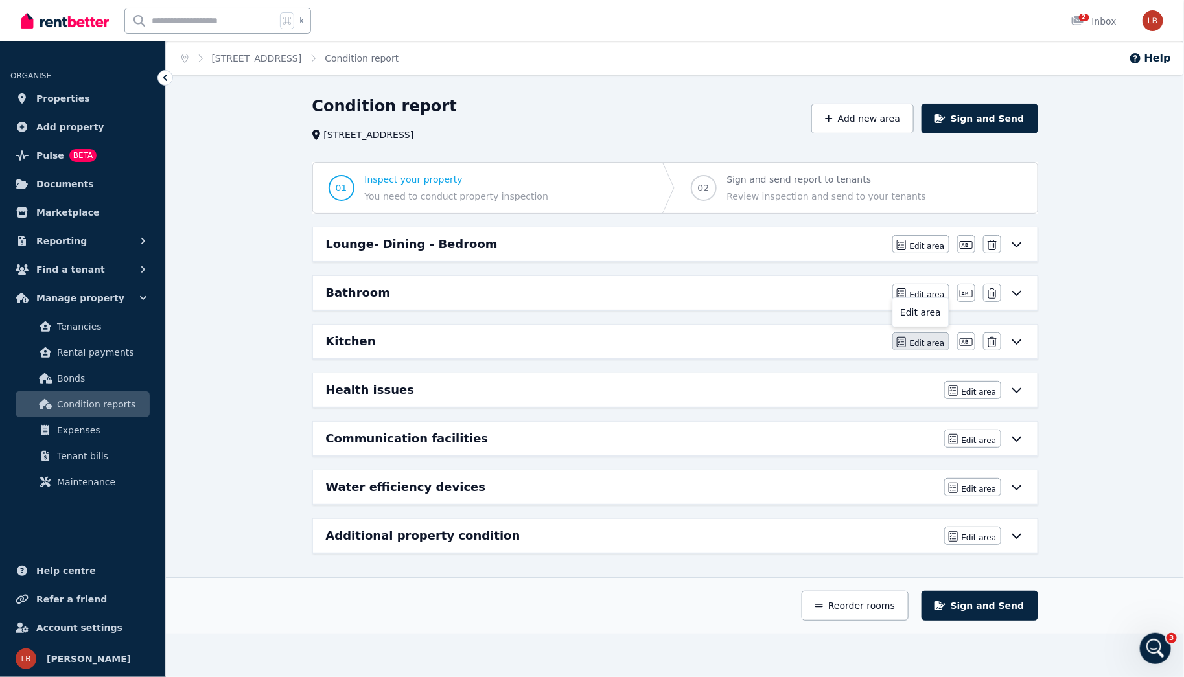
click at [924, 341] on span "Edit area" at bounding box center [927, 343] width 35 height 10
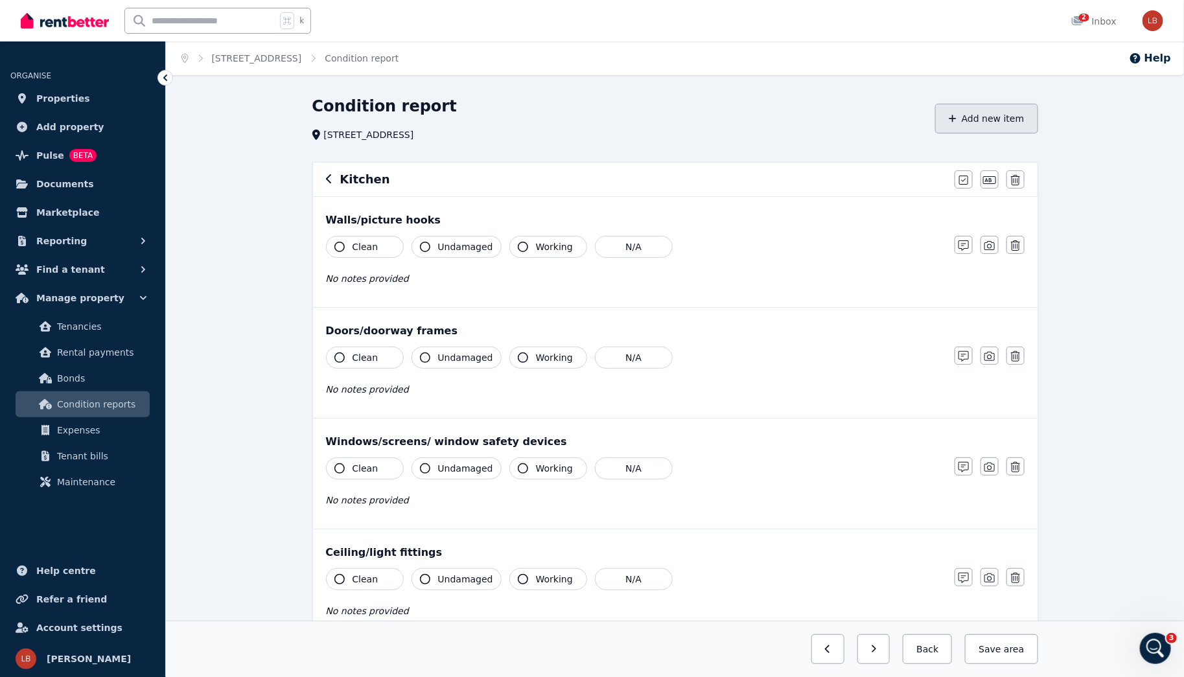
click at [992, 118] on button "Add new item" at bounding box center [986, 119] width 103 height 30
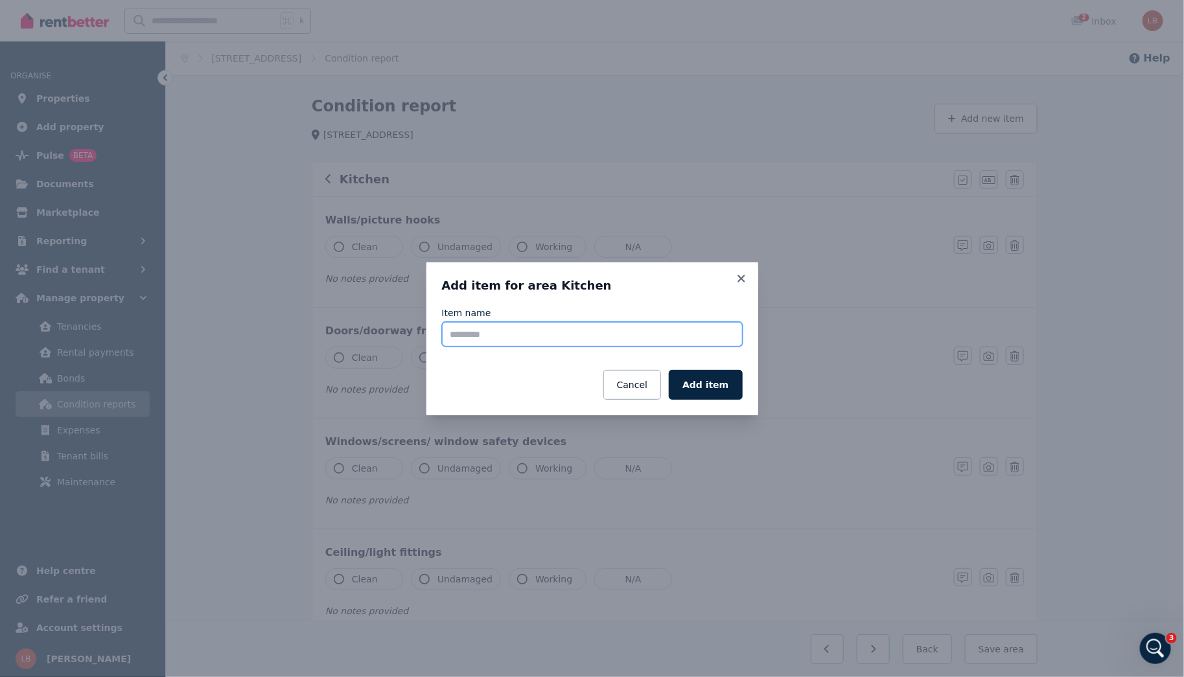
click at [478, 337] on input "Item name" at bounding box center [592, 334] width 301 height 25
type input "*******"
click at [717, 389] on button "Add item" at bounding box center [705, 385] width 73 height 30
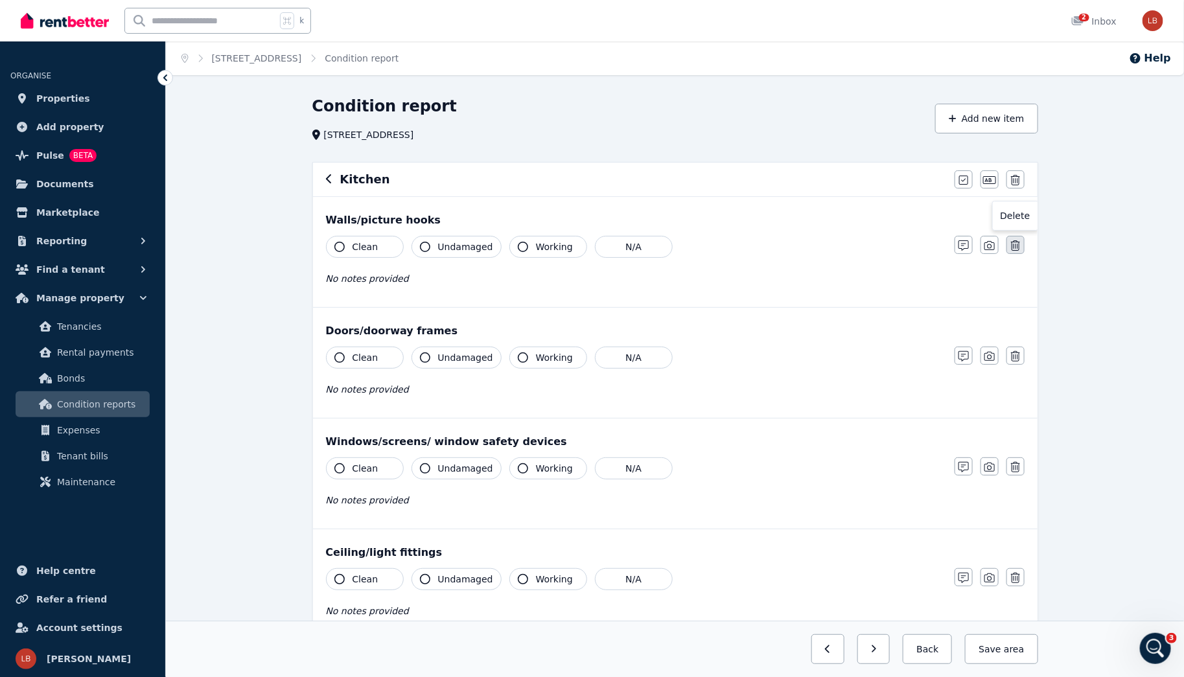
click at [1016, 242] on icon "button" at bounding box center [1015, 245] width 9 height 10
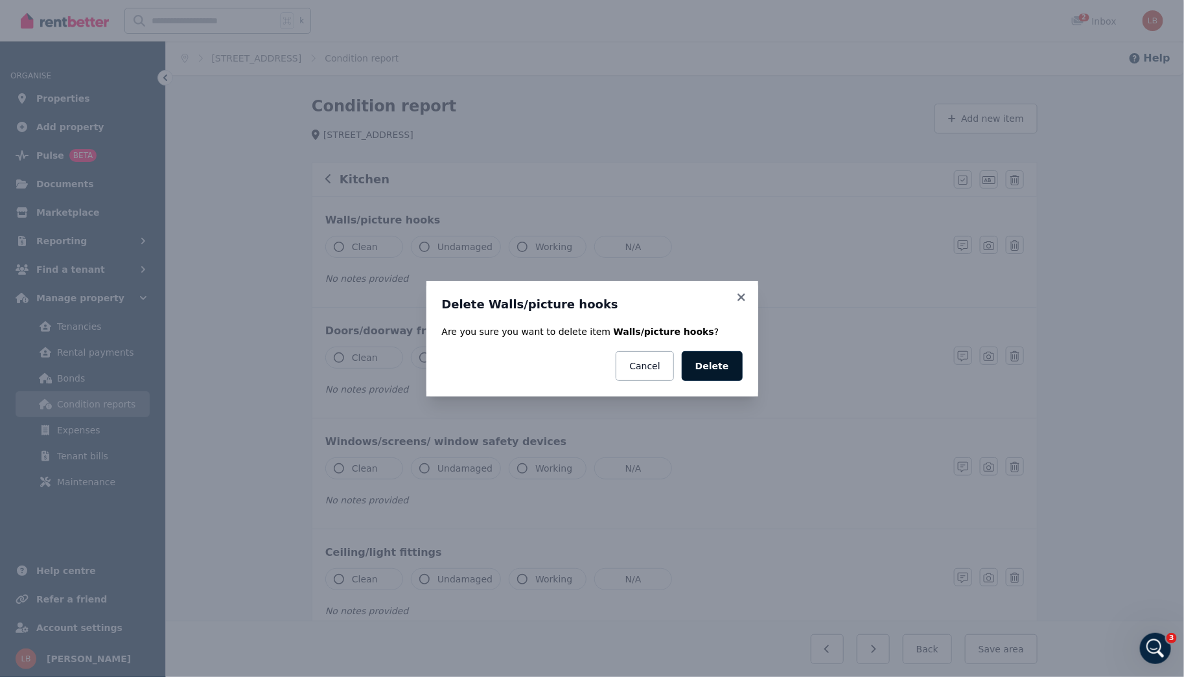
click at [719, 361] on button "Delete" at bounding box center [711, 366] width 61 height 30
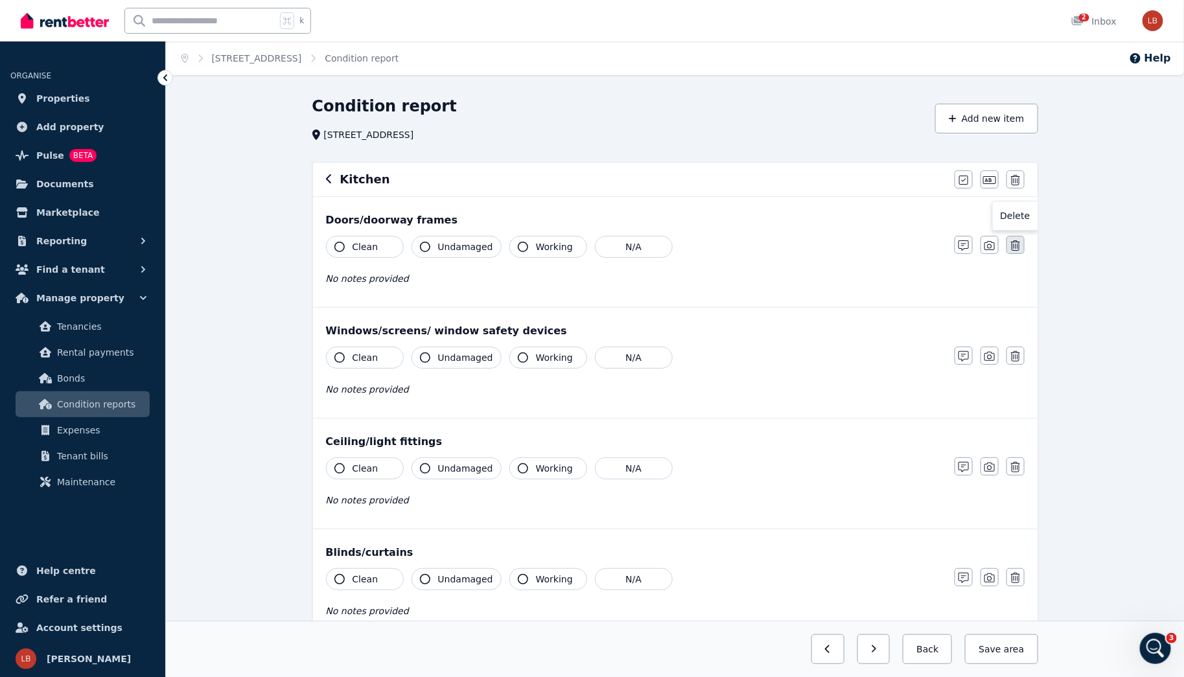
click at [1019, 244] on icon "button" at bounding box center [1015, 245] width 9 height 10
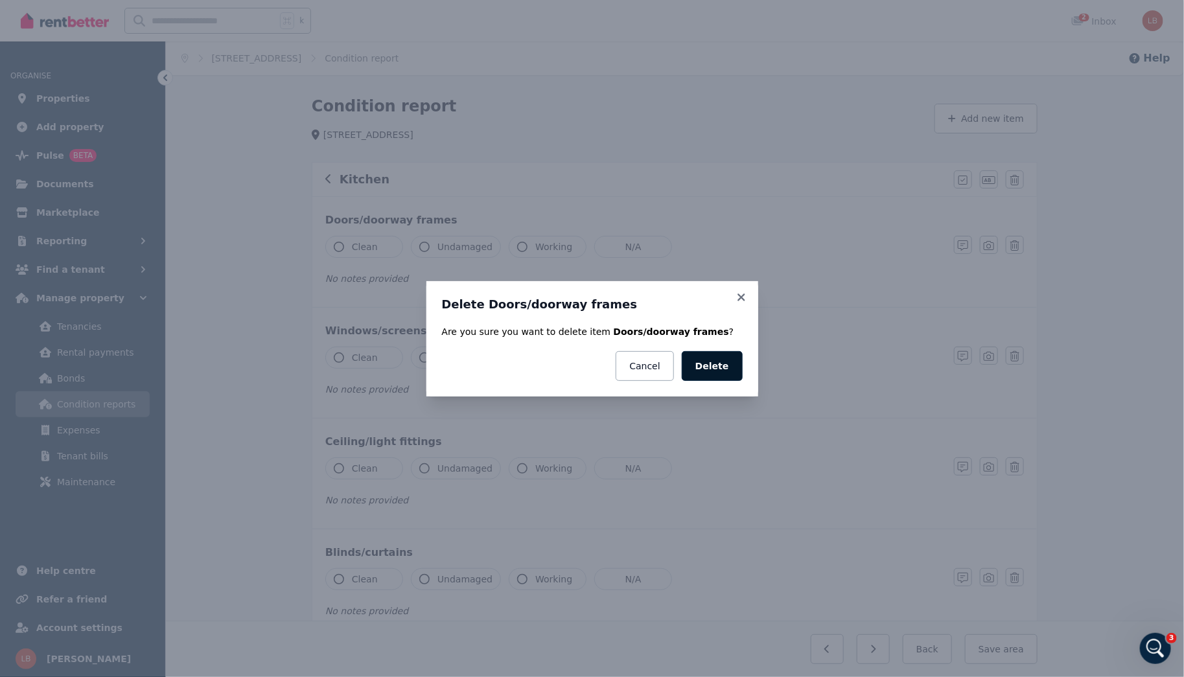
click at [729, 367] on button "Delete" at bounding box center [711, 366] width 61 height 30
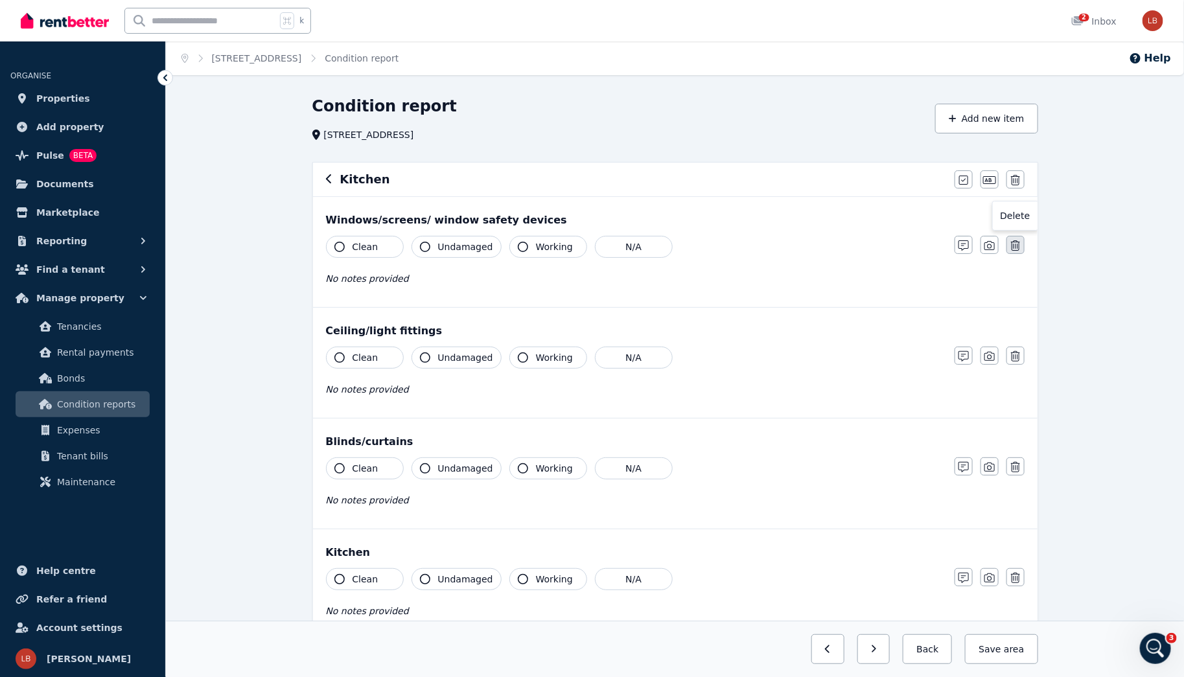
click at [1015, 242] on icon "button" at bounding box center [1015, 245] width 9 height 10
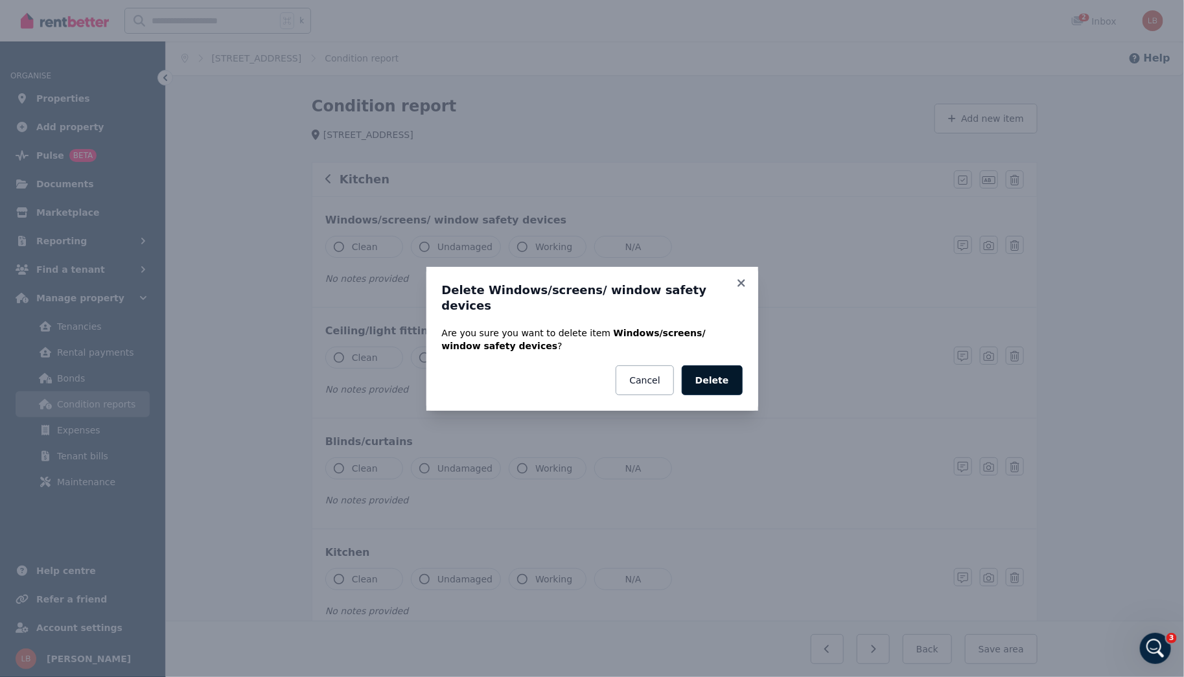
click at [725, 368] on button "Delete" at bounding box center [711, 380] width 61 height 30
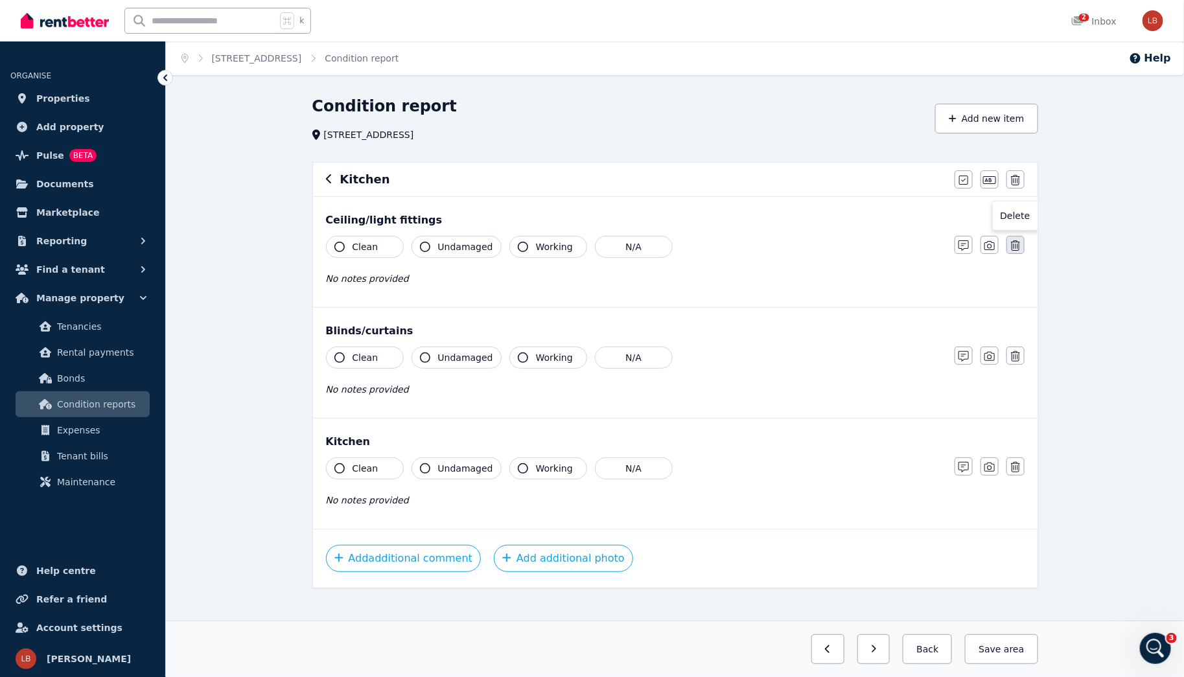
click at [1020, 242] on button "button" at bounding box center [1015, 245] width 18 height 18
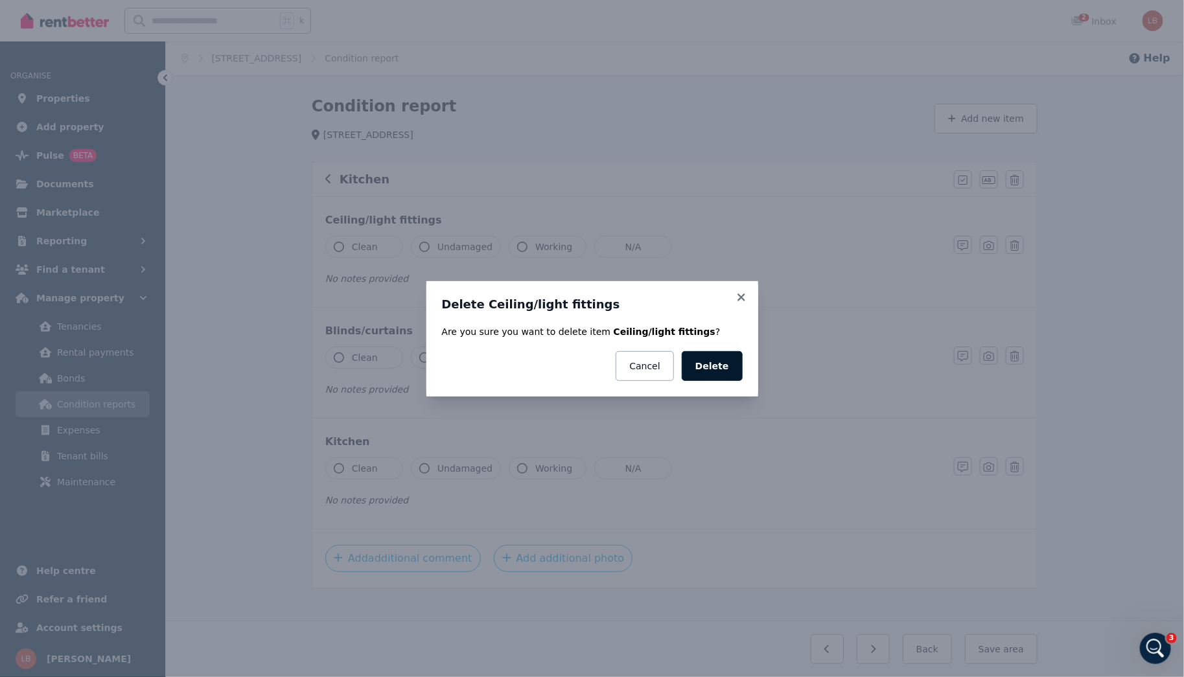
click at [708, 368] on button "Delete" at bounding box center [711, 366] width 61 height 30
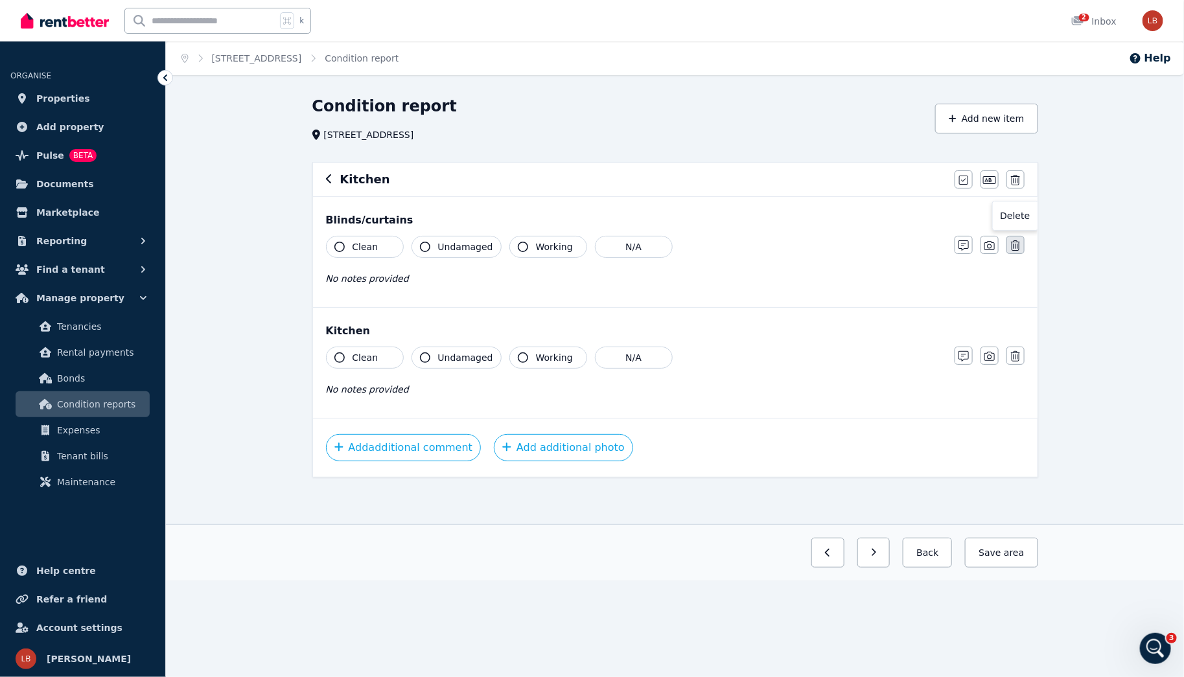
click at [1022, 244] on button "button" at bounding box center [1015, 245] width 18 height 18
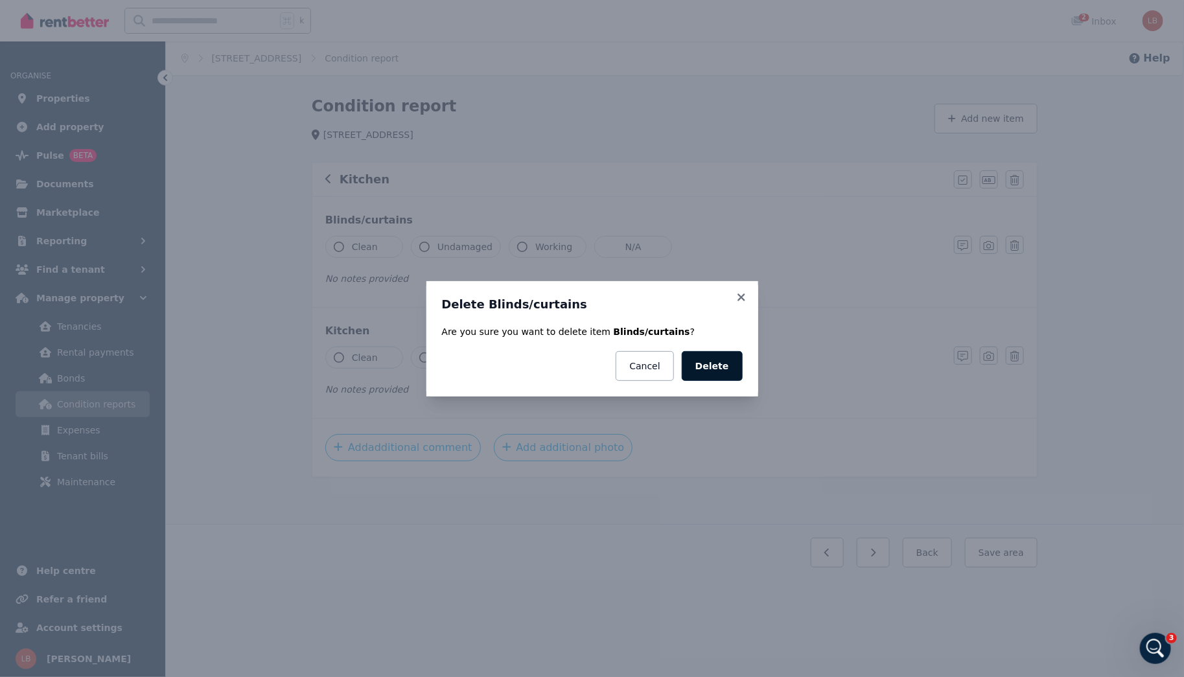
click at [728, 368] on button "Delete" at bounding box center [711, 366] width 61 height 30
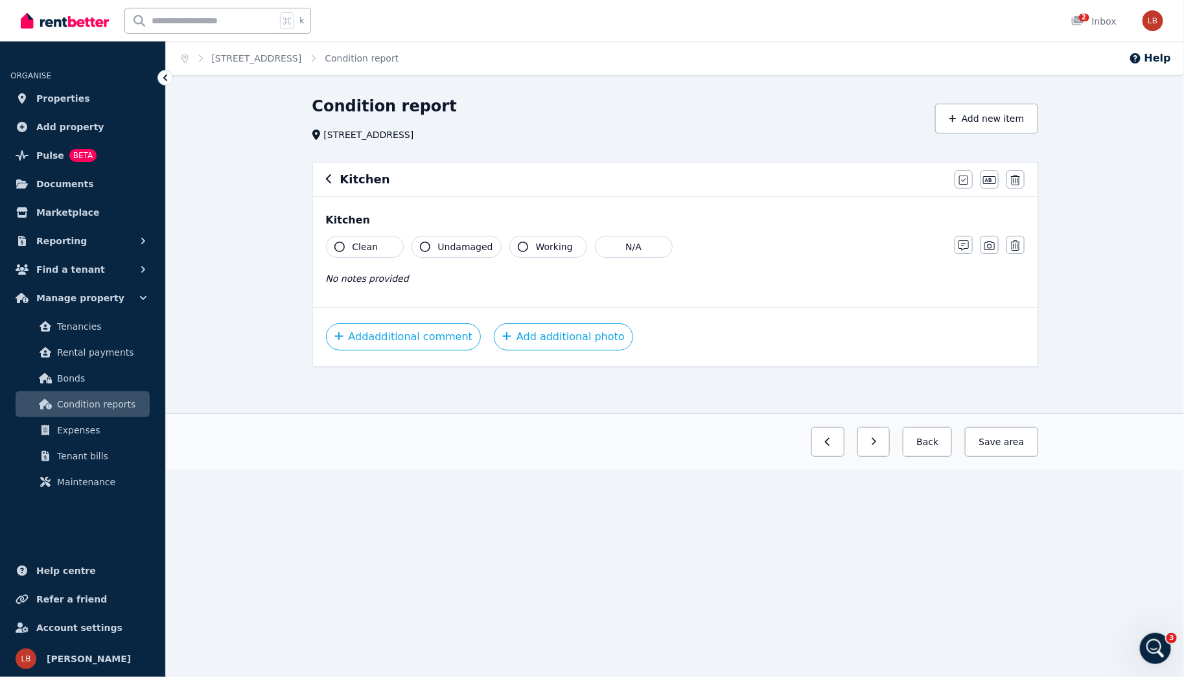
click at [343, 281] on span "No notes provided" at bounding box center [367, 278] width 83 height 10
click at [371, 290] on div "Clean Undamaged Working N/A No notes provided" at bounding box center [633, 267] width 615 height 63
click at [414, 278] on div "No notes provided" at bounding box center [633, 279] width 615 height 16
click at [346, 275] on span "No notes provided" at bounding box center [367, 278] width 83 height 10
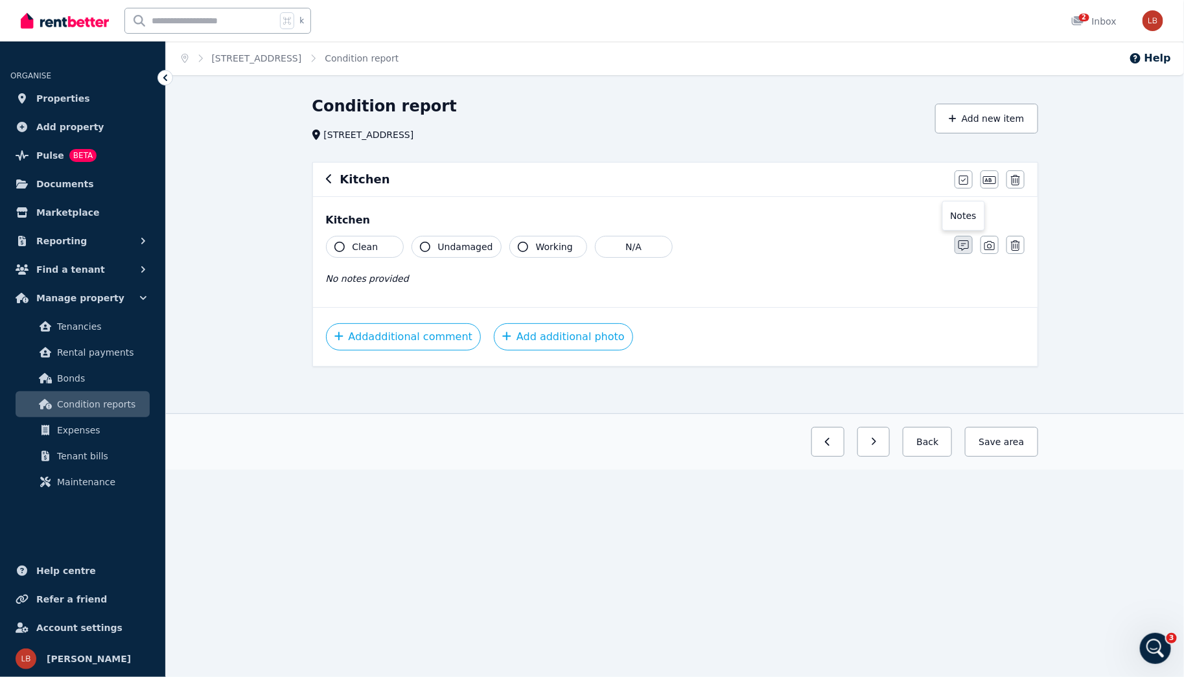
click at [961, 246] on icon "button" at bounding box center [963, 245] width 10 height 10
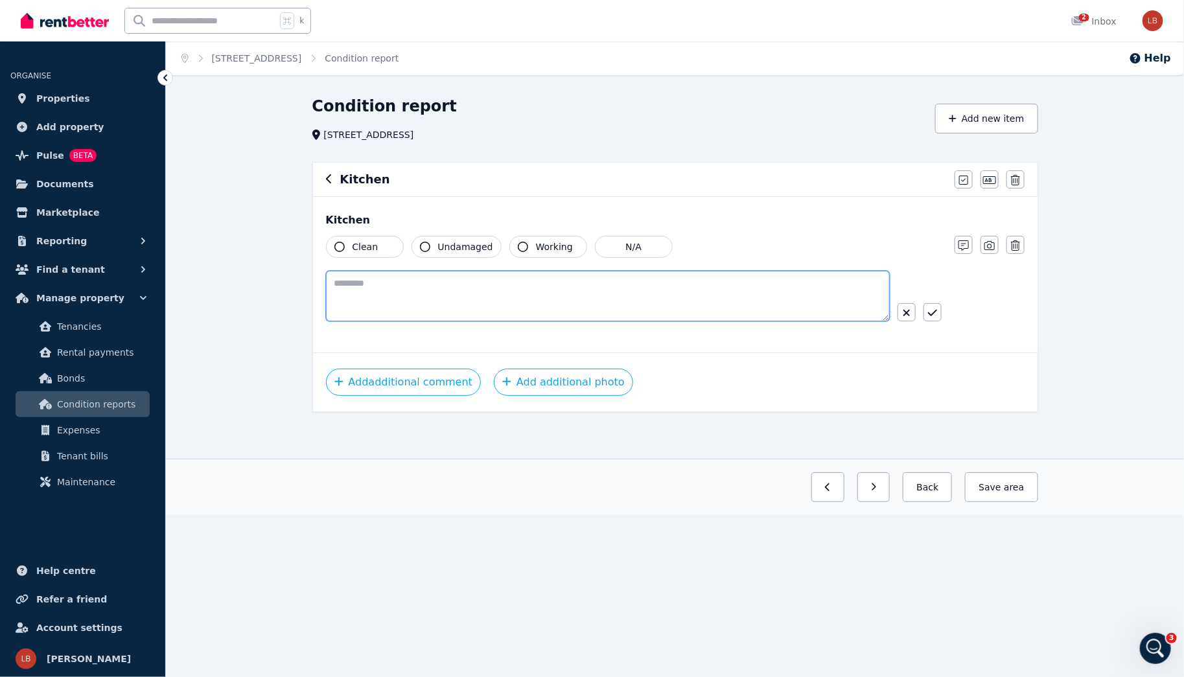
click at [338, 285] on textarea at bounding box center [608, 296] width 564 height 51
paste textarea "**********"
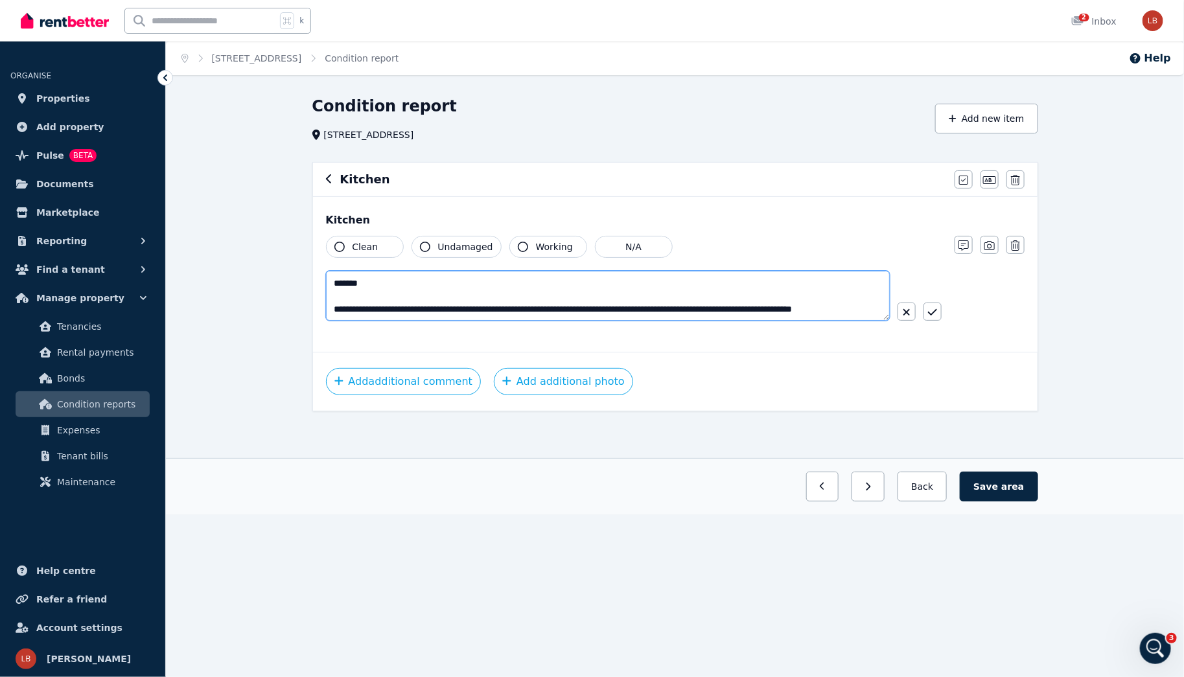
click at [382, 279] on textarea "**********" at bounding box center [608, 296] width 564 height 50
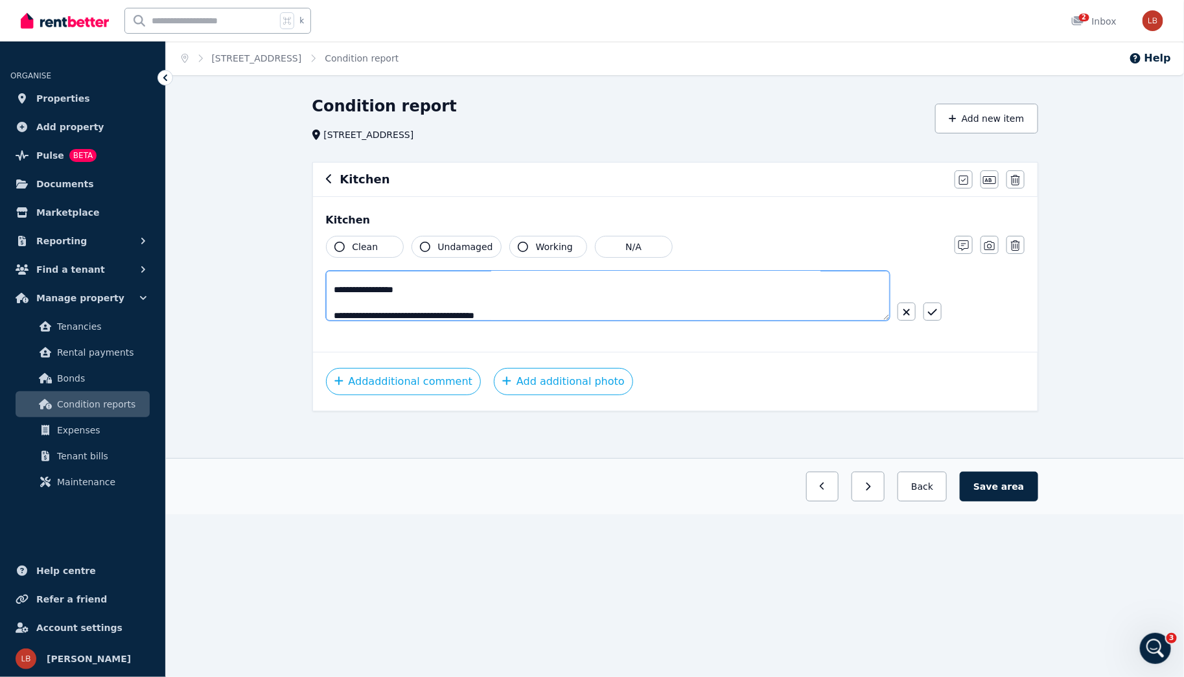
scroll to position [233, 0]
click at [417, 284] on textarea "**********" at bounding box center [608, 296] width 564 height 50
click at [336, 308] on textarea "**********" at bounding box center [608, 296] width 564 height 50
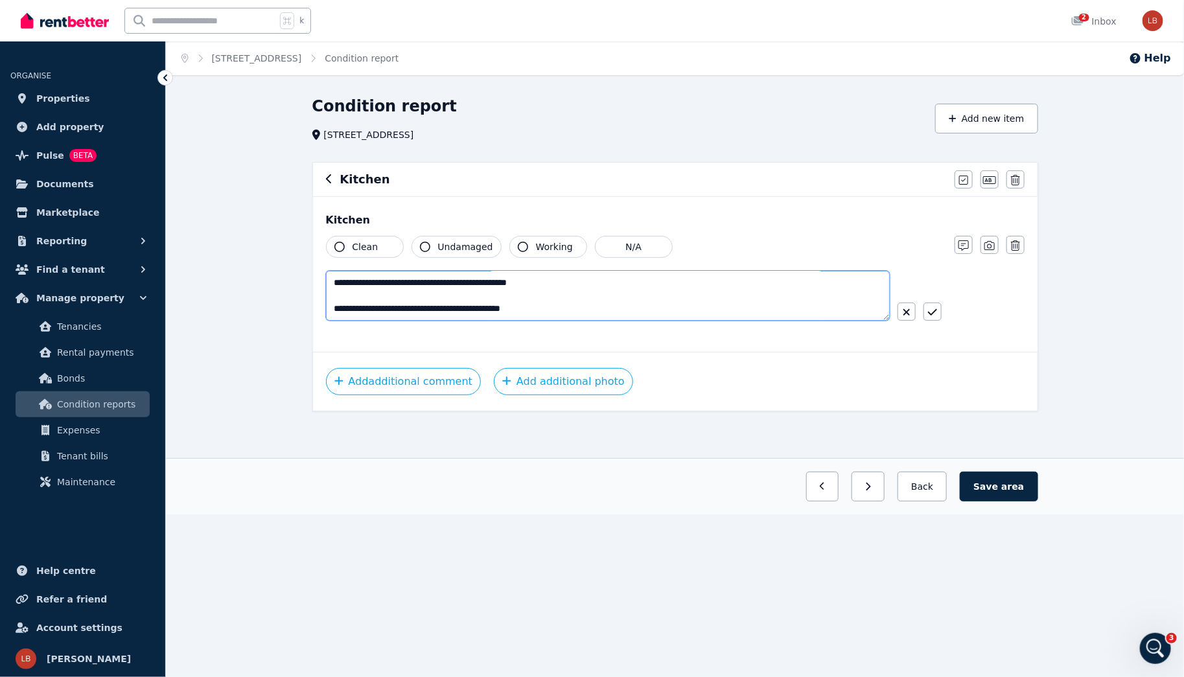
click at [372, 307] on textarea "**********" at bounding box center [608, 296] width 564 height 50
click at [546, 304] on textarea "**********" at bounding box center [608, 296] width 564 height 50
click at [575, 308] on textarea "**********" at bounding box center [608, 296] width 564 height 50
type textarea "**********"
click at [938, 311] on button "button" at bounding box center [932, 312] width 18 height 18
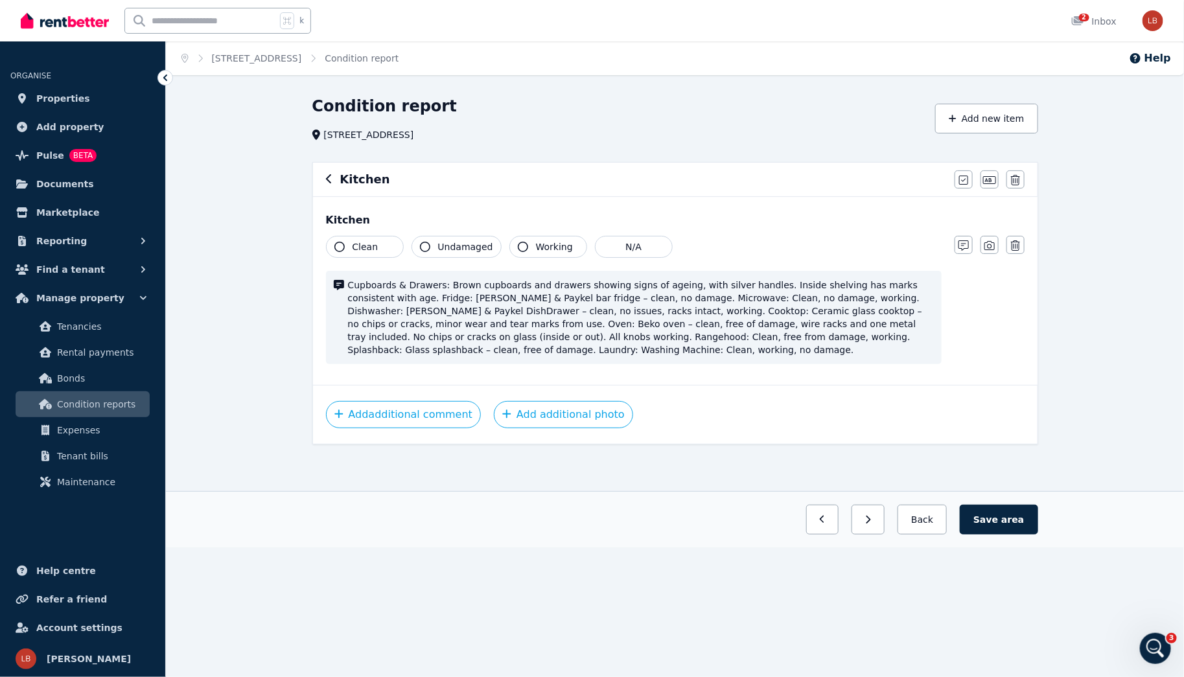
click at [338, 244] on icon "button" at bounding box center [339, 247] width 10 height 10
click at [429, 244] on button "Undamaged" at bounding box center [456, 247] width 90 height 22
click at [519, 247] on icon "button" at bounding box center [523, 247] width 10 height 10
click at [989, 521] on button "Save area" at bounding box center [998, 520] width 78 height 30
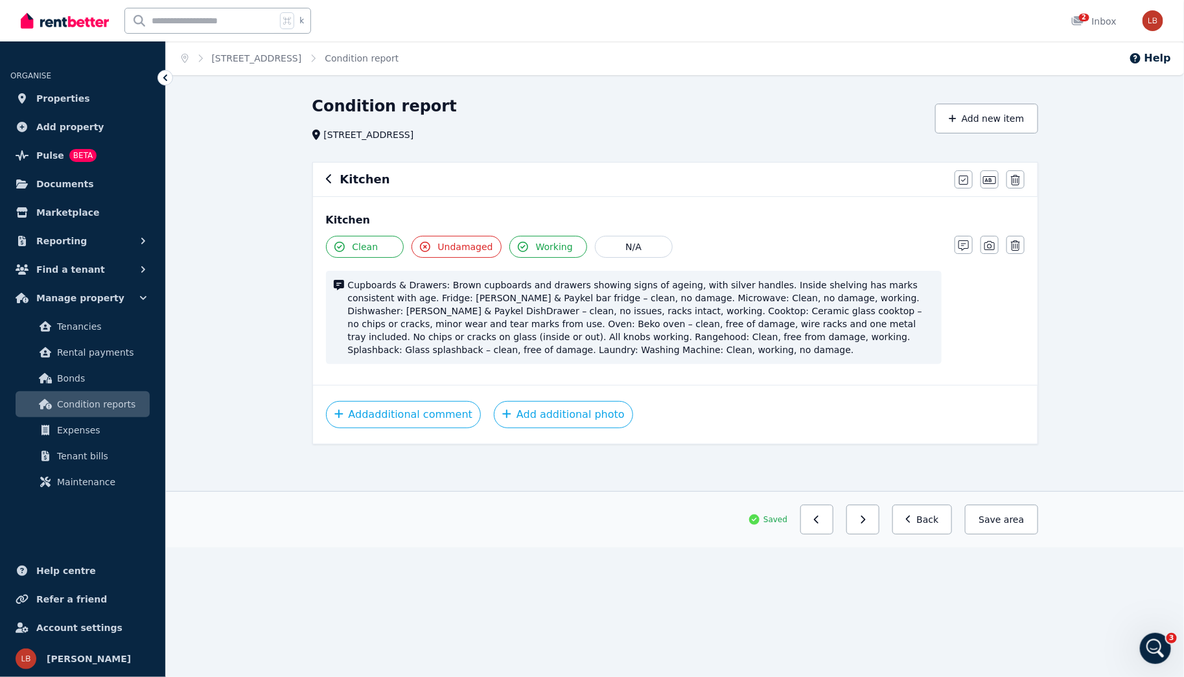
click at [323, 172] on div "Kitchen [PERSON_NAME] all items as good Edit name Delete" at bounding box center [675, 180] width 724 height 34
click at [328, 178] on icon "button" at bounding box center [329, 179] width 6 height 10
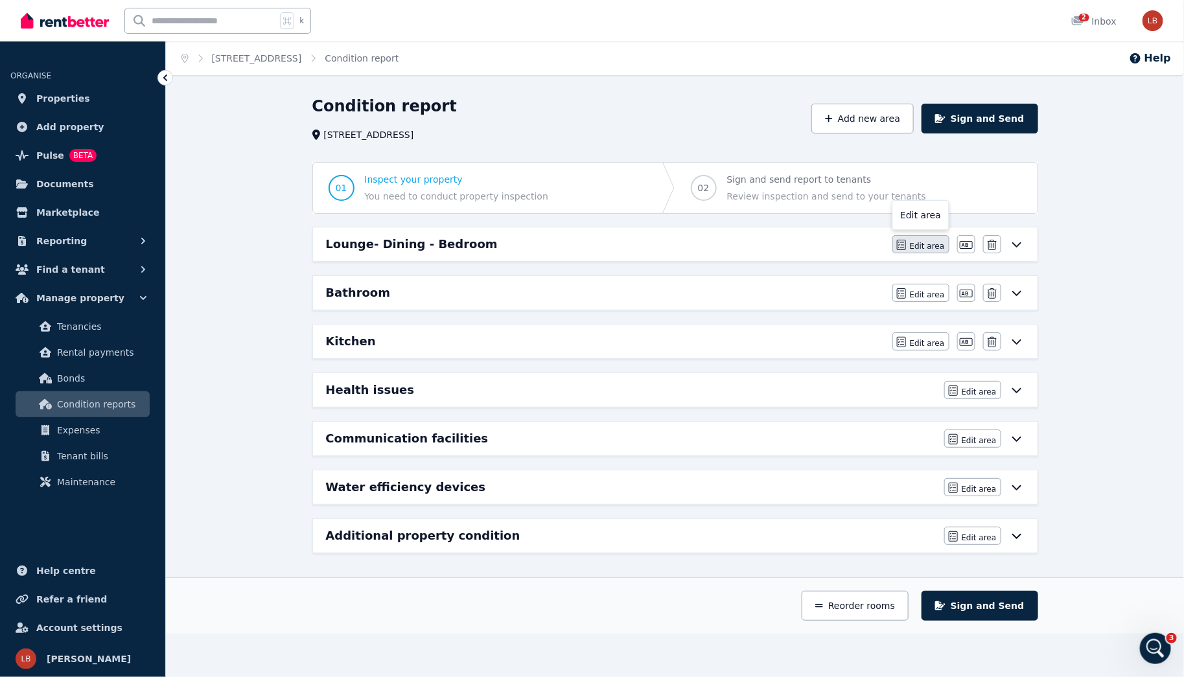
click at [932, 243] on span "Edit area" at bounding box center [927, 246] width 35 height 10
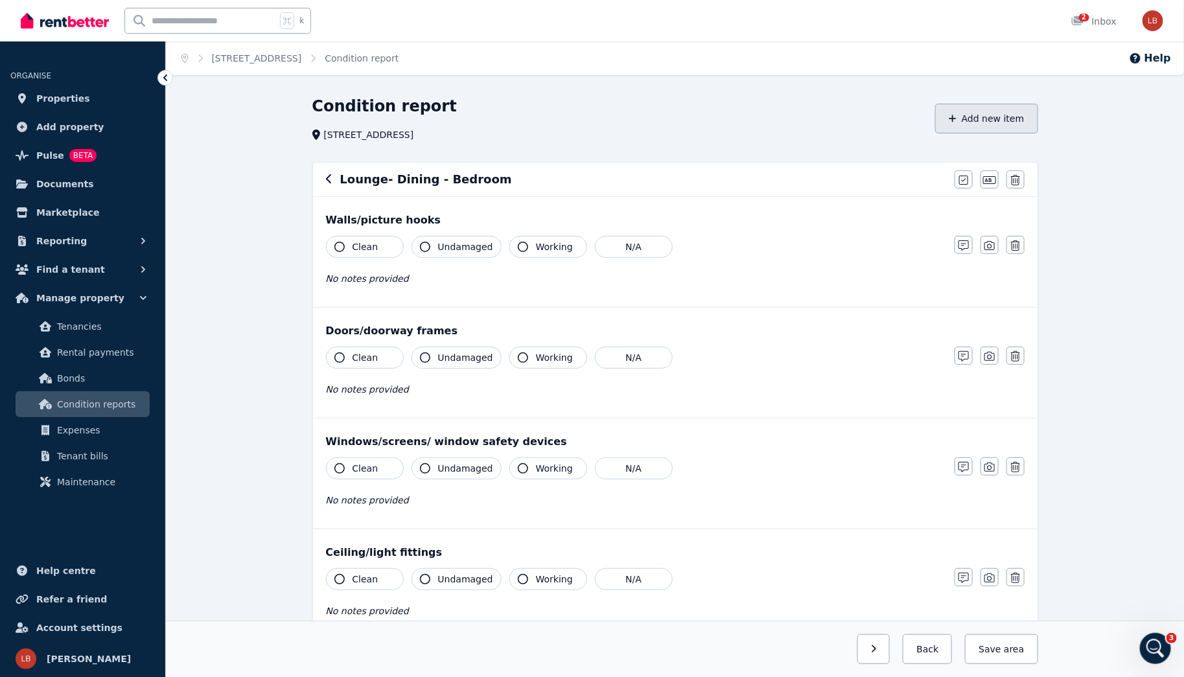
click at [998, 120] on button "Add new item" at bounding box center [986, 119] width 103 height 30
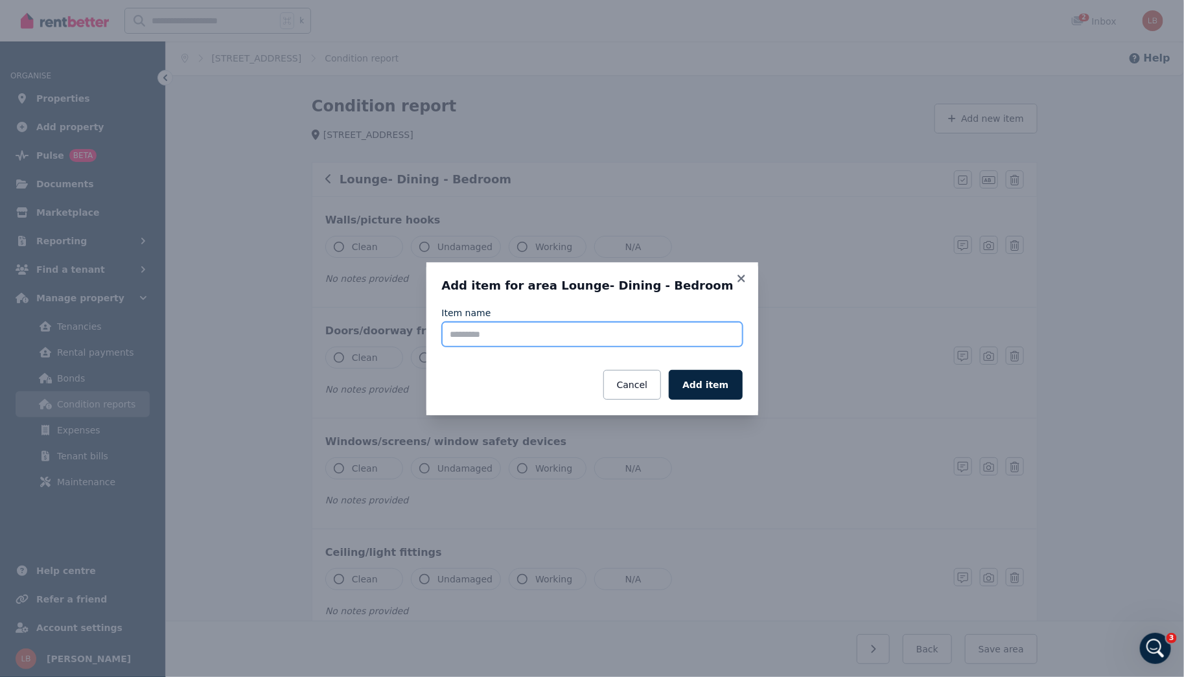
click at [467, 332] on input "Item name" at bounding box center [592, 334] width 301 height 25
type input "****"
click at [717, 386] on button "Add item" at bounding box center [705, 385] width 73 height 30
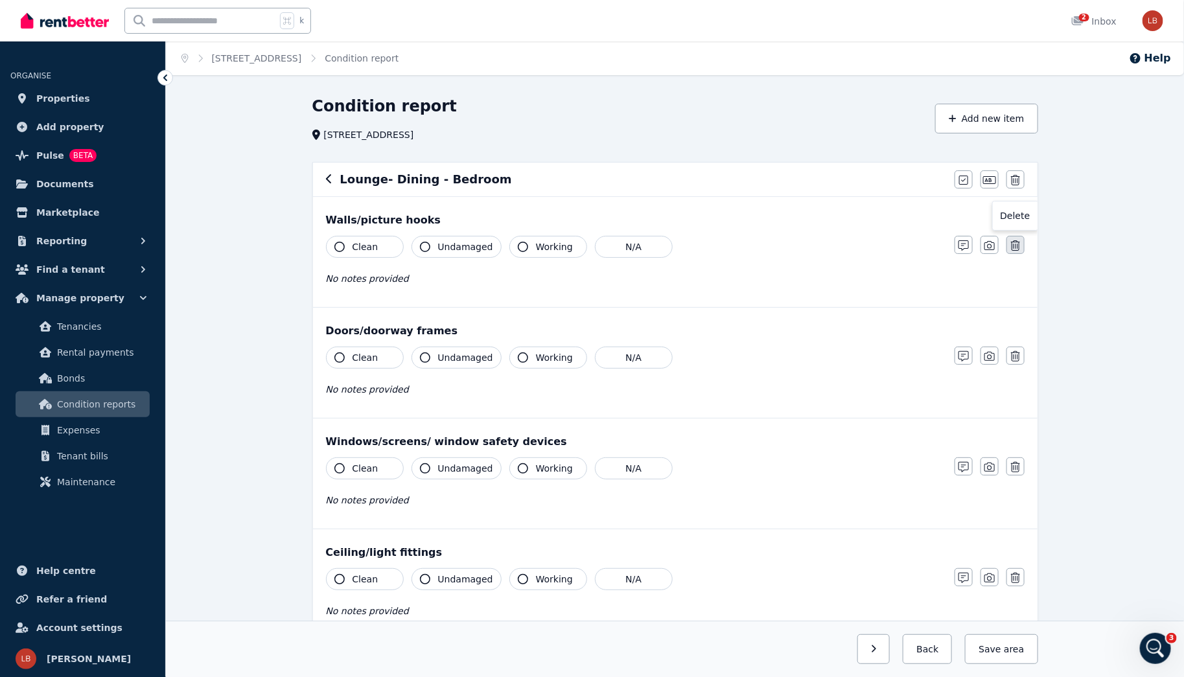
click at [1016, 246] on icon "button" at bounding box center [1015, 245] width 9 height 10
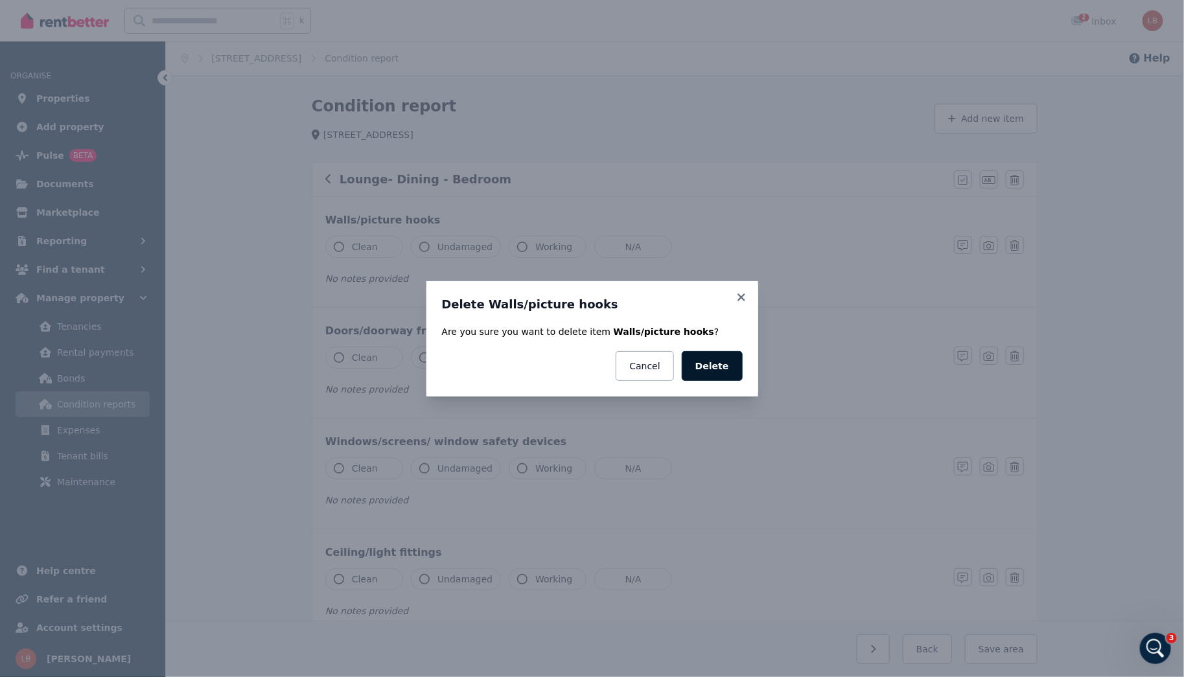
click at [722, 371] on button "Delete" at bounding box center [711, 366] width 61 height 30
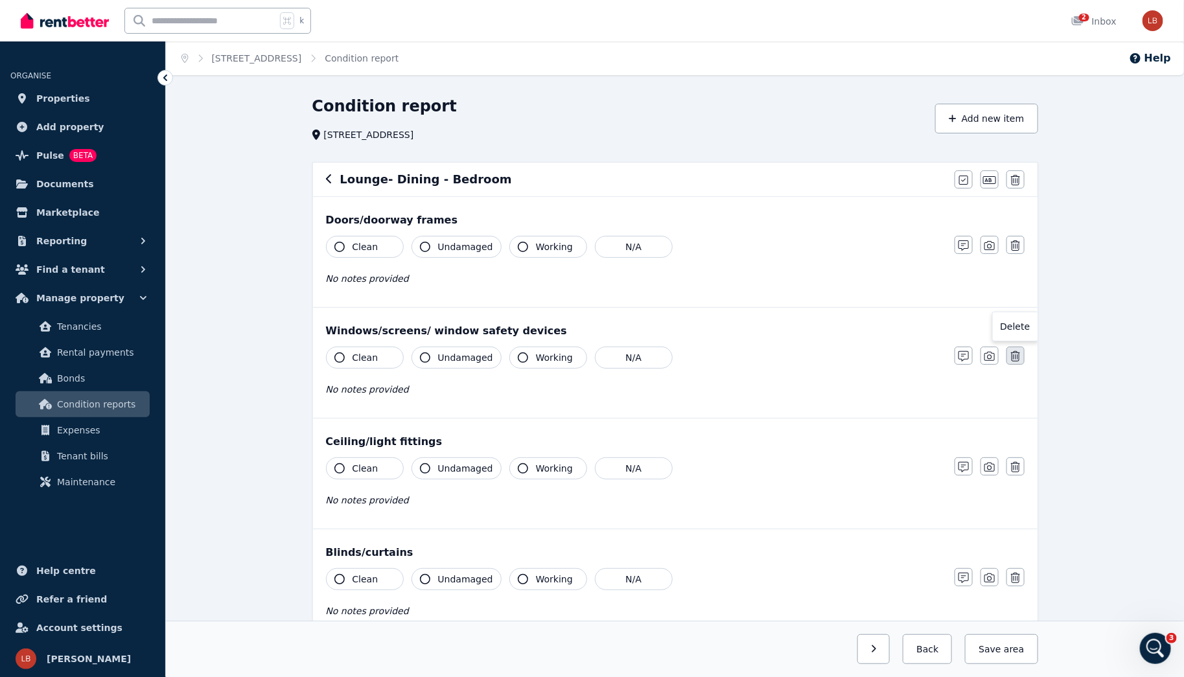
click at [1016, 354] on icon "button" at bounding box center [1015, 356] width 9 height 10
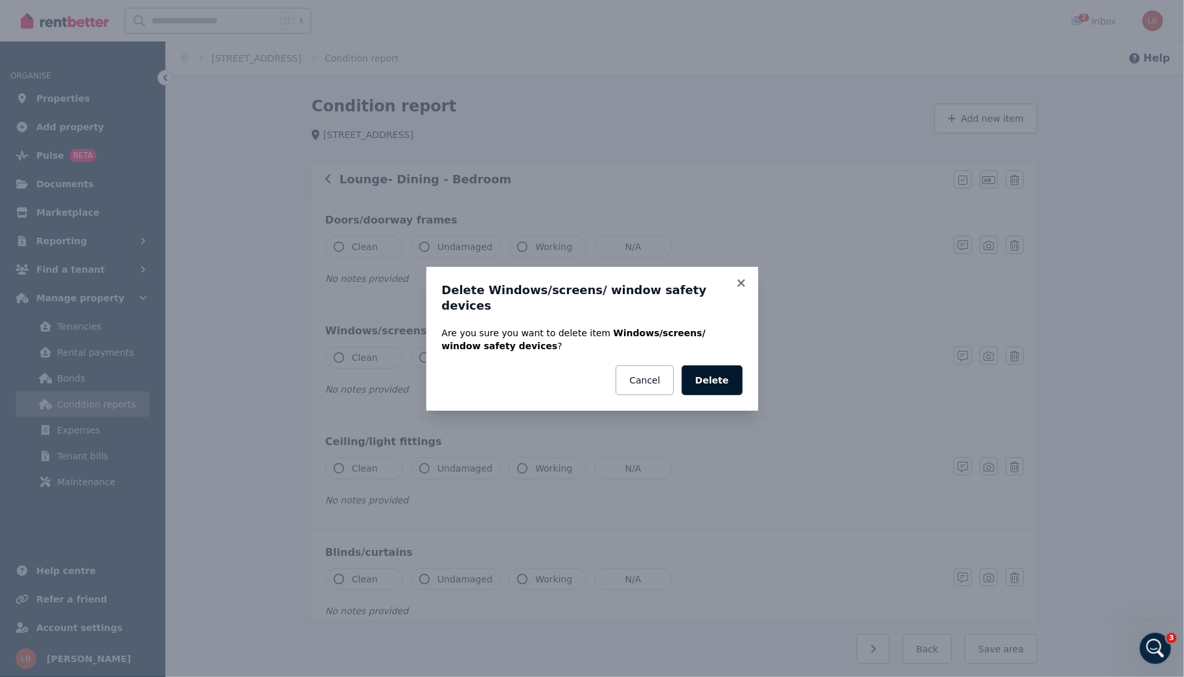
click at [726, 365] on button "Delete" at bounding box center [711, 380] width 61 height 30
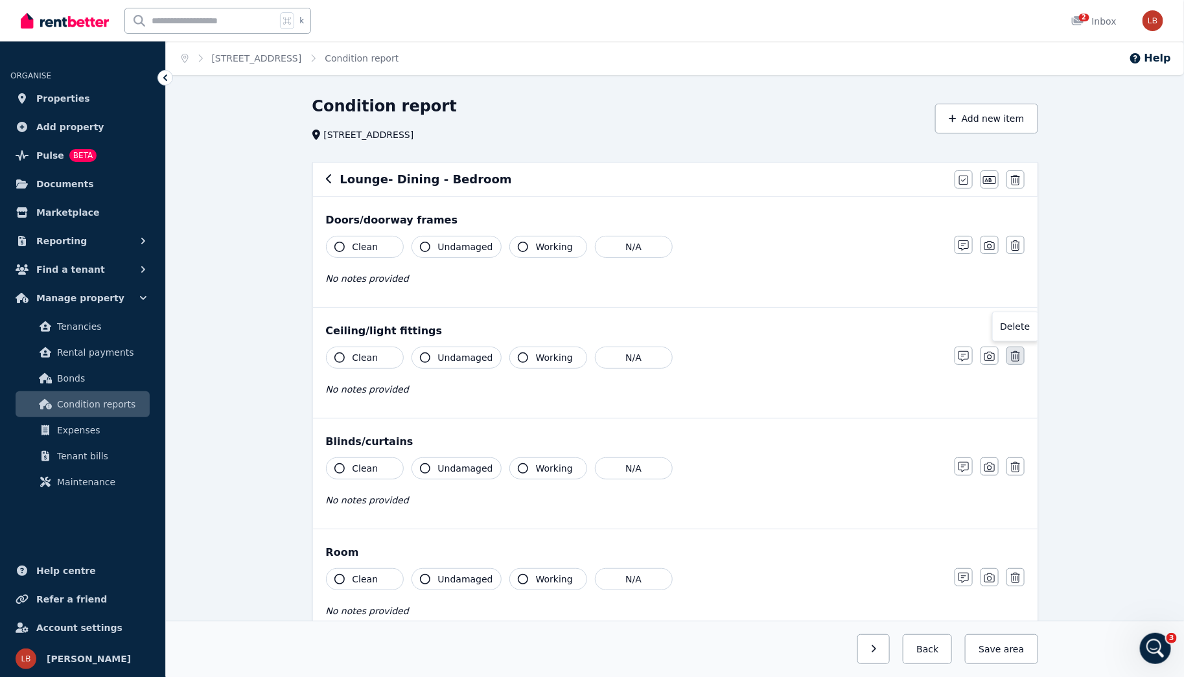
click at [1021, 359] on button "button" at bounding box center [1015, 356] width 18 height 18
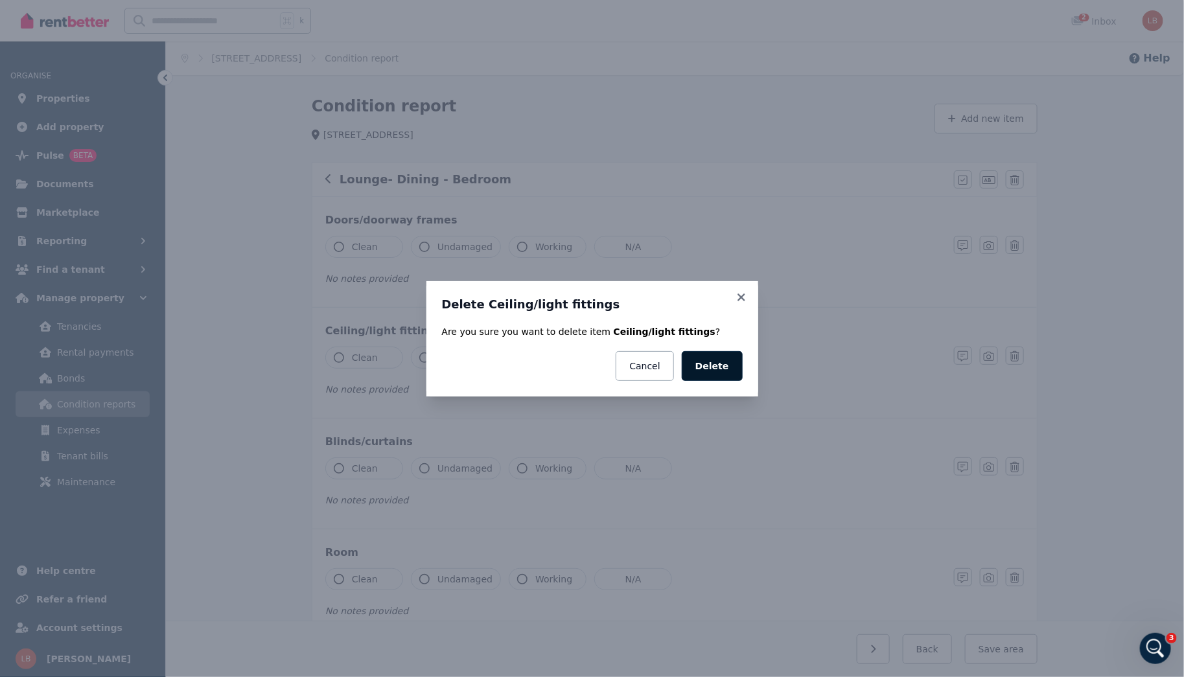
click at [697, 363] on button "Delete" at bounding box center [711, 366] width 61 height 30
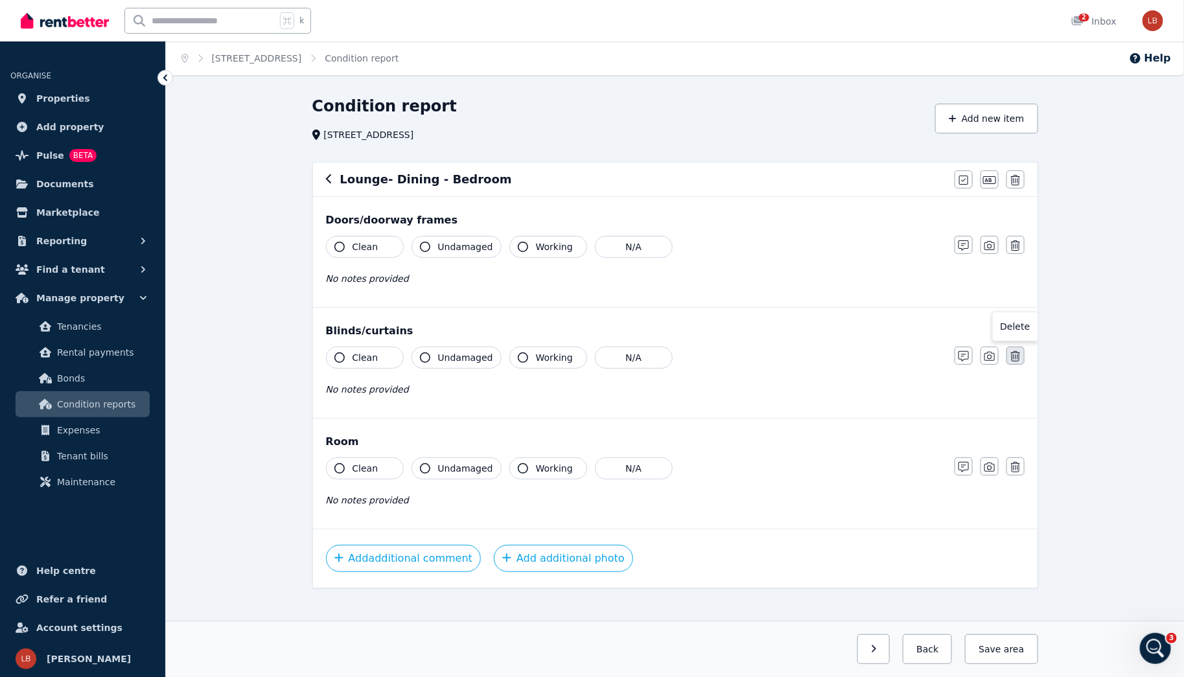
click at [1017, 355] on icon "button" at bounding box center [1015, 356] width 9 height 10
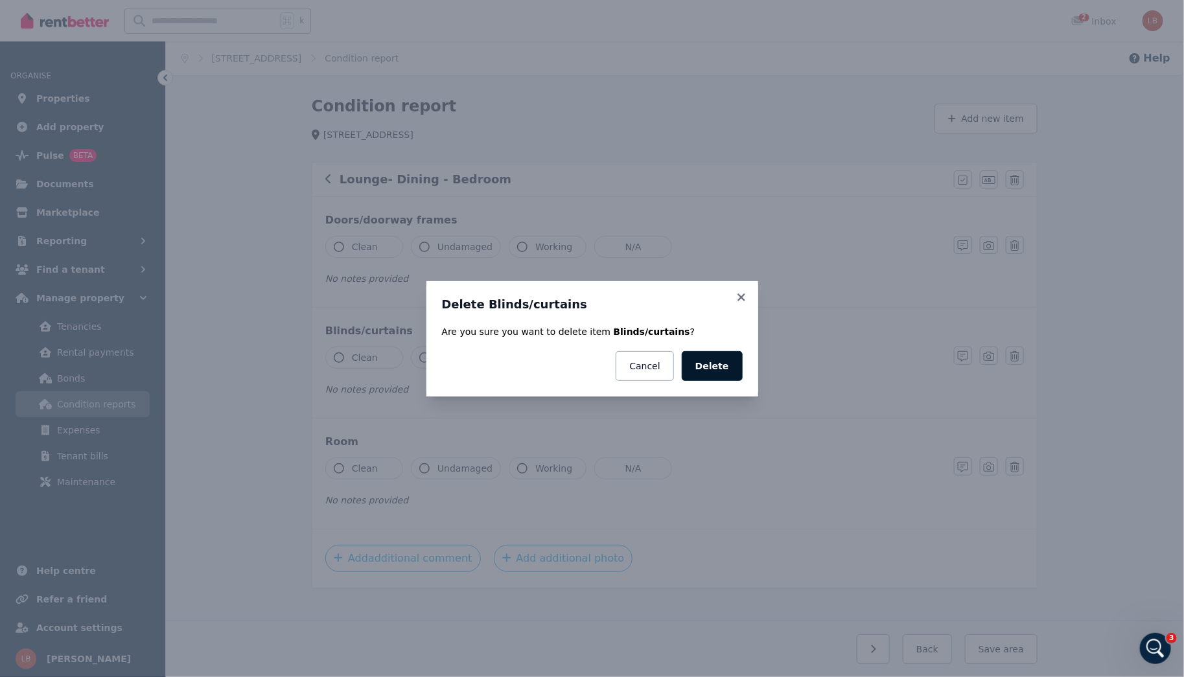
click at [713, 371] on button "Delete" at bounding box center [711, 366] width 61 height 30
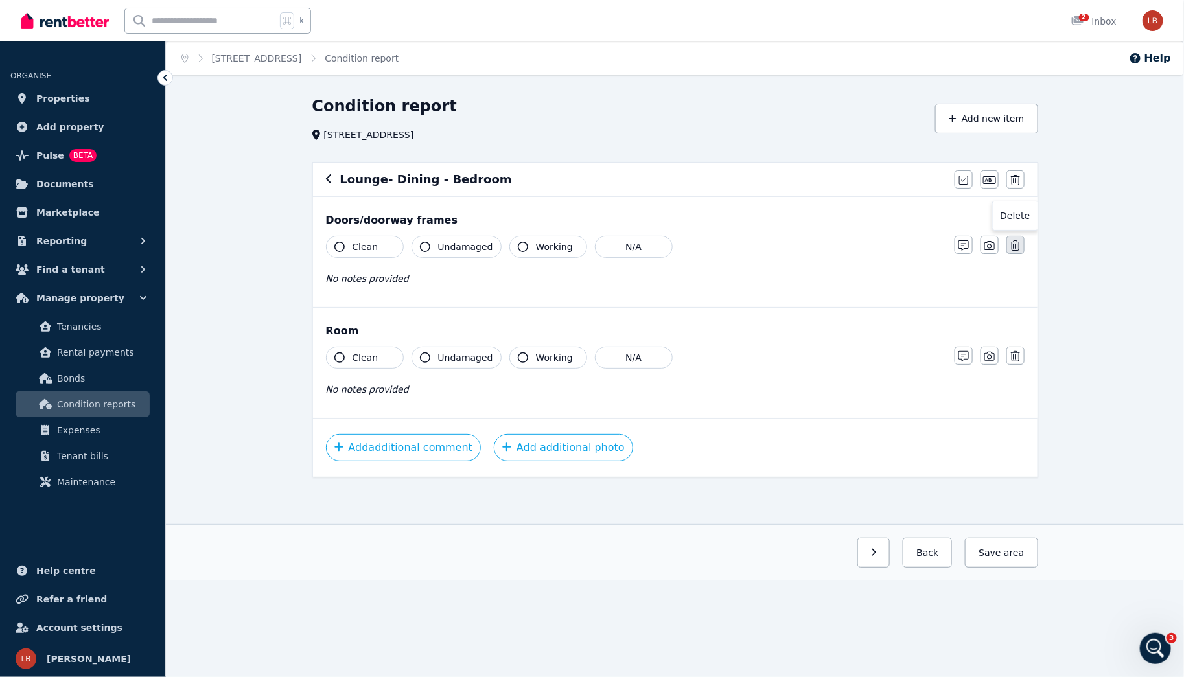
click at [1016, 244] on icon "button" at bounding box center [1015, 245] width 9 height 10
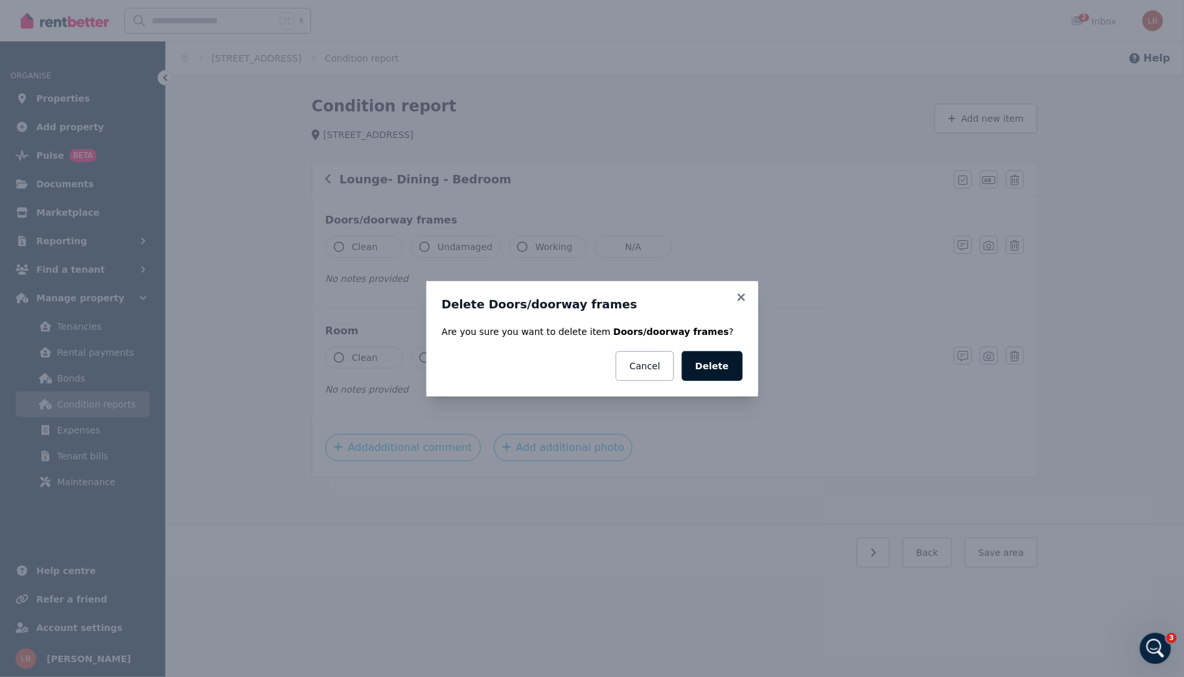
click at [720, 371] on button "Delete" at bounding box center [711, 366] width 61 height 30
